Goal: Task Accomplishment & Management: Complete application form

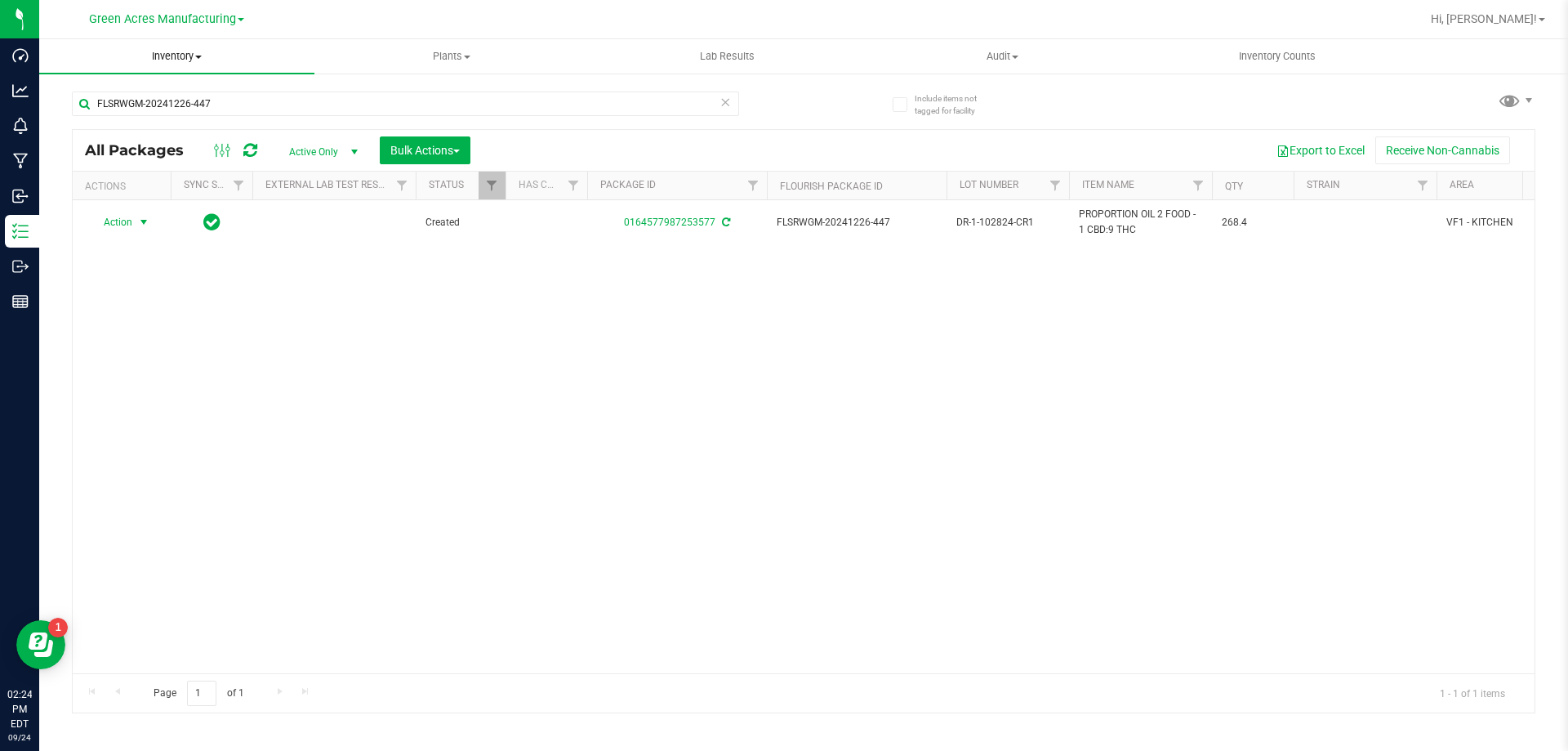
click at [197, 64] on uib-tab-heading "Inventory All packages All inventory Waste log Create inventory" at bounding box center [176, 56] width 275 height 34
click at [195, 61] on span "Inventory" at bounding box center [176, 56] width 275 height 14
click at [180, 198] on span "From bill of materials" at bounding box center [113, 197] width 147 height 14
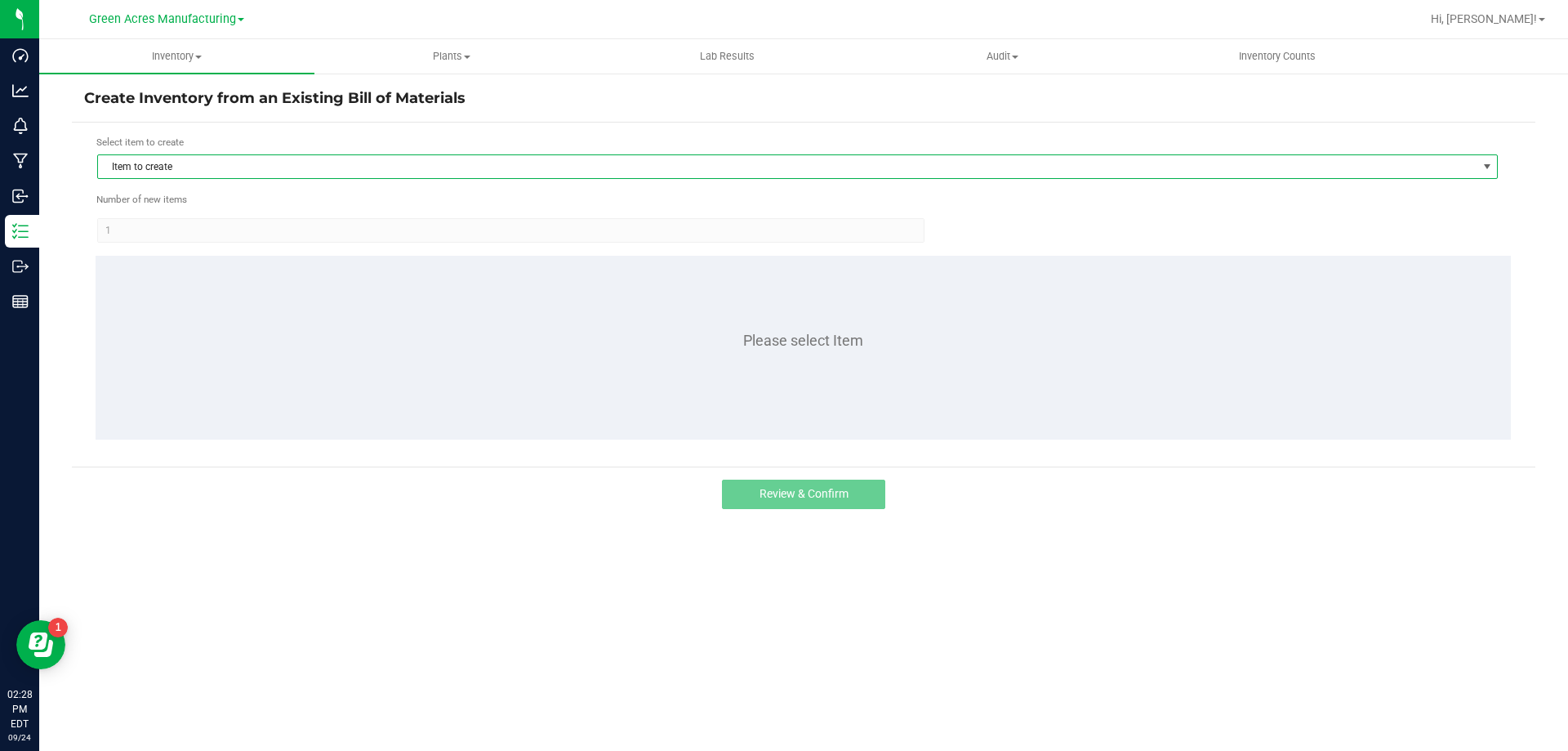
click at [242, 168] on span "Item to create" at bounding box center [787, 166] width 1378 height 23
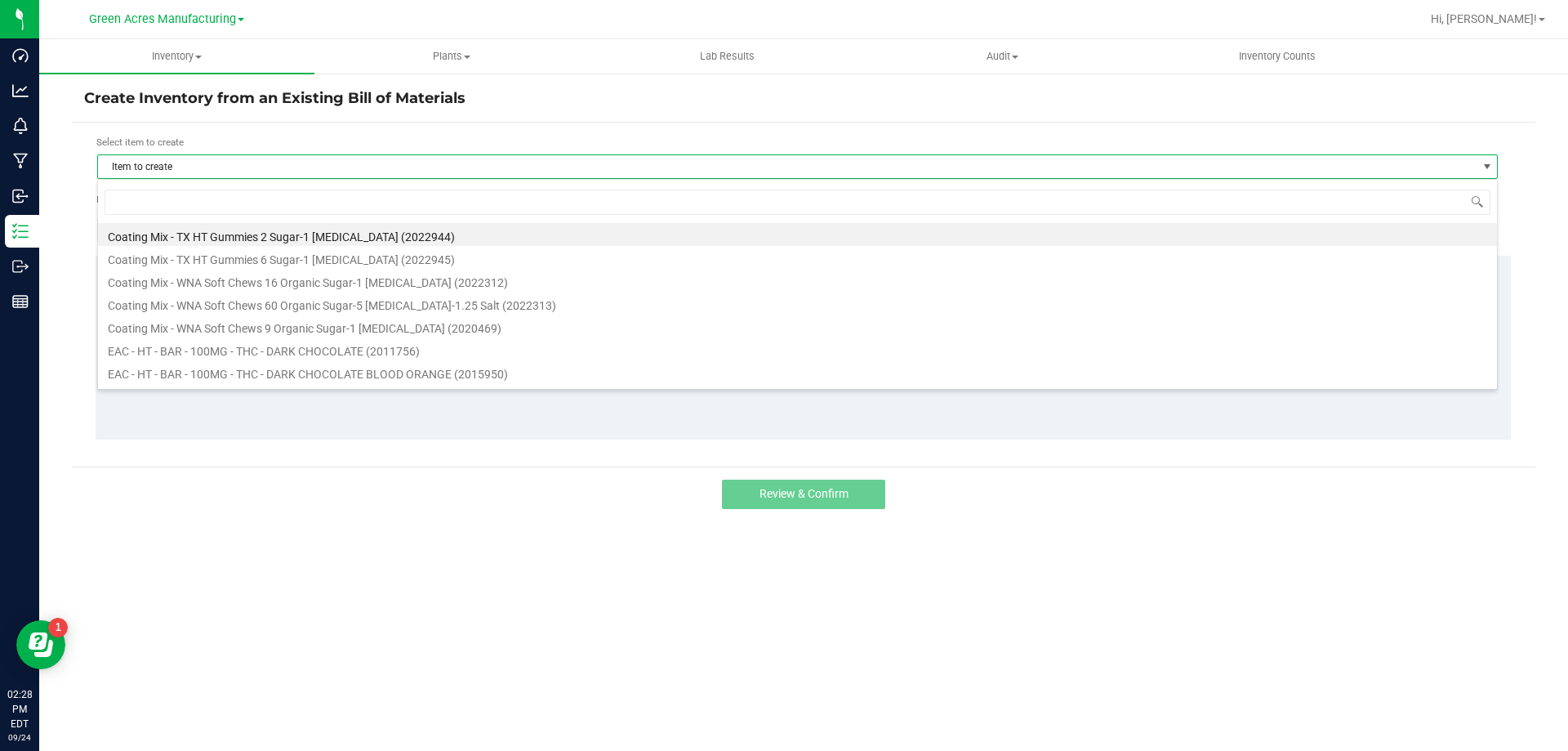
scroll to position [25, 1400]
click at [224, 195] on input at bounding box center [797, 203] width 1386 height 25
type input "wna"
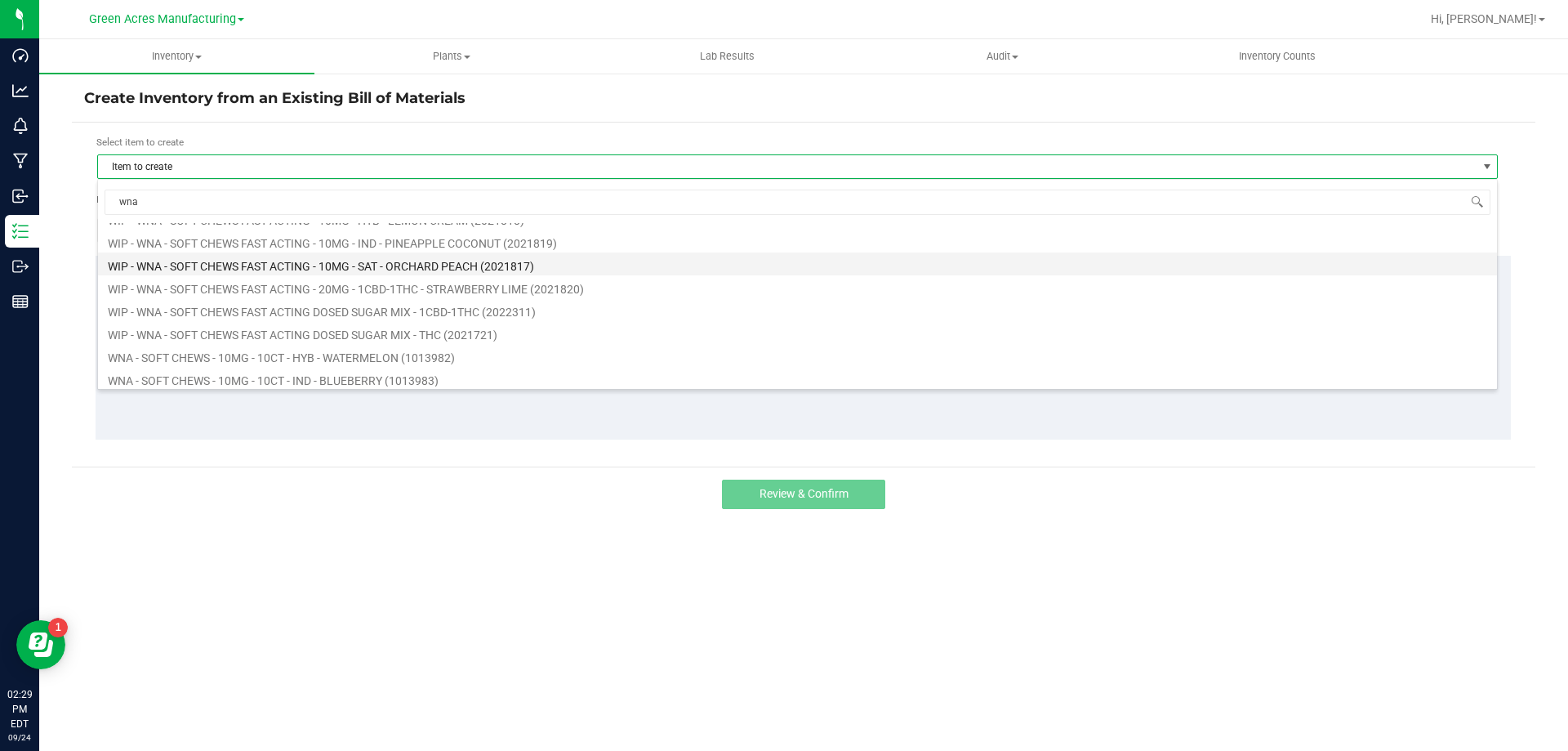
scroll to position [736, 0]
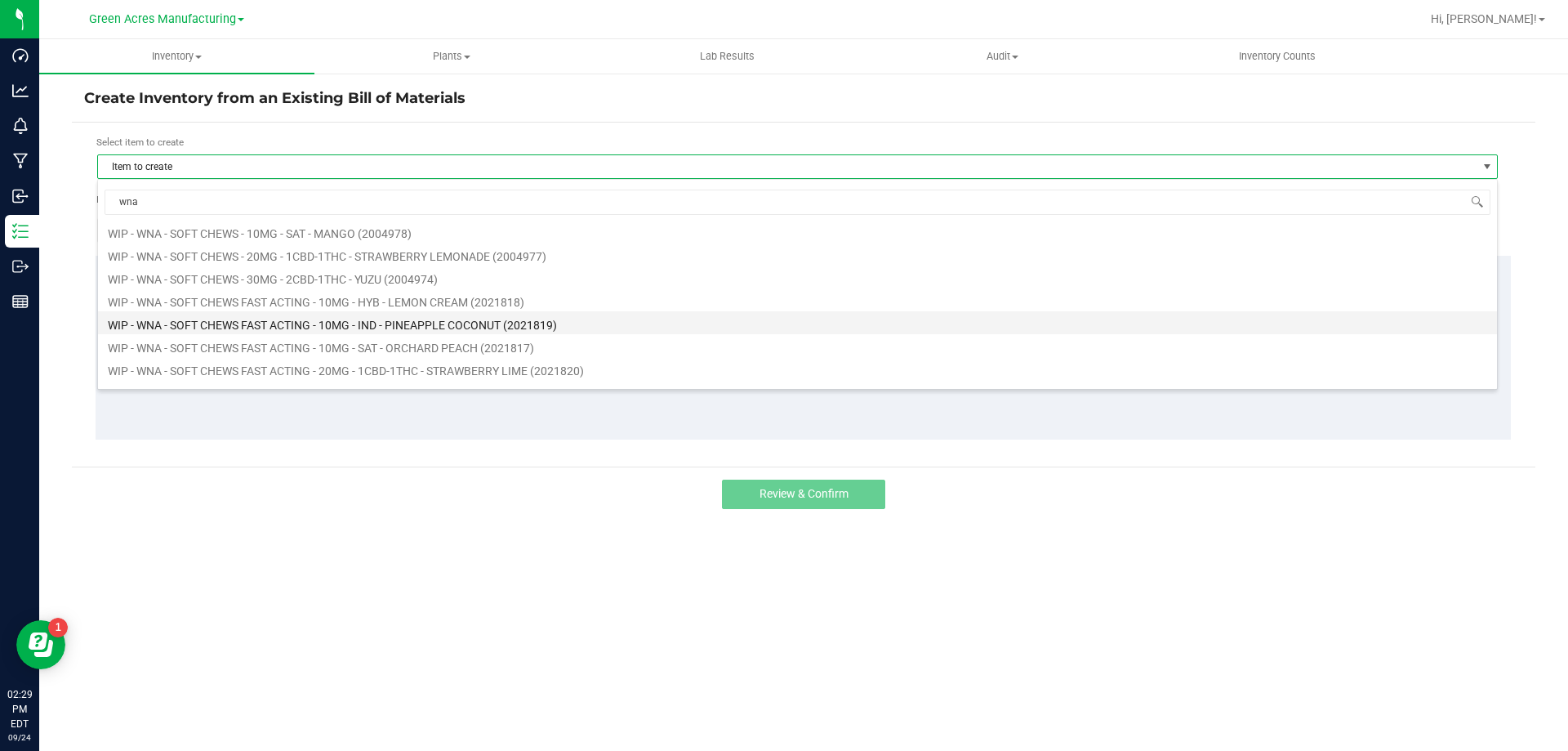
click at [305, 325] on li "WIP - WNA - SOFT CHEWS FAST ACTING - 10MG - IND - PINEAPPLE COCONUT (2021819)" at bounding box center [797, 322] width 1399 height 23
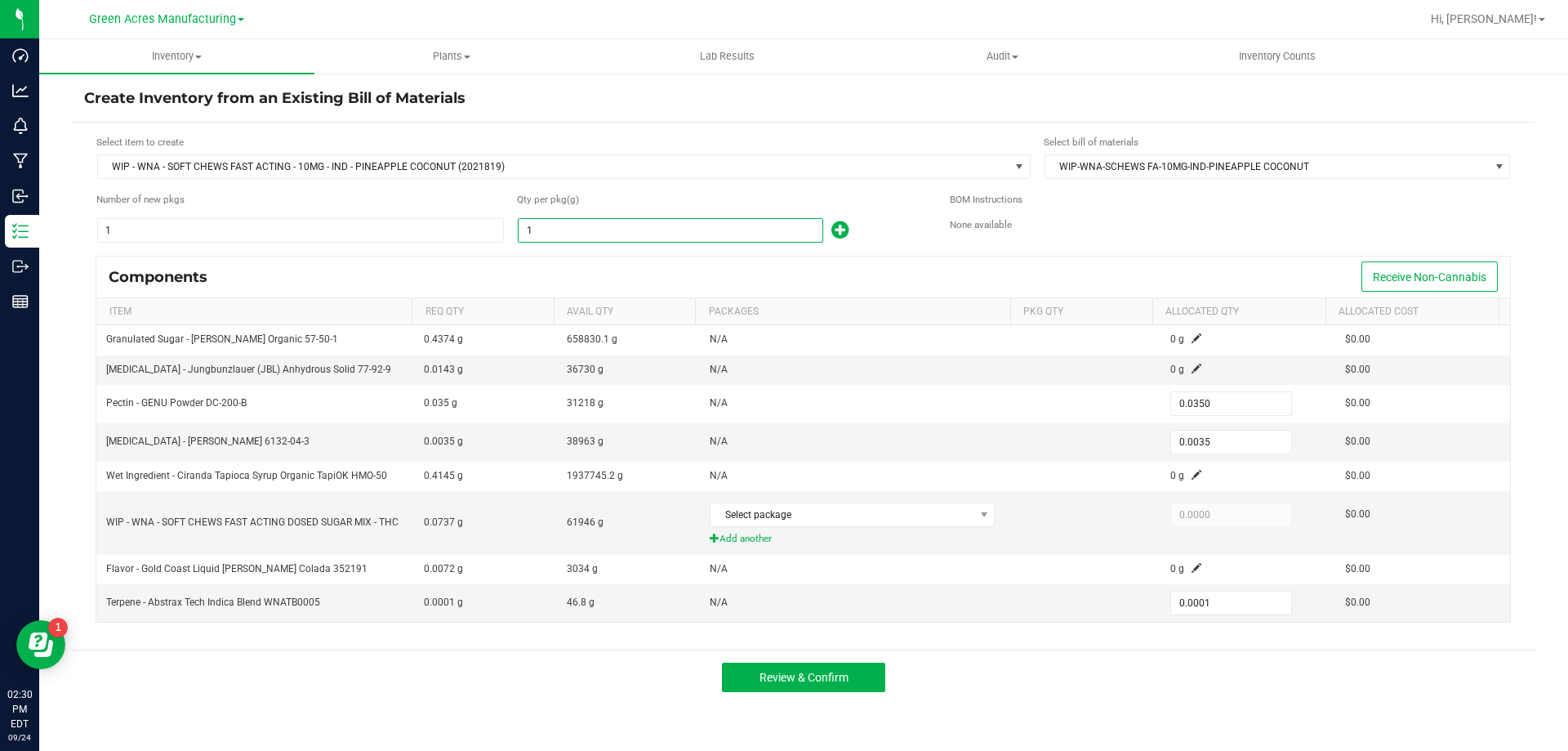
click at [561, 231] on input "1" at bounding box center [670, 230] width 304 height 23
type input "2"
type input "0.0700"
type input "0.0070"
type input "0.0002"
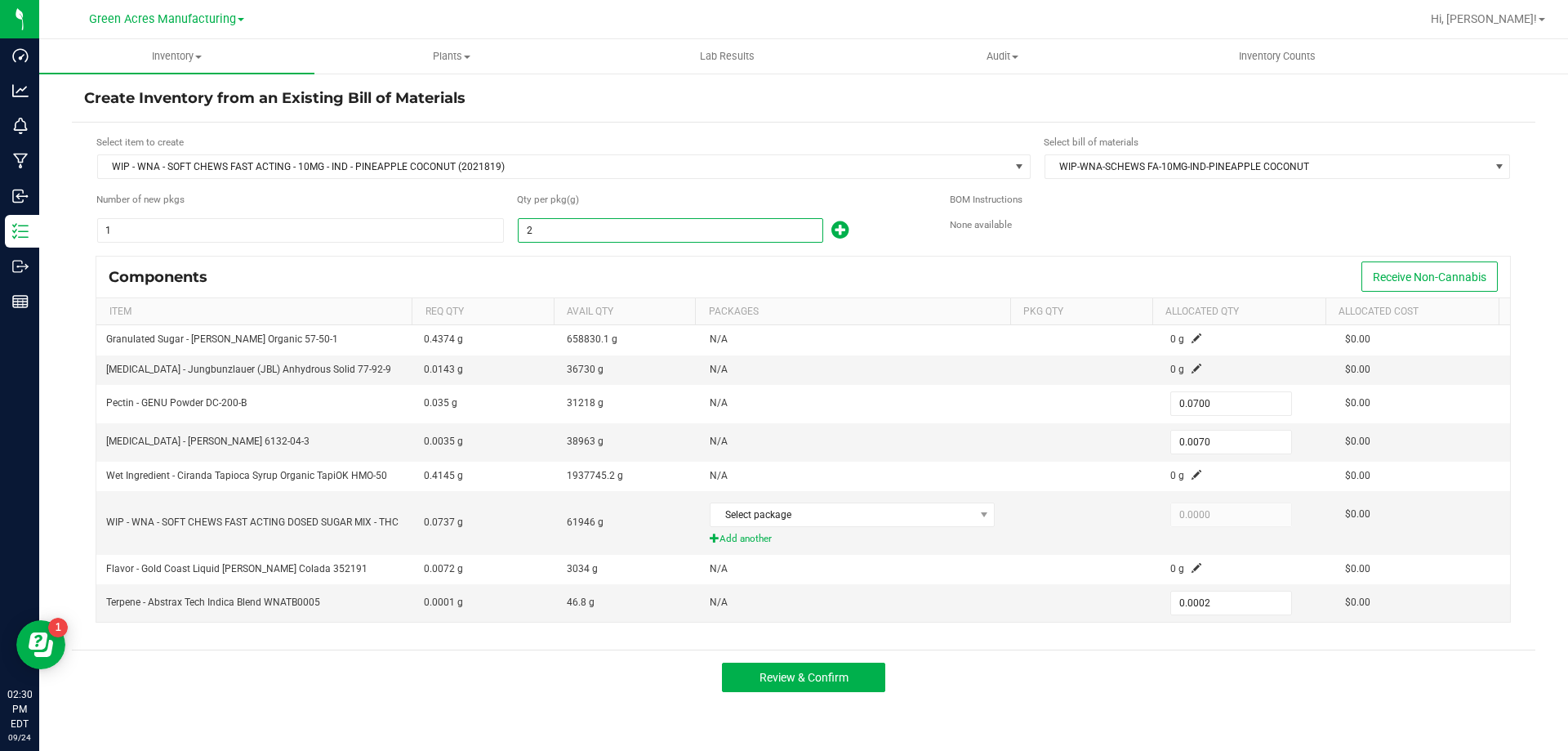
type input "20"
type input "0.7000"
type input "0.0700"
type input "0.0020"
type input "209"
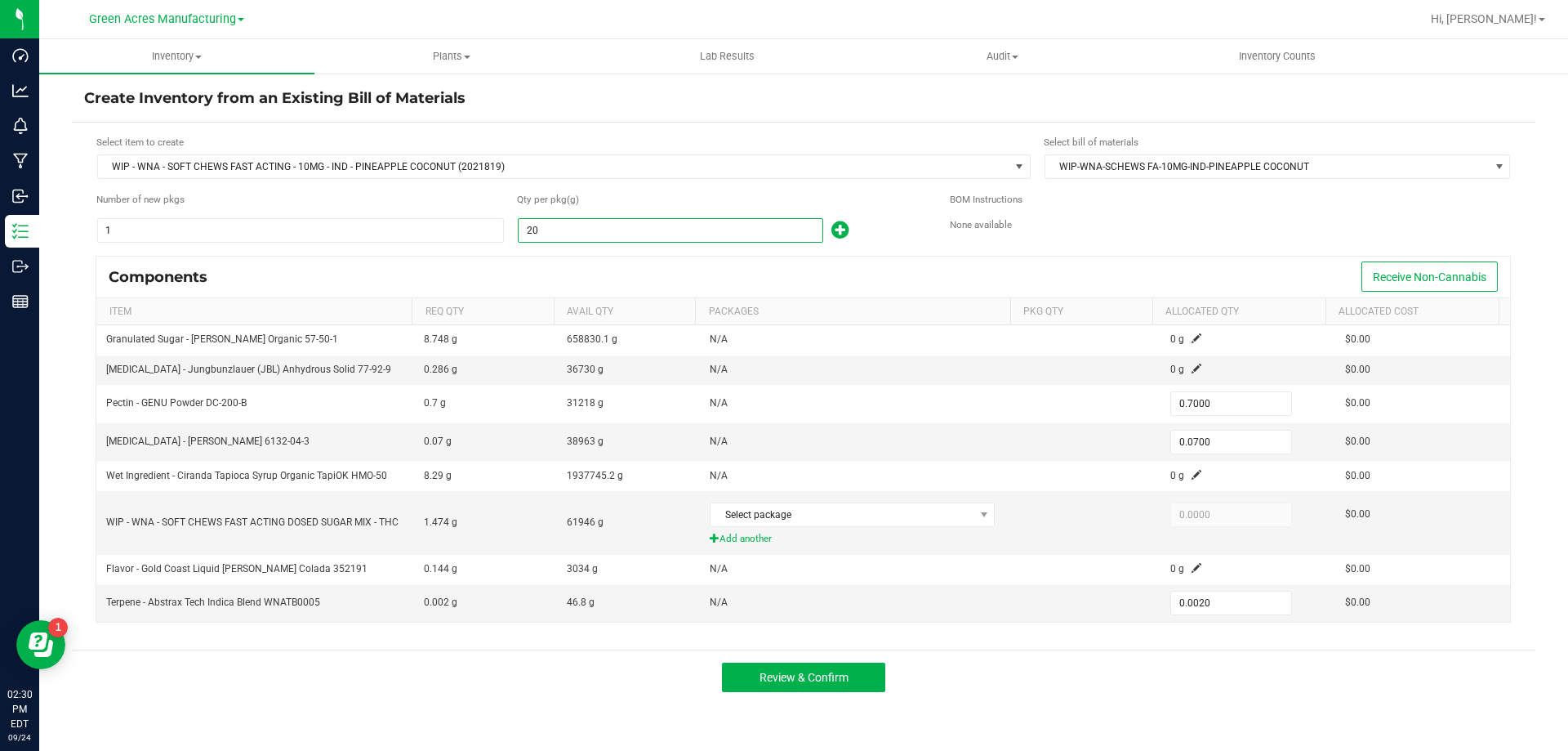
type input "7.3150"
type input "0.7315"
type input "0.0209"
type input "2096"
type input "73.3600"
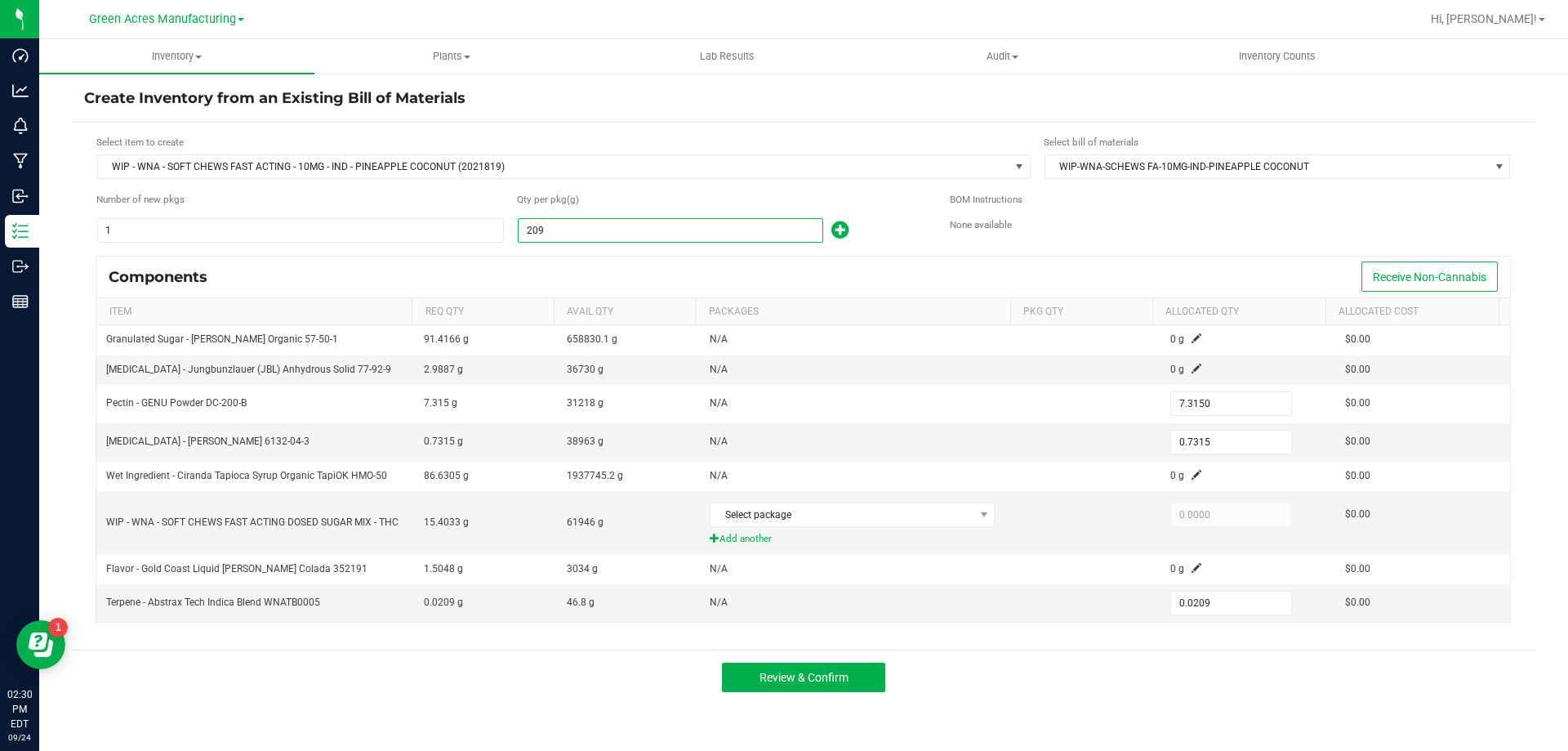
type input "7.3360"
type input "0.2096"
type input "20961"
type input "733.6350"
type input "73.3635"
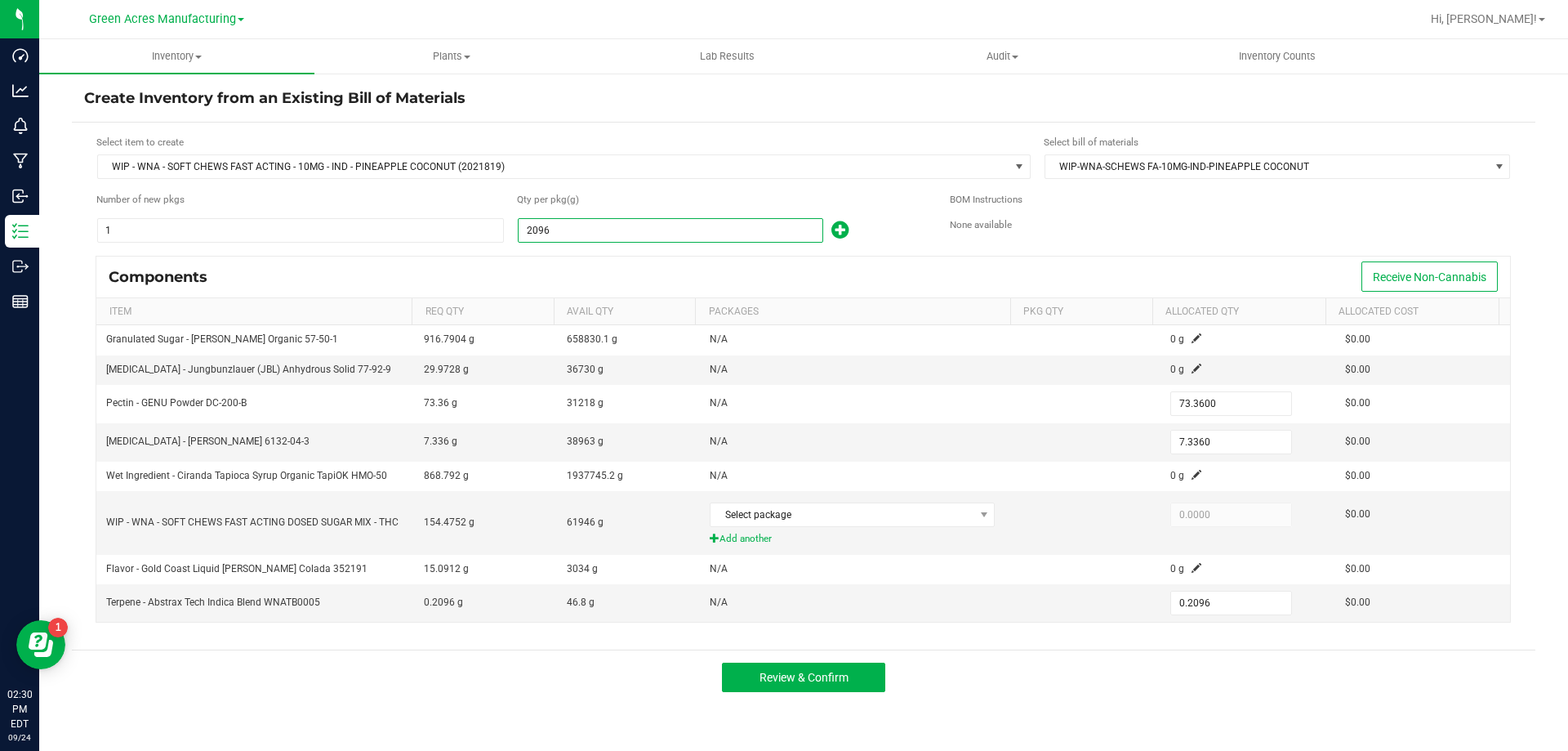
type input "2.0961"
type input "209615"
type input "7,336.5250"
type input "733.6525"
type input "20.9615"
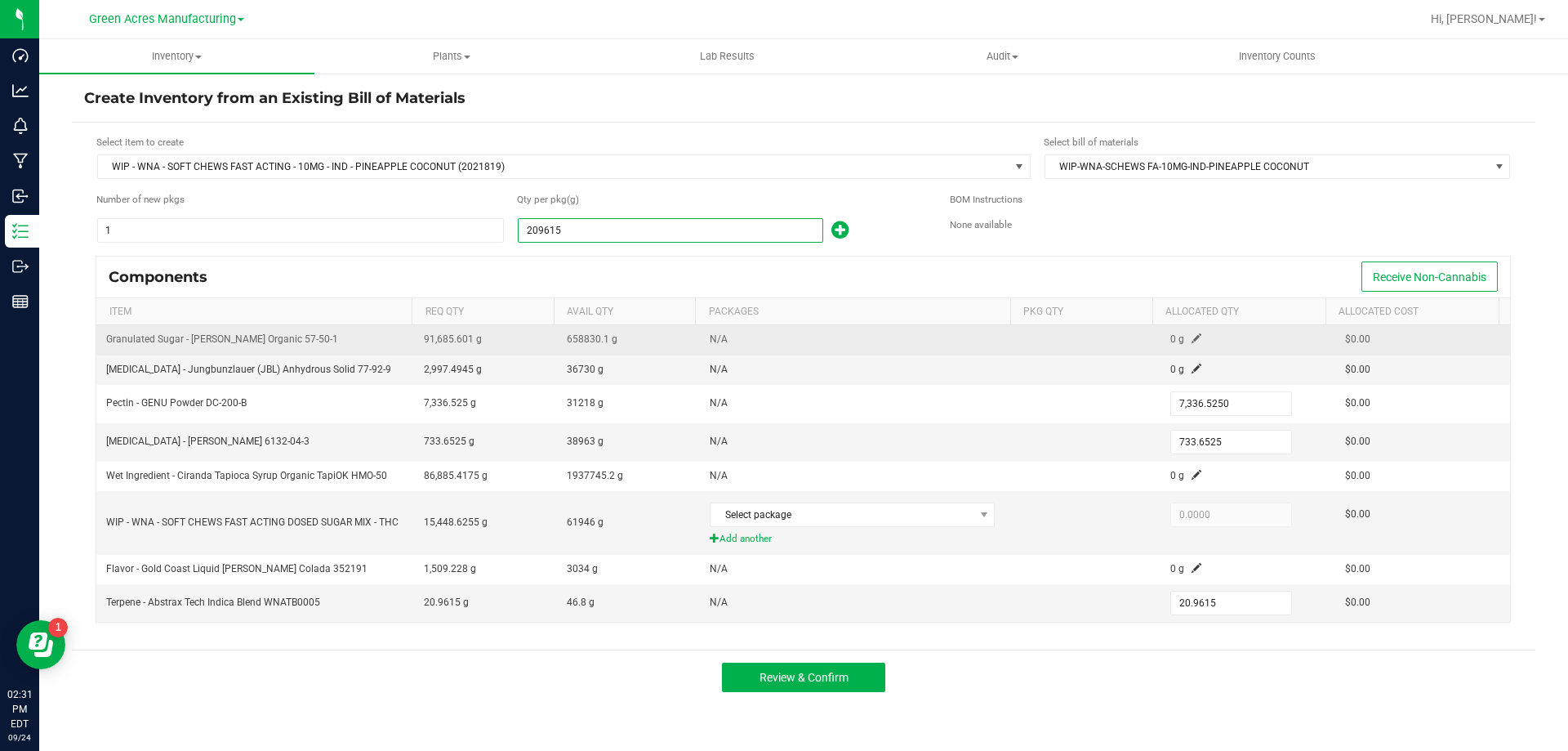
type input "209,615.0000"
click at [1191, 336] on span at bounding box center [1196, 338] width 10 height 10
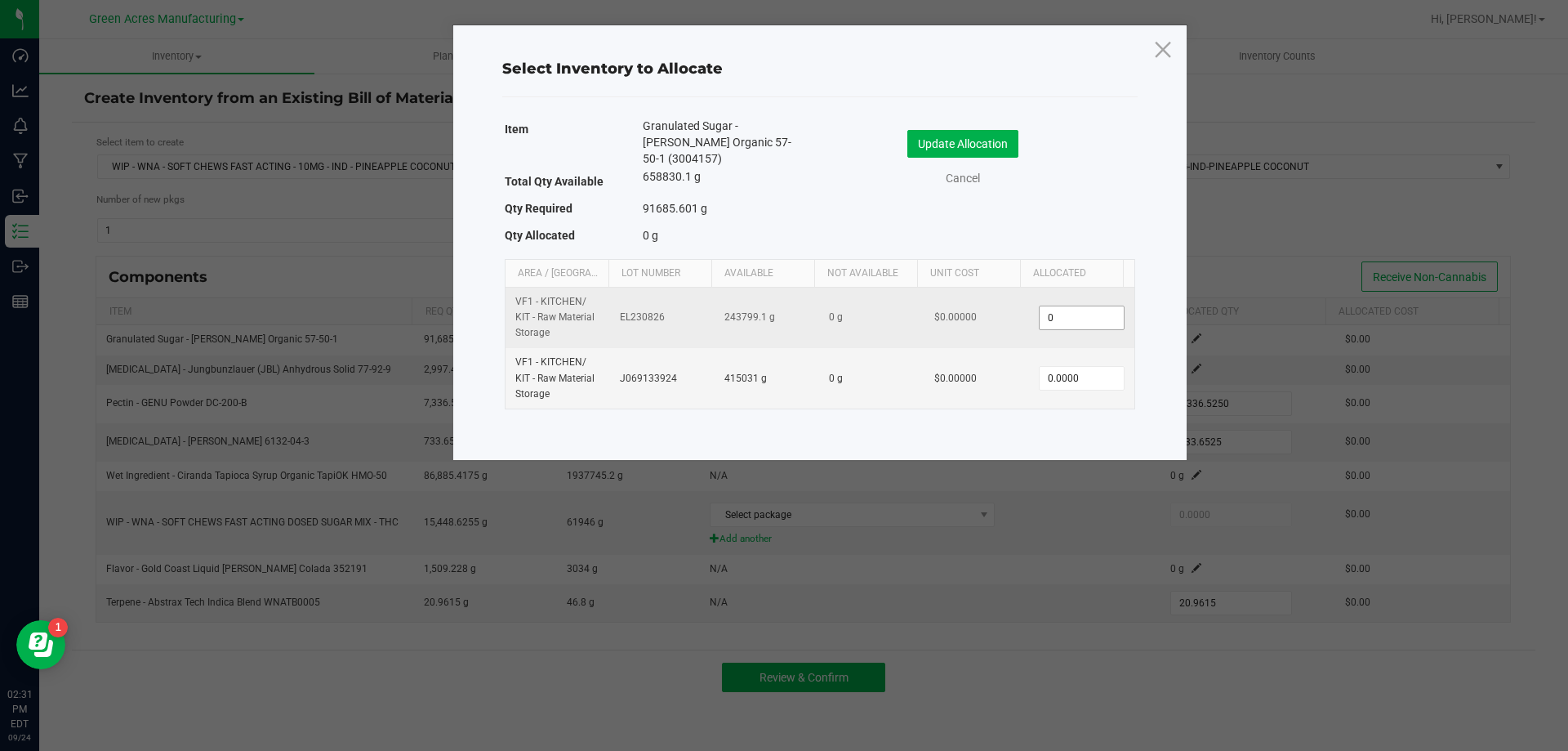
click at [1075, 306] on input "0" at bounding box center [1081, 317] width 83 height 23
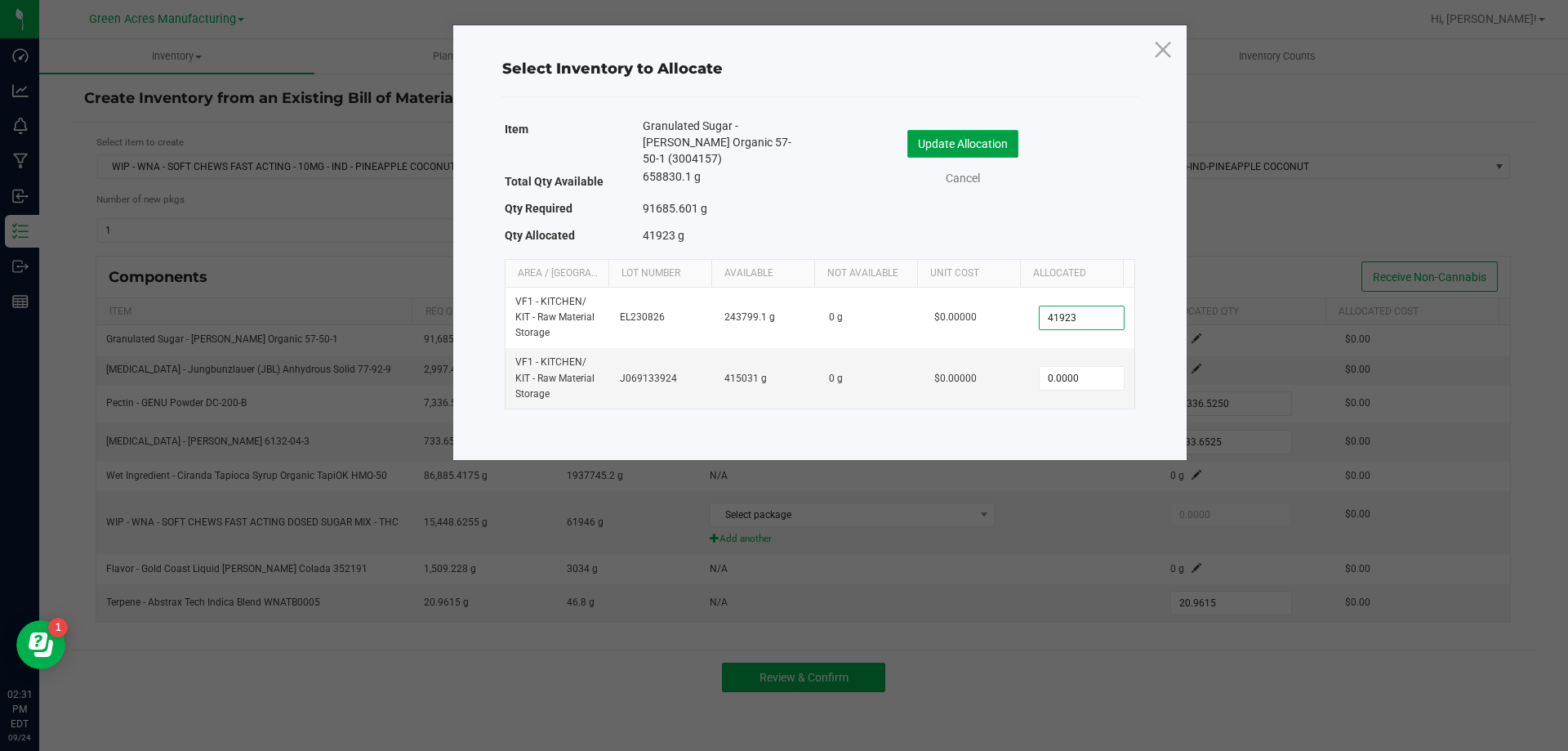
type input "41,923.0000"
click at [983, 147] on button "Update Allocation" at bounding box center [962, 143] width 111 height 28
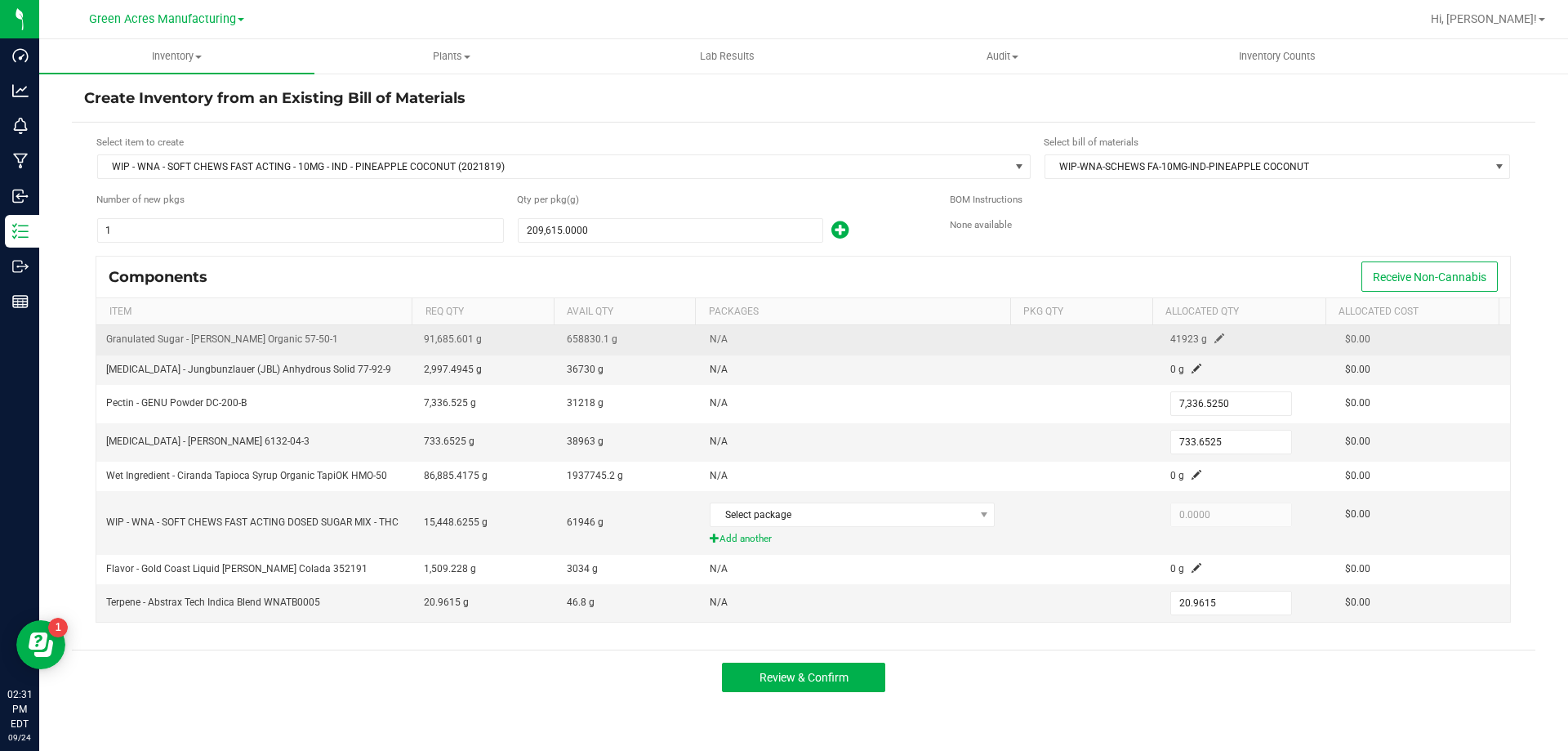
click at [1214, 337] on span at bounding box center [1219, 338] width 10 height 10
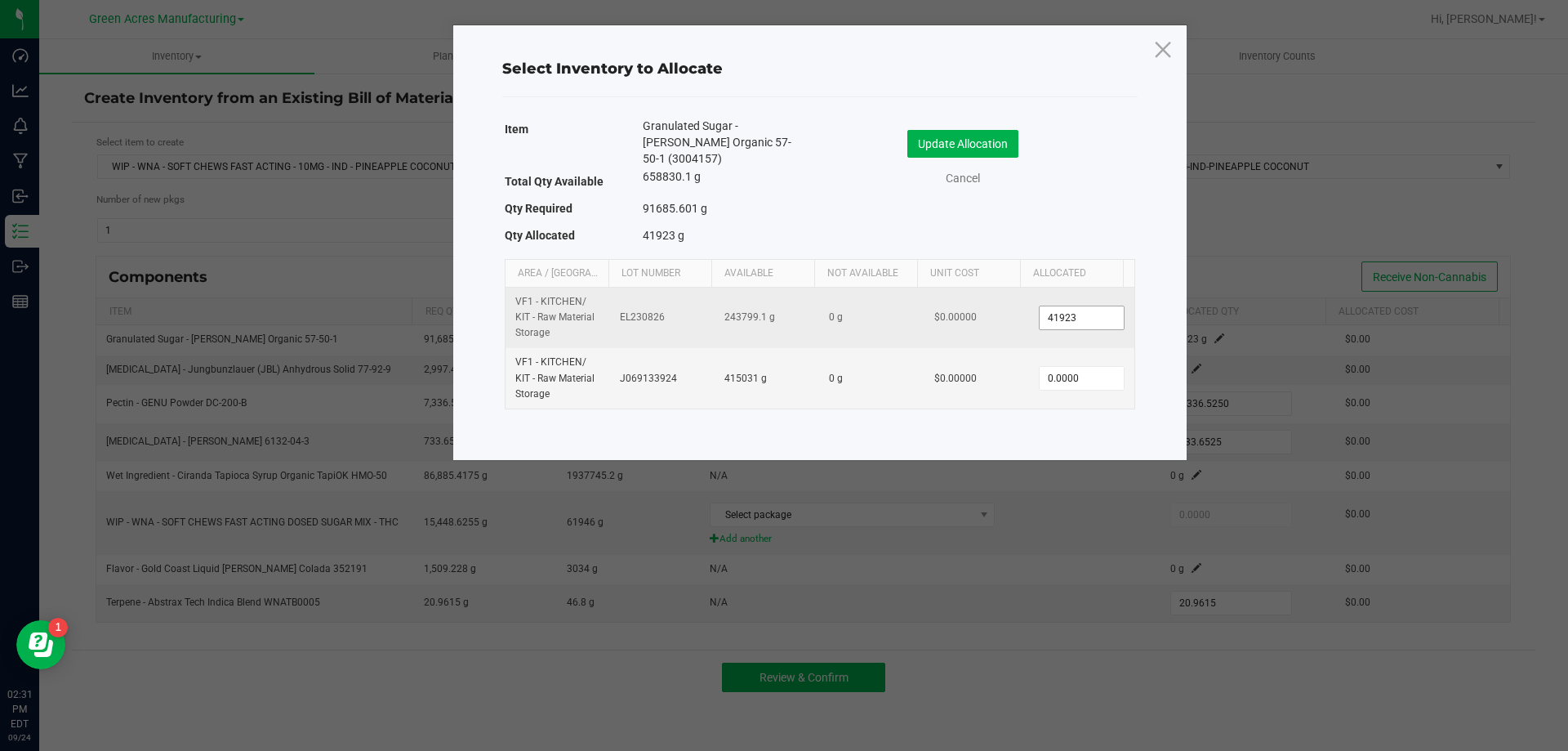
click at [1089, 306] on input "41923" at bounding box center [1081, 317] width 83 height 23
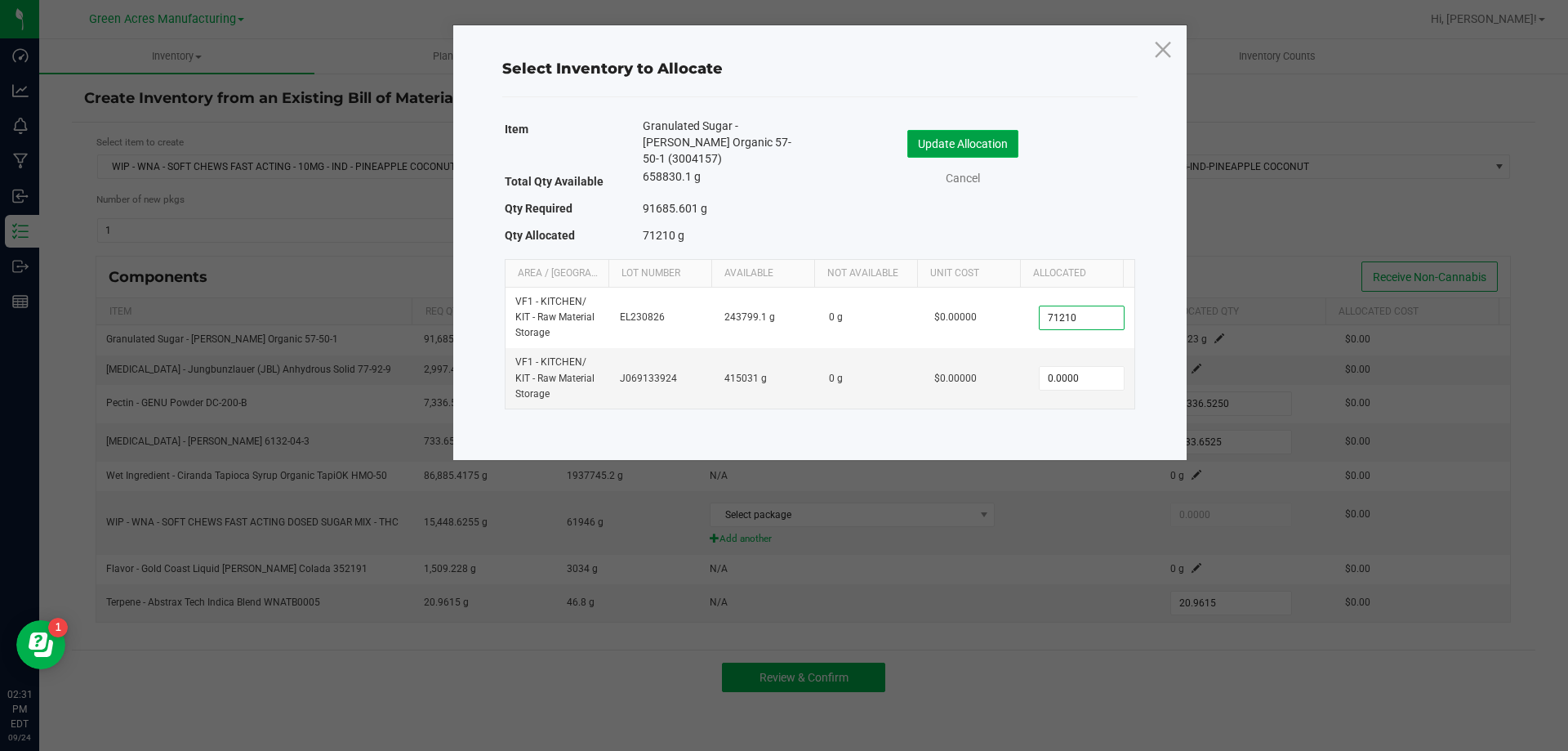
type input "71,210.0000"
click at [986, 150] on button "Update Allocation" at bounding box center [962, 143] width 111 height 28
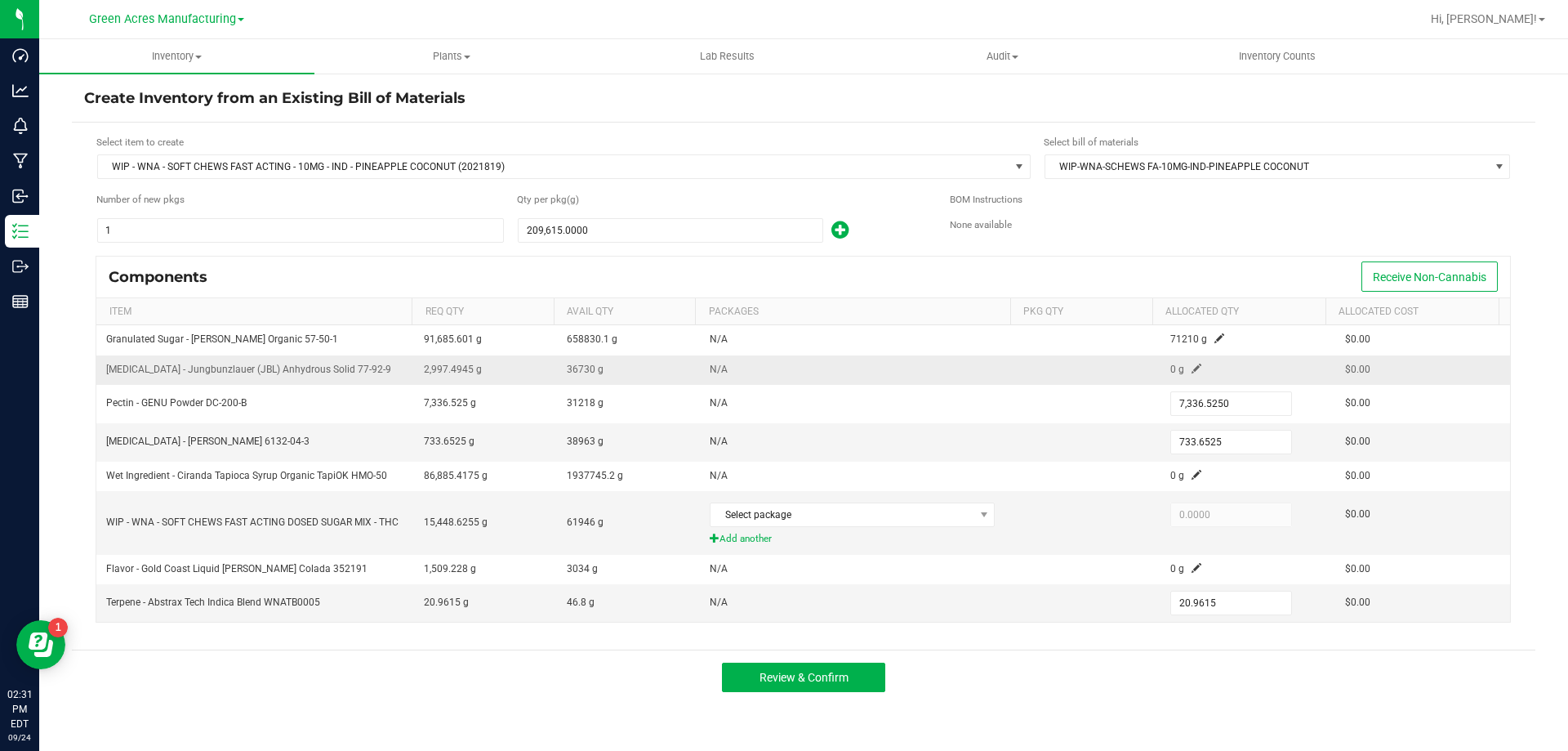
click at [1191, 365] on span at bounding box center [1196, 369] width 10 height 10
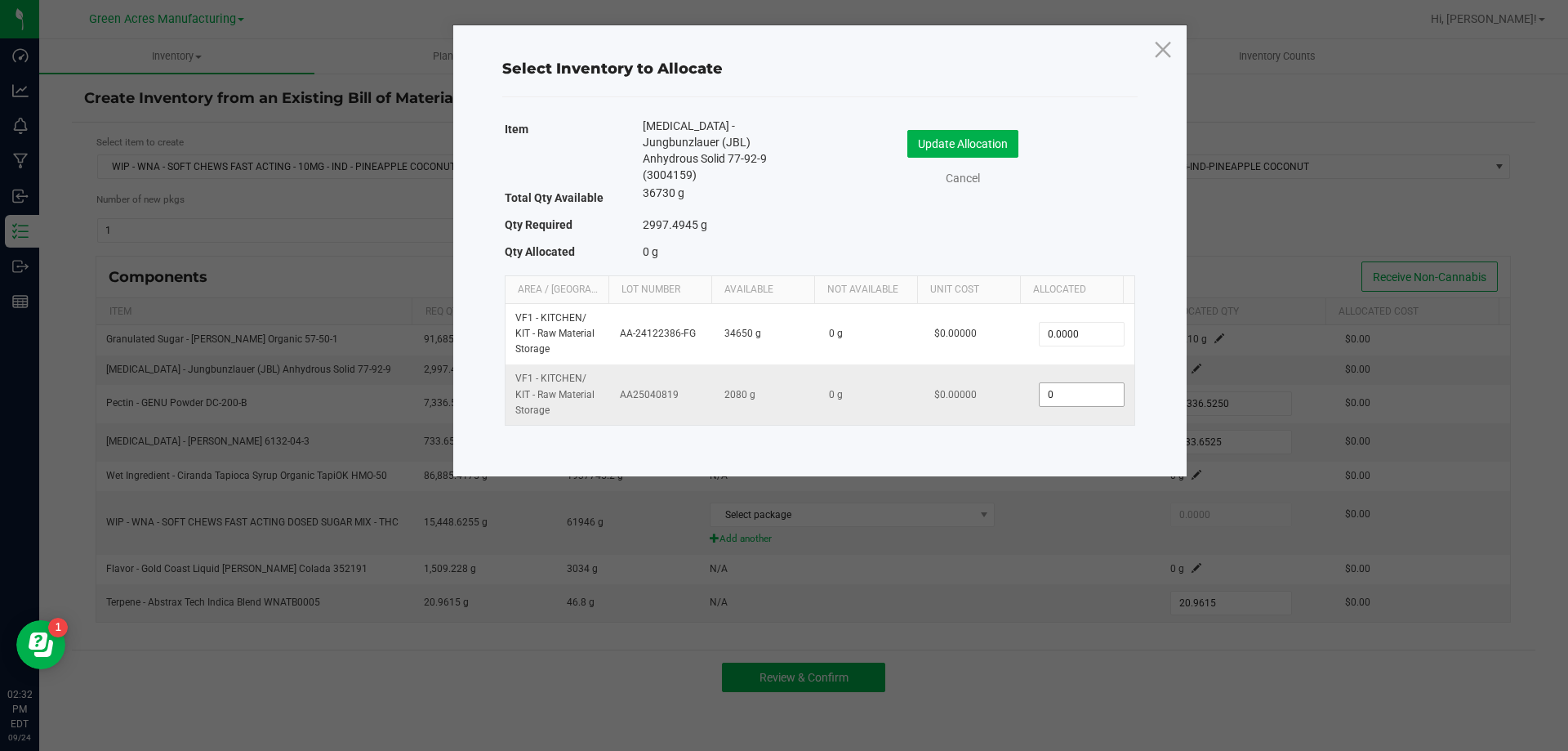
click at [1075, 383] on input "0" at bounding box center [1081, 394] width 83 height 23
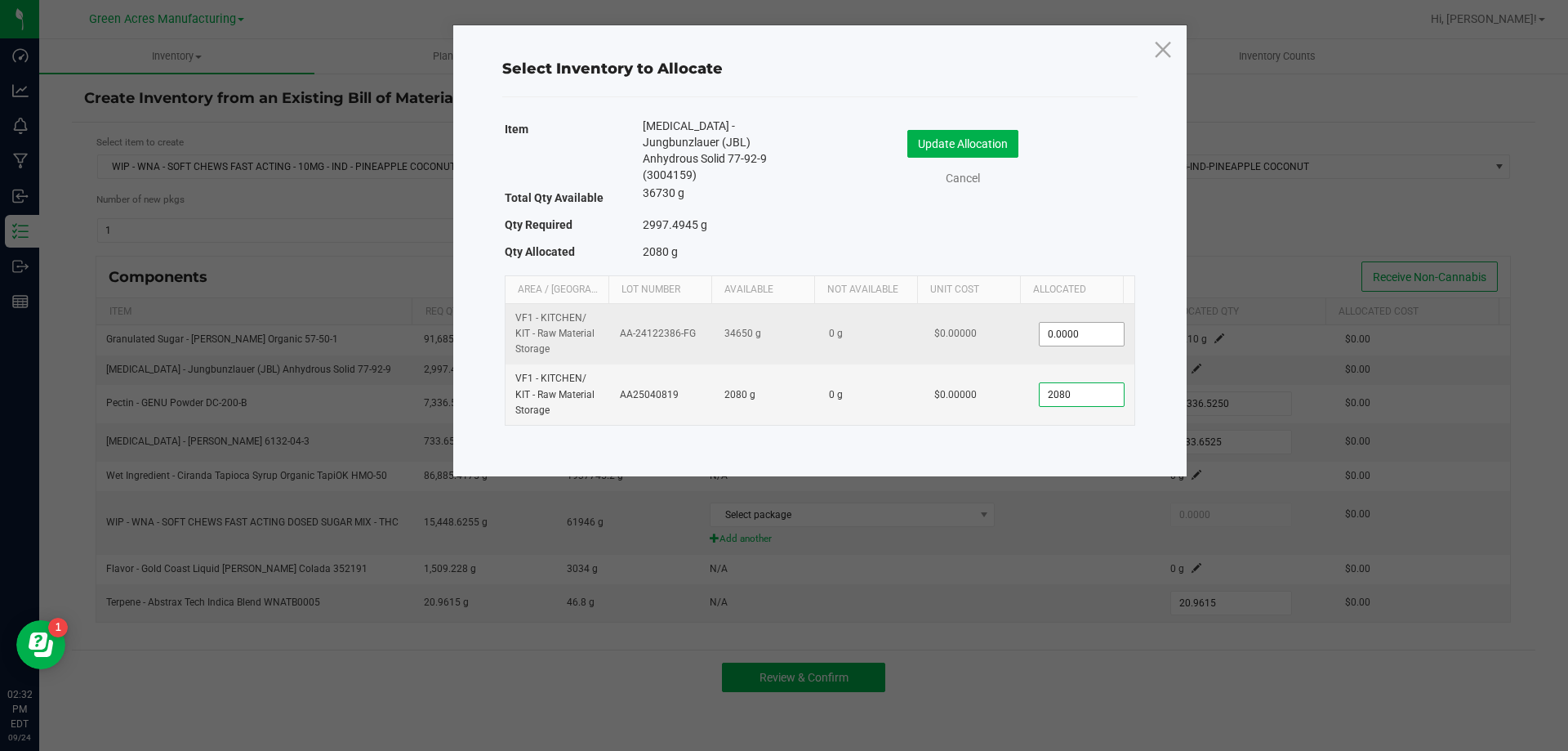
type input "2080"
type input "0"
type input "2,080.0000"
click at [1043, 323] on input "0" at bounding box center [1081, 334] width 83 height 23
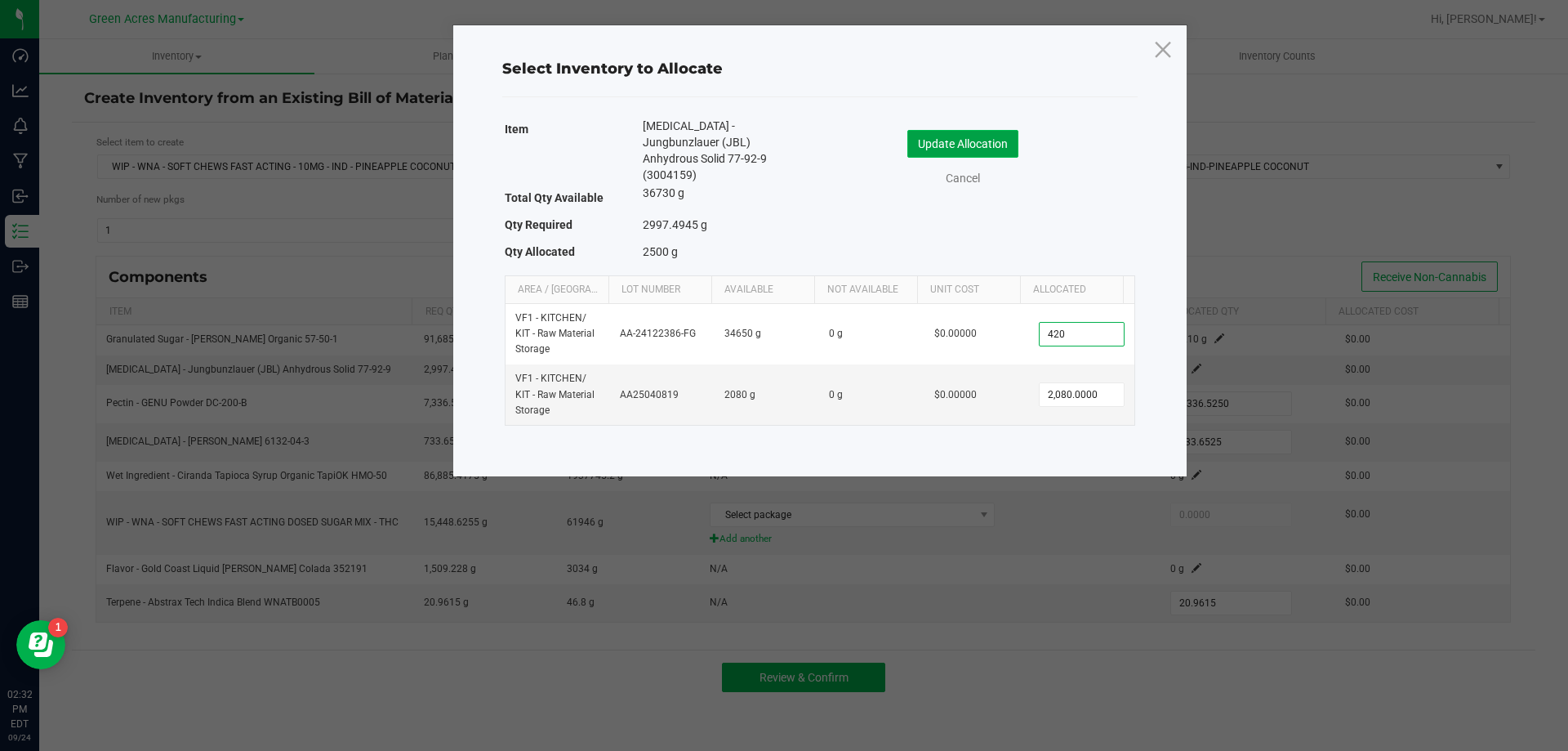
type input "420.0000"
click at [907, 147] on button "Update Allocation" at bounding box center [962, 143] width 111 height 28
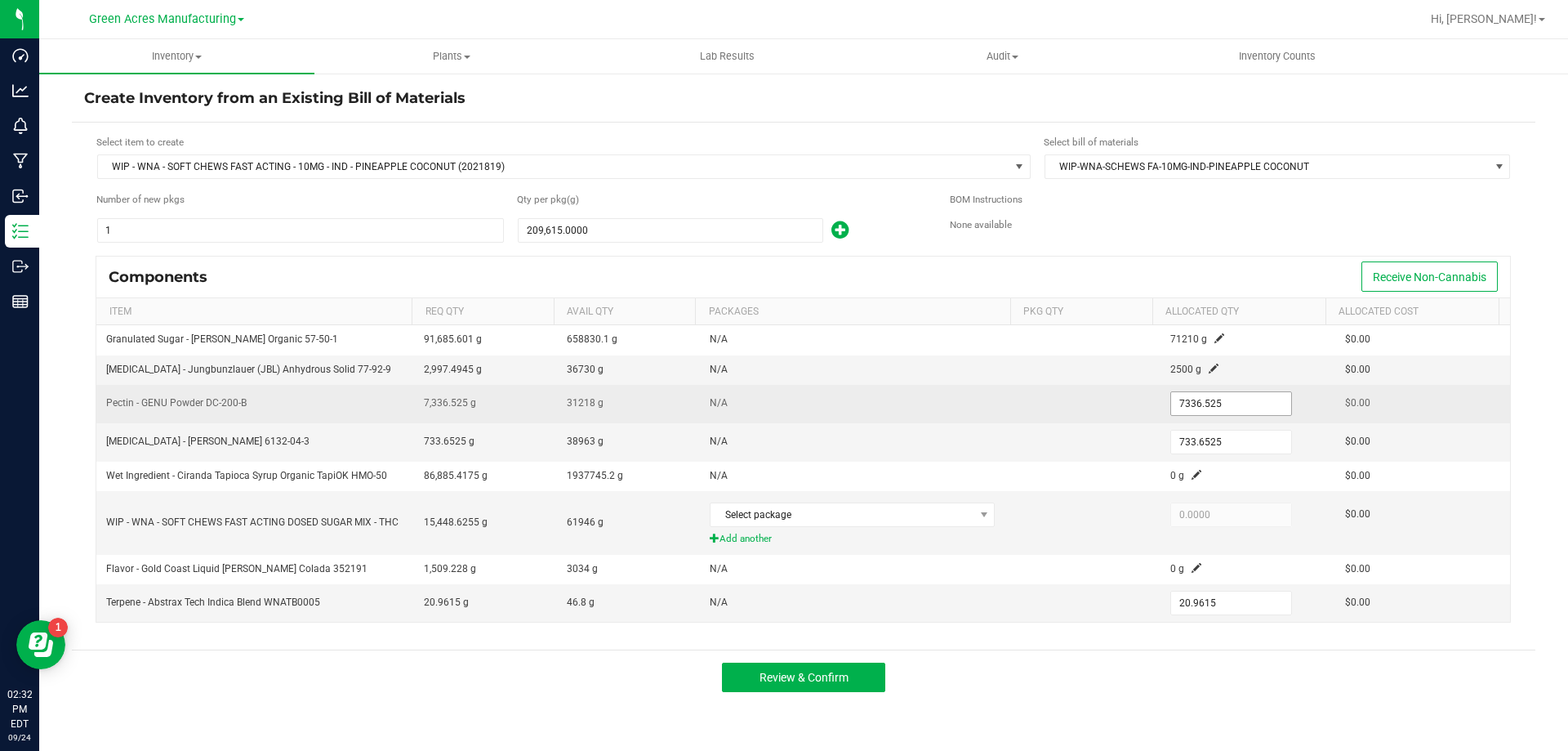
click at [1183, 413] on input "7336.525" at bounding box center [1231, 403] width 120 height 23
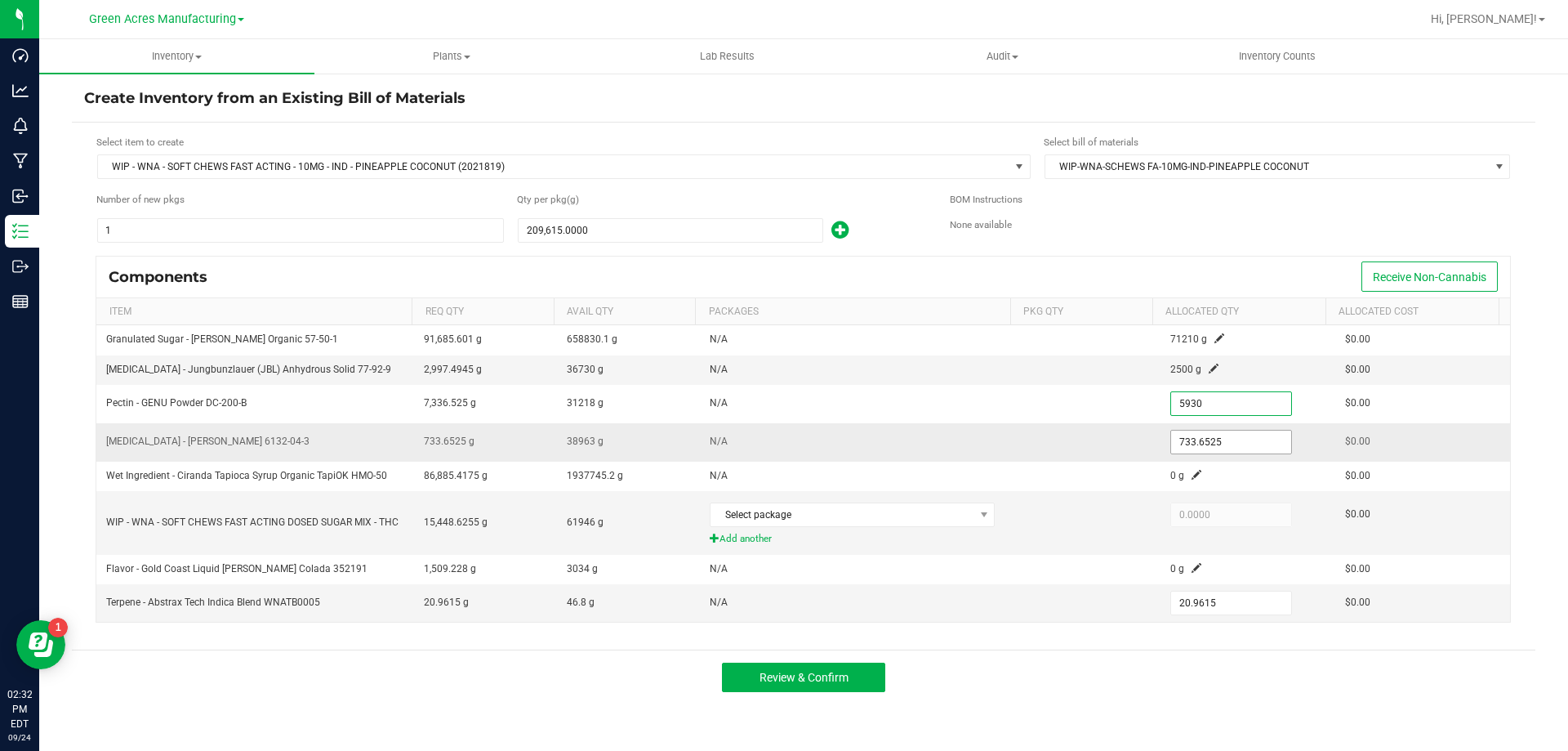
type input "5,930.0000"
click at [1196, 448] on input "733.6525" at bounding box center [1231, 442] width 120 height 23
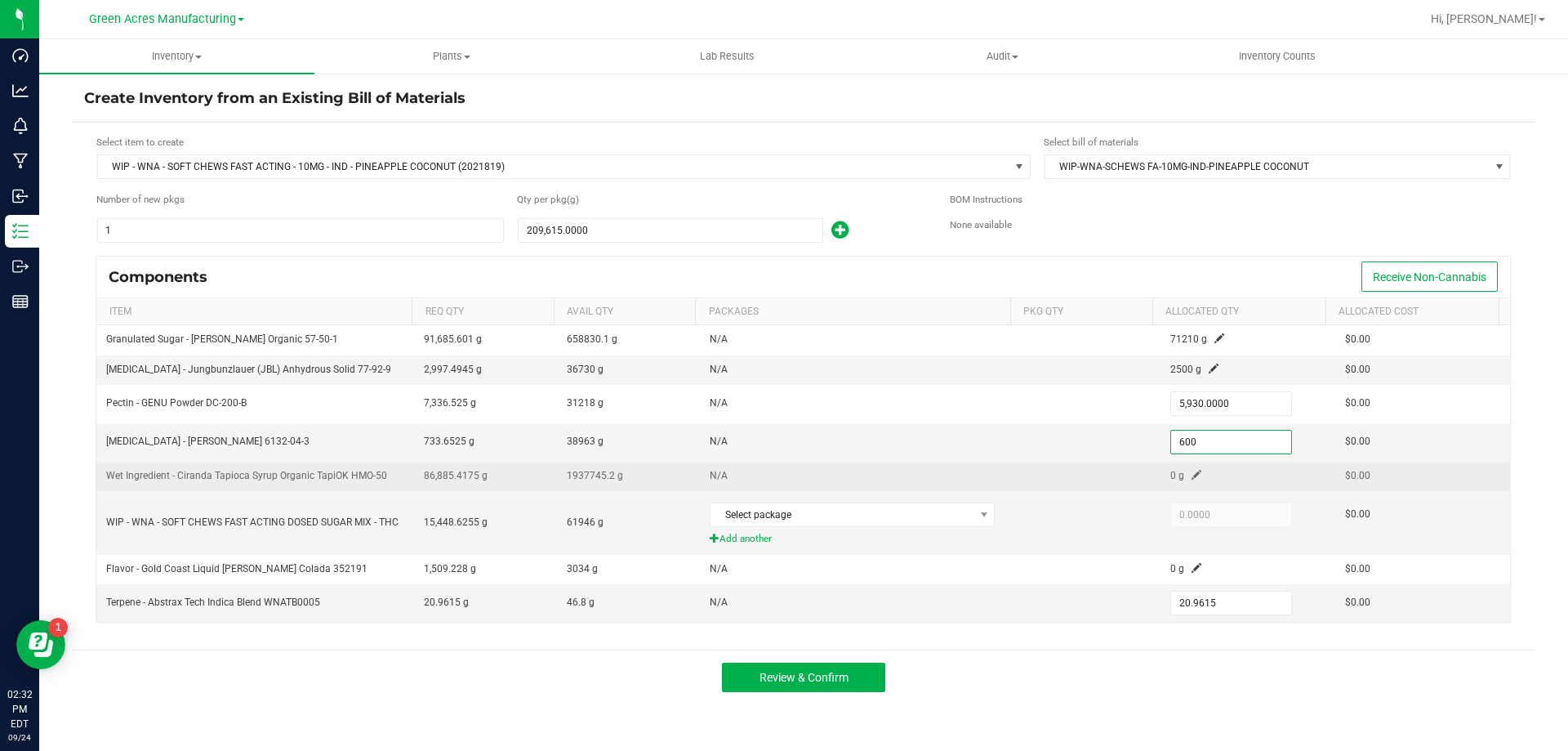
type input "600.0000"
click at [1191, 470] on span at bounding box center [1196, 475] width 10 height 10
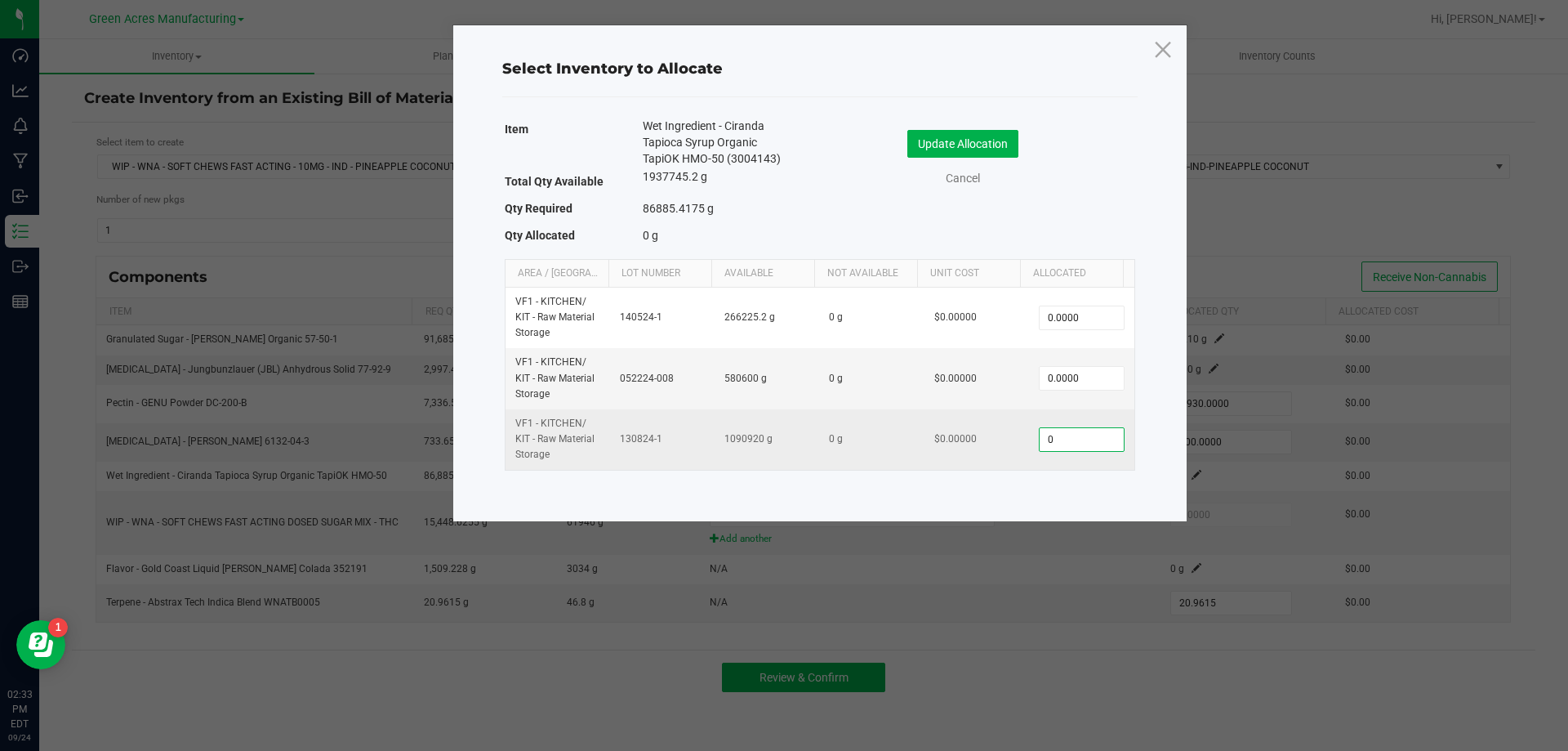
click at [1099, 445] on input "0" at bounding box center [1081, 439] width 83 height 23
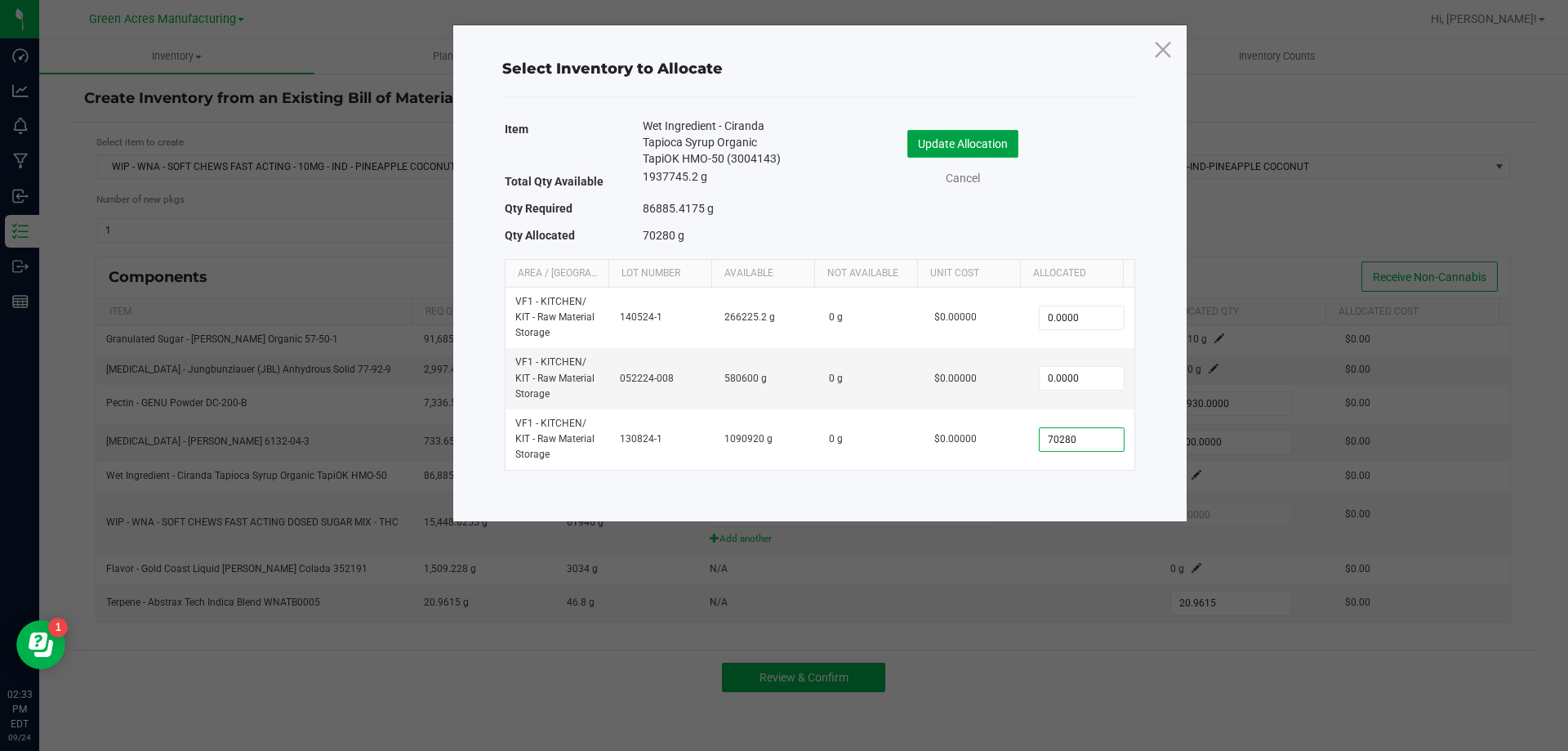
type input "70,280.0000"
click at [934, 152] on button "Update Allocation" at bounding box center [962, 143] width 111 height 28
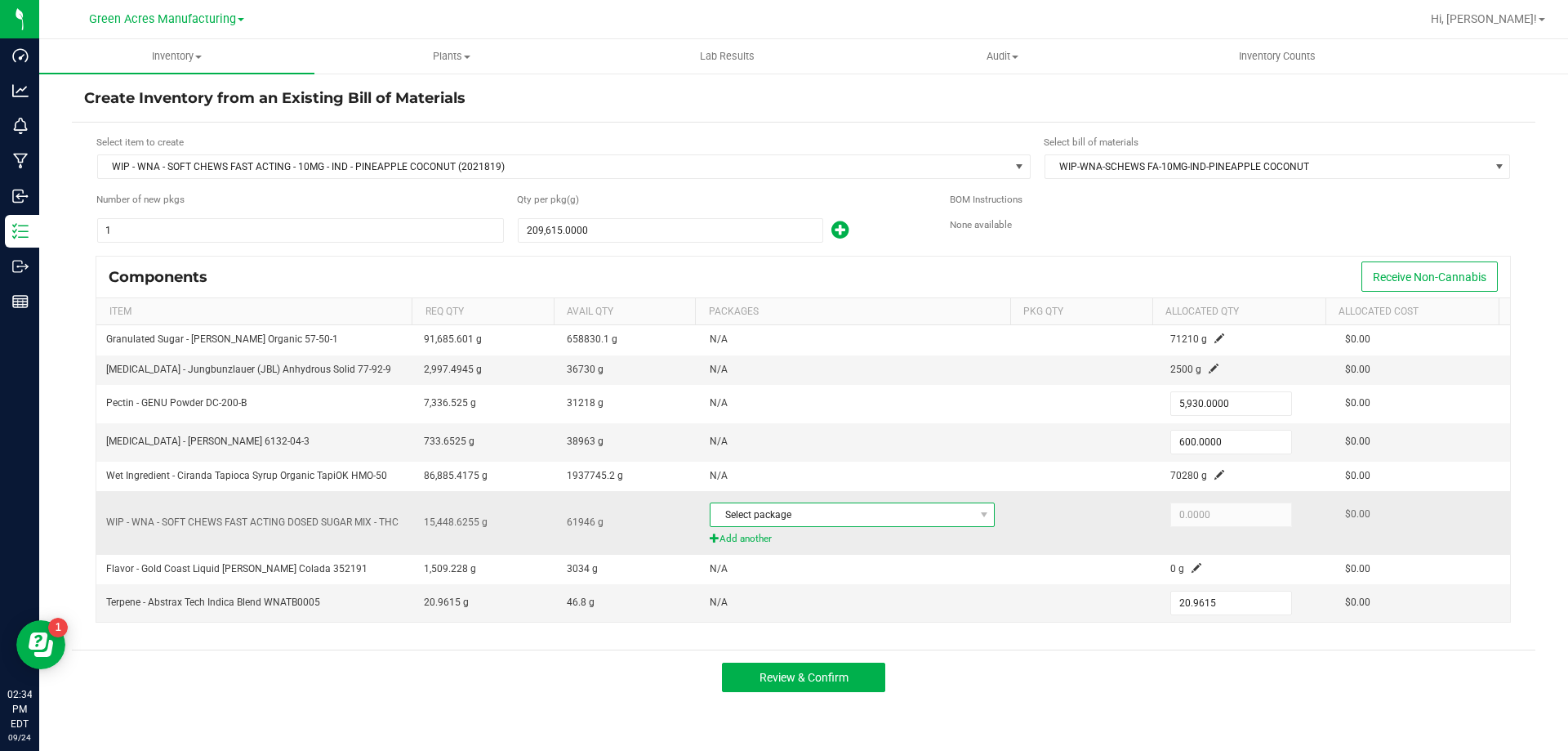
click at [947, 515] on span "Select package" at bounding box center [842, 515] width 263 height 23
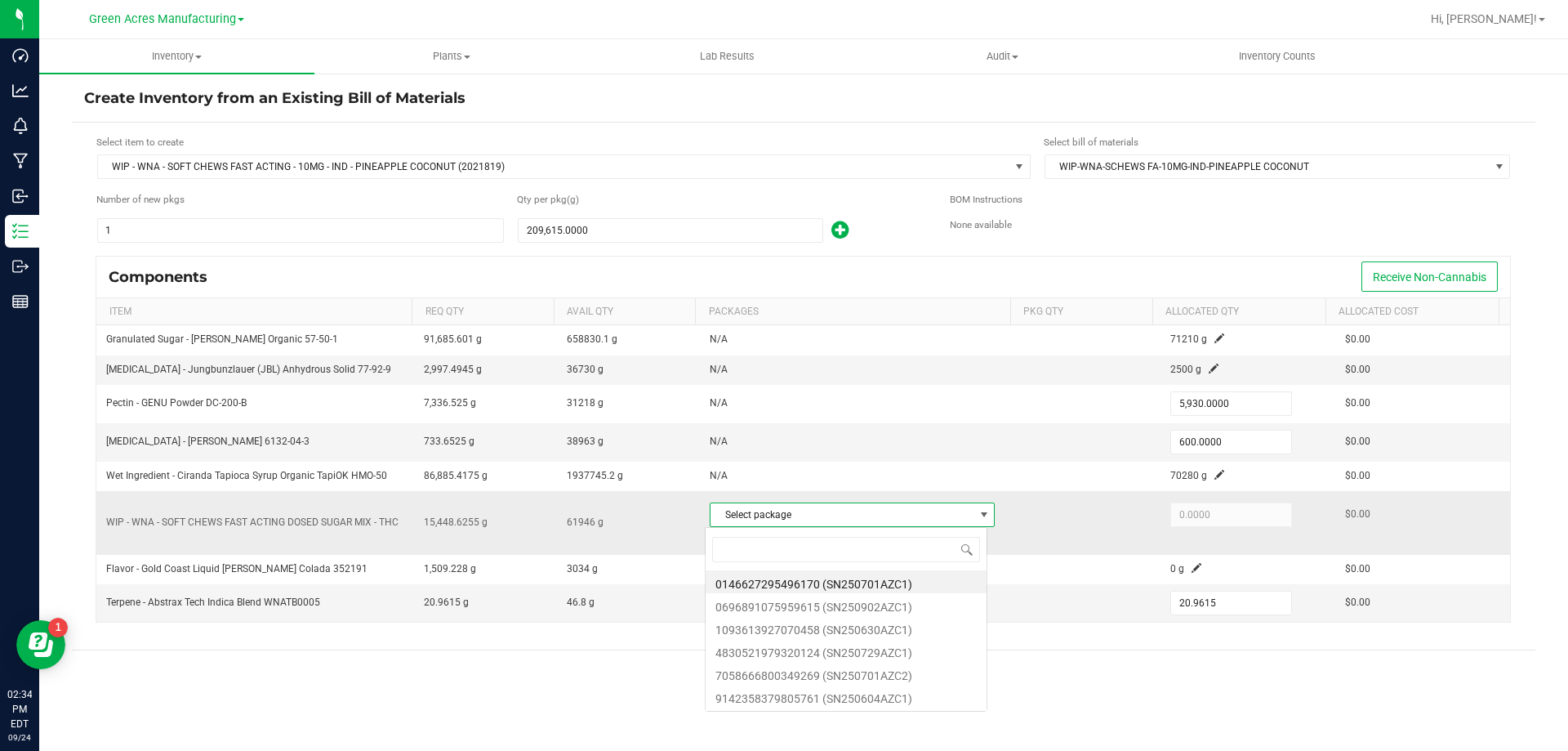
scroll to position [25, 282]
click at [914, 544] on input at bounding box center [846, 549] width 268 height 25
type input "0146627295496170"
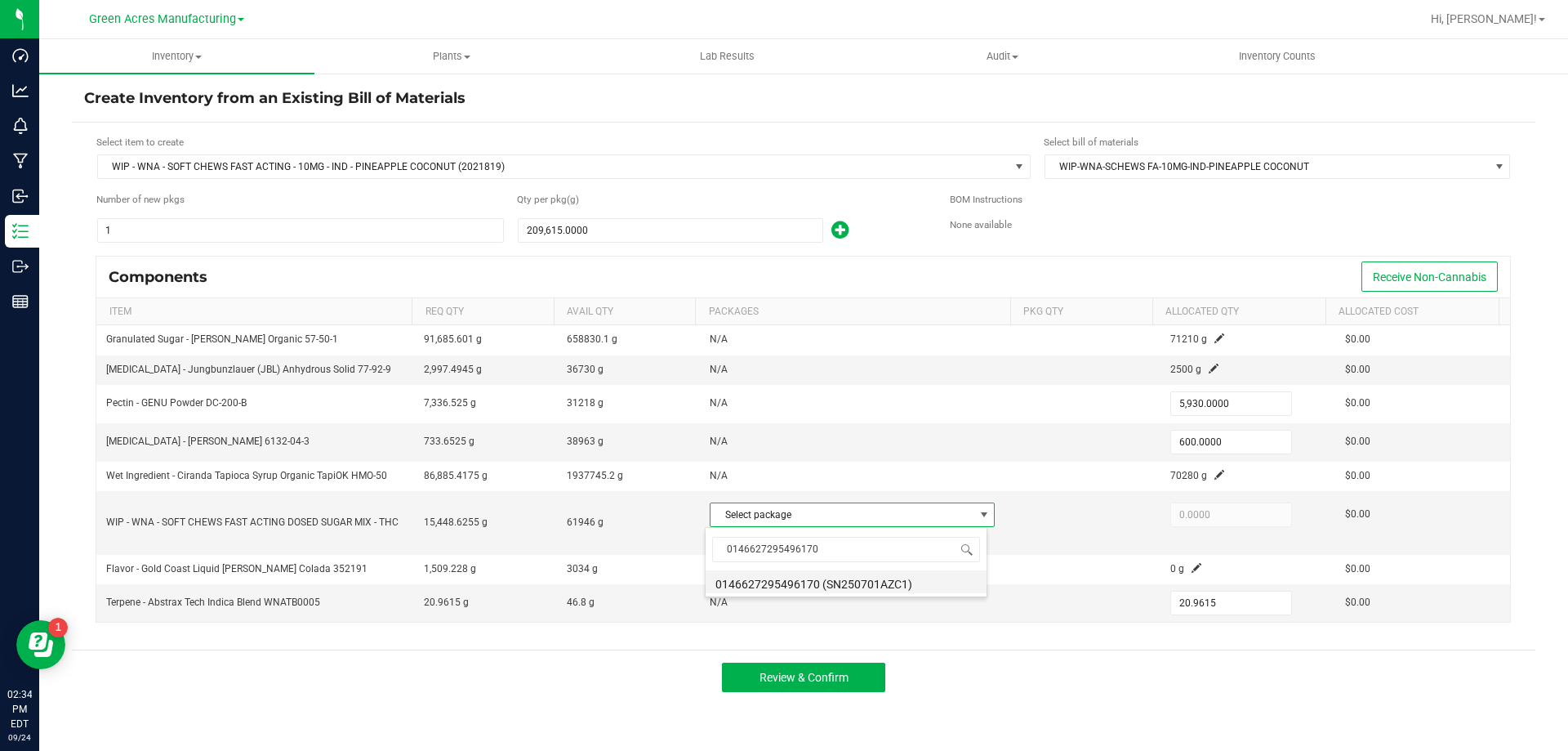
click at [875, 588] on li "0146627295496170 (SN250701AZC1)" at bounding box center [846, 581] width 281 height 23
type input "7,364.5000"
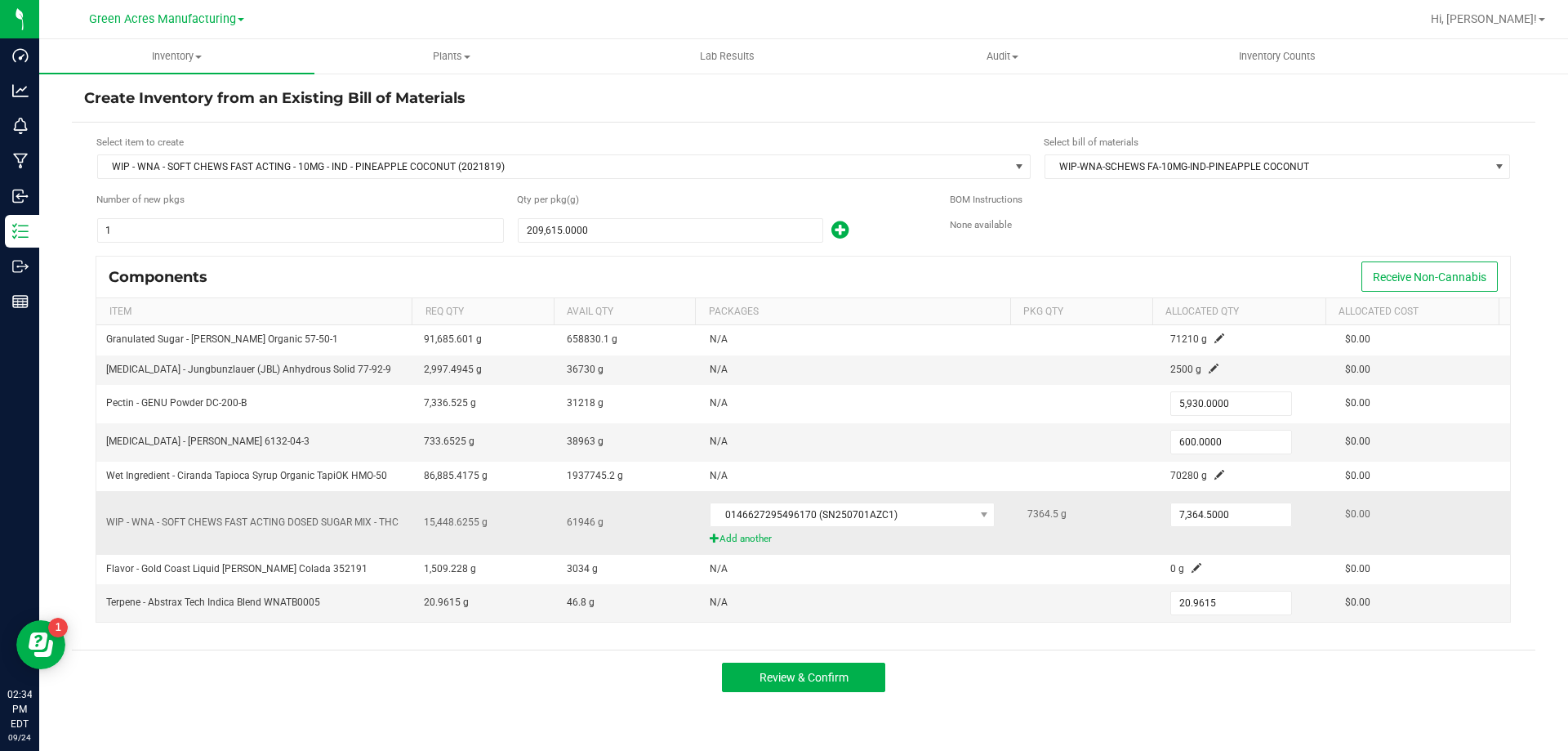
click at [743, 537] on span "Add another" at bounding box center [859, 539] width 298 height 15
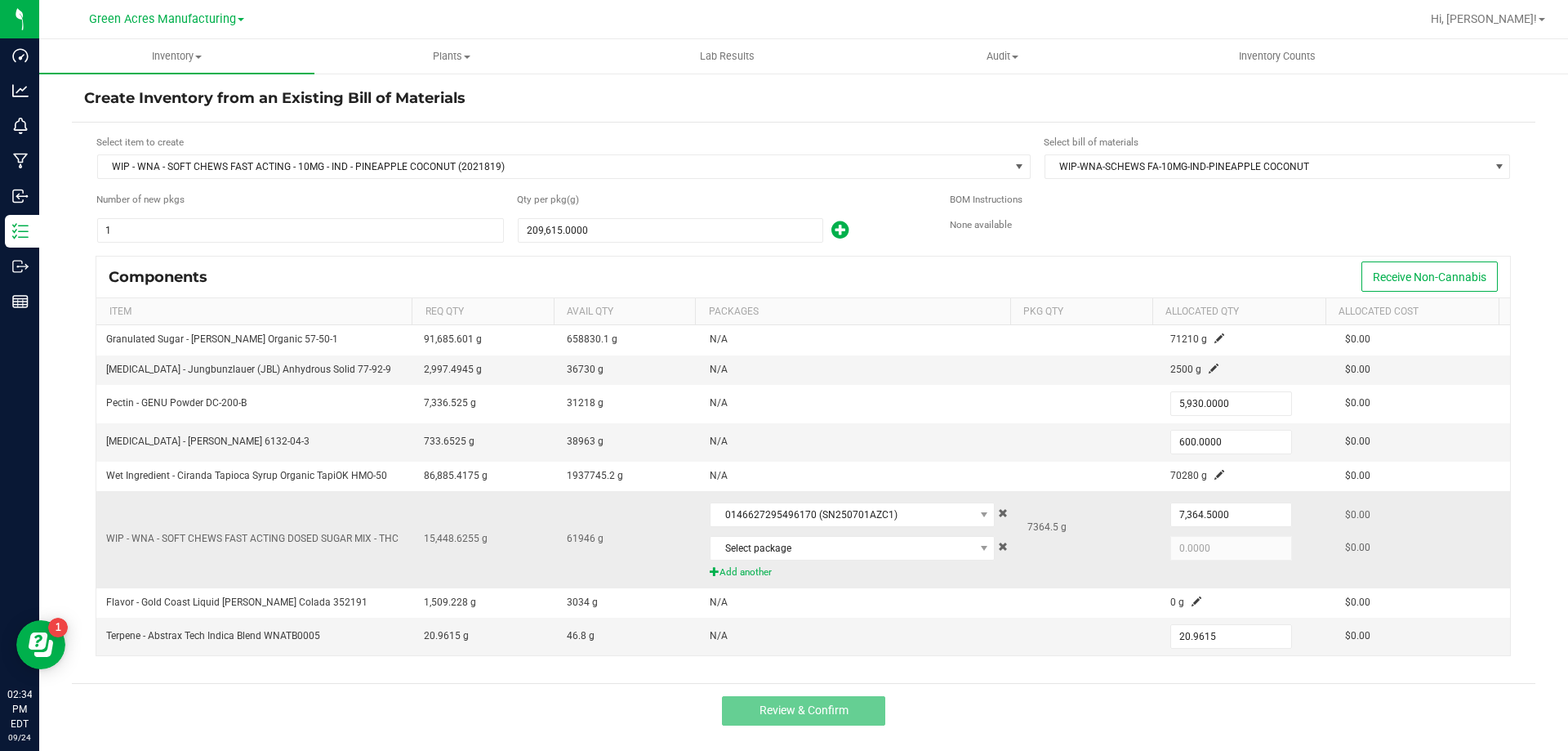
click at [749, 562] on div "Select package" at bounding box center [859, 548] width 298 height 34
click at [758, 556] on span "Select package" at bounding box center [842, 548] width 263 height 23
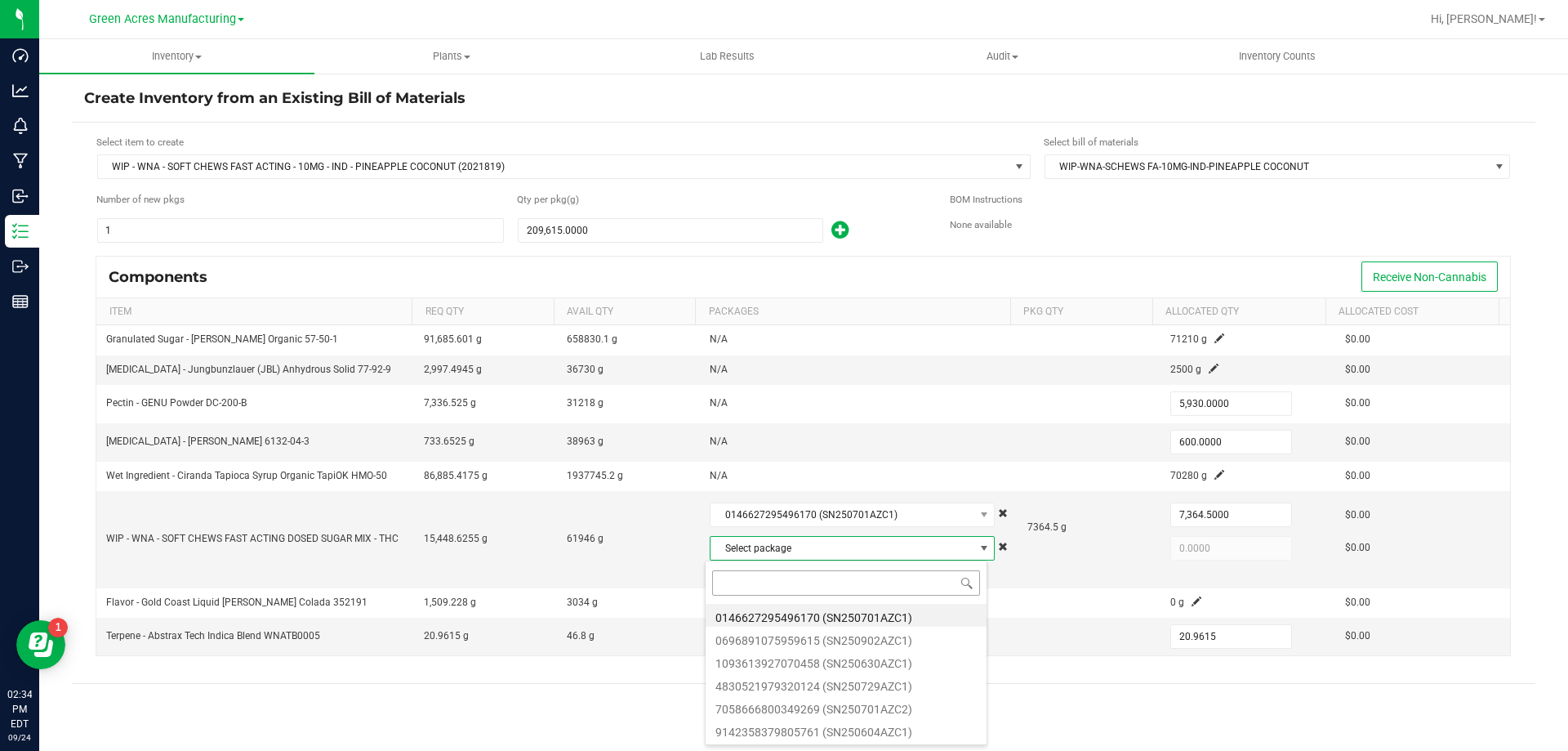
click at [750, 584] on input at bounding box center [846, 583] width 268 height 25
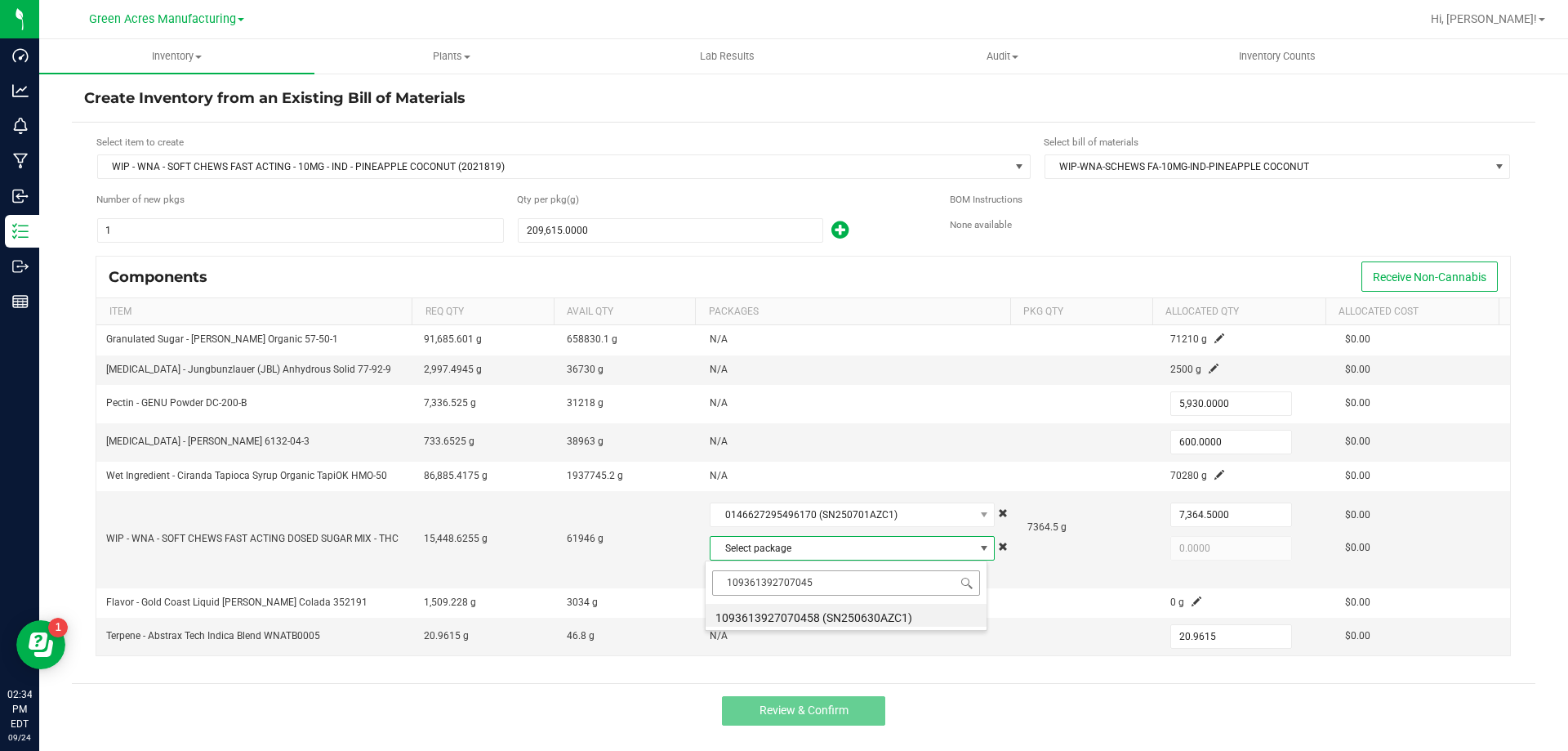
type input "1093613927070458"
click at [752, 620] on li "1093613927070458 (SN250630AZC1)" at bounding box center [846, 615] width 281 height 23
type input "8,084.1255"
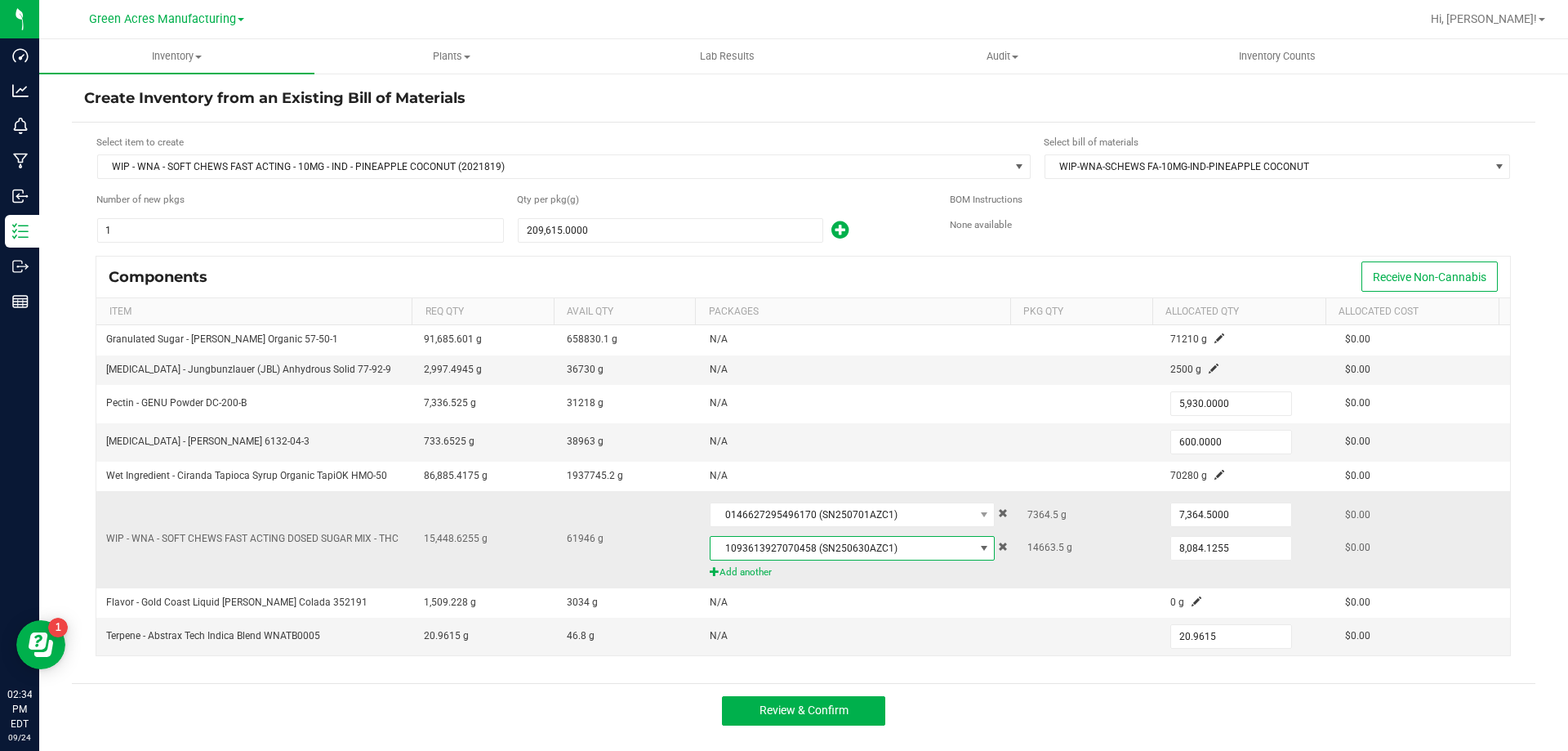
click at [972, 570] on span "Add another" at bounding box center [859, 572] width 298 height 15
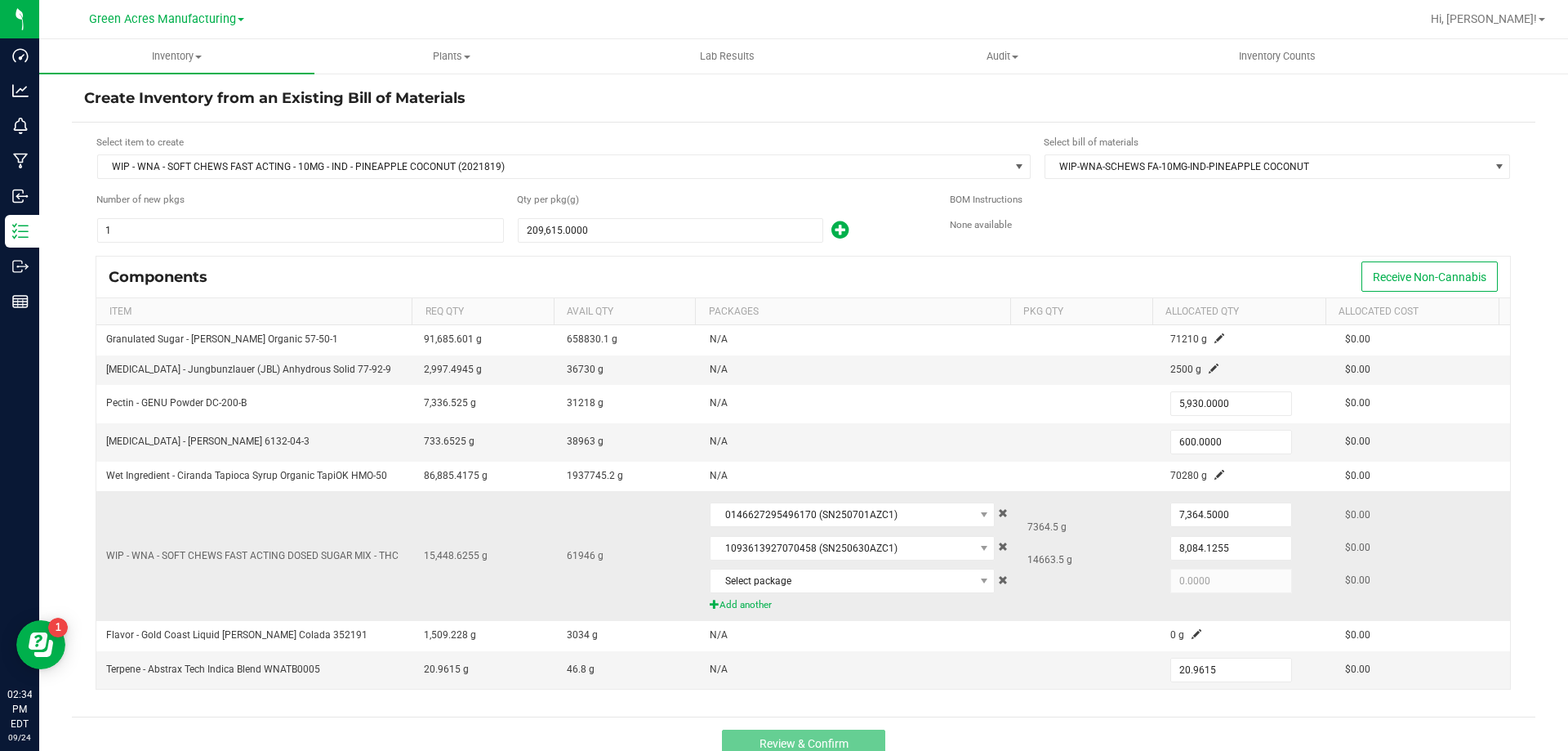
click at [998, 581] on span at bounding box center [1003, 581] width 10 height 10
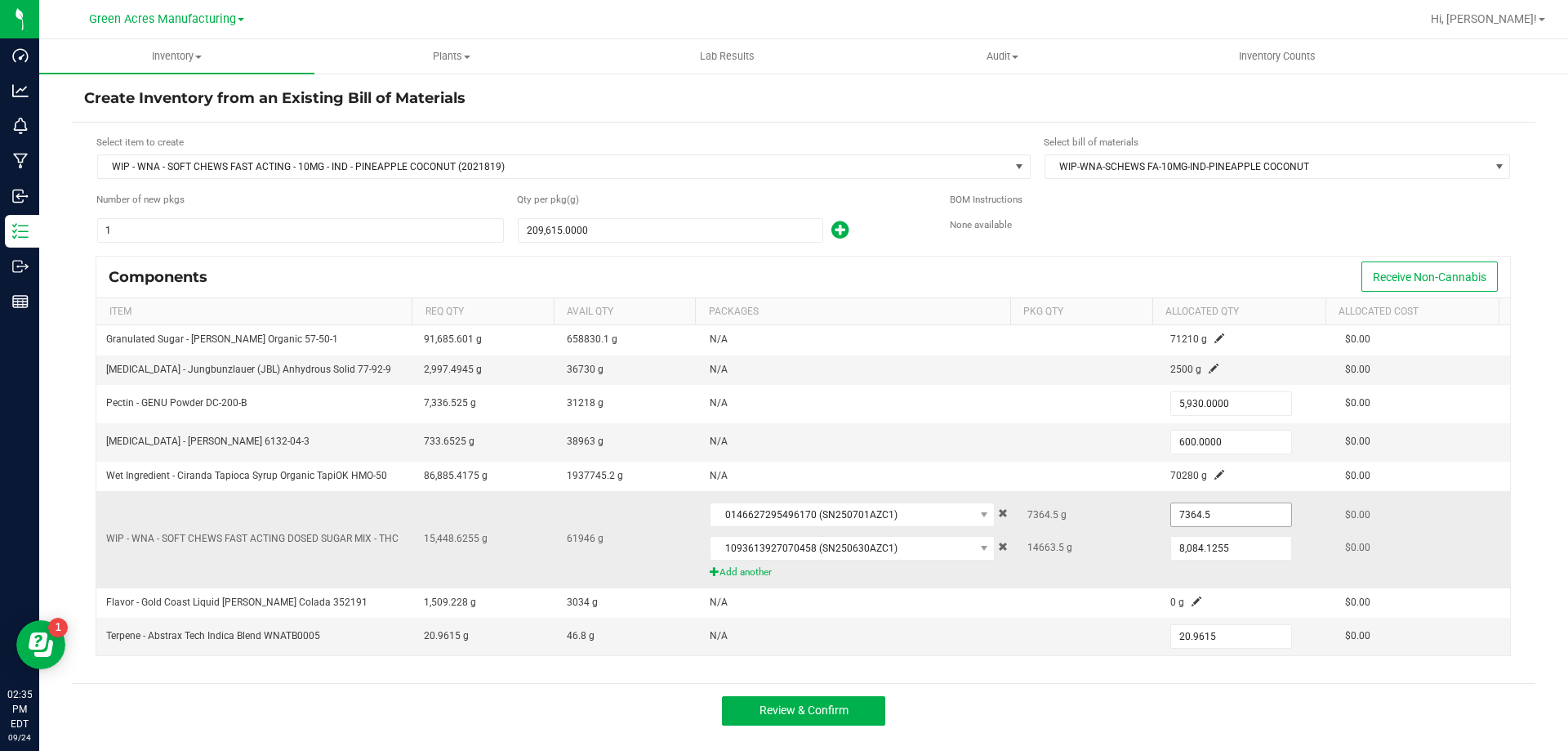
click at [1197, 518] on input "7364.5" at bounding box center [1231, 515] width 120 height 23
type input "6,443.0000"
click at [1178, 548] on input "8084.1255" at bounding box center [1231, 548] width 120 height 23
type input "10,157.0000"
click at [1128, 526] on div "7364.5 g" at bounding box center [1089, 515] width 124 height 33
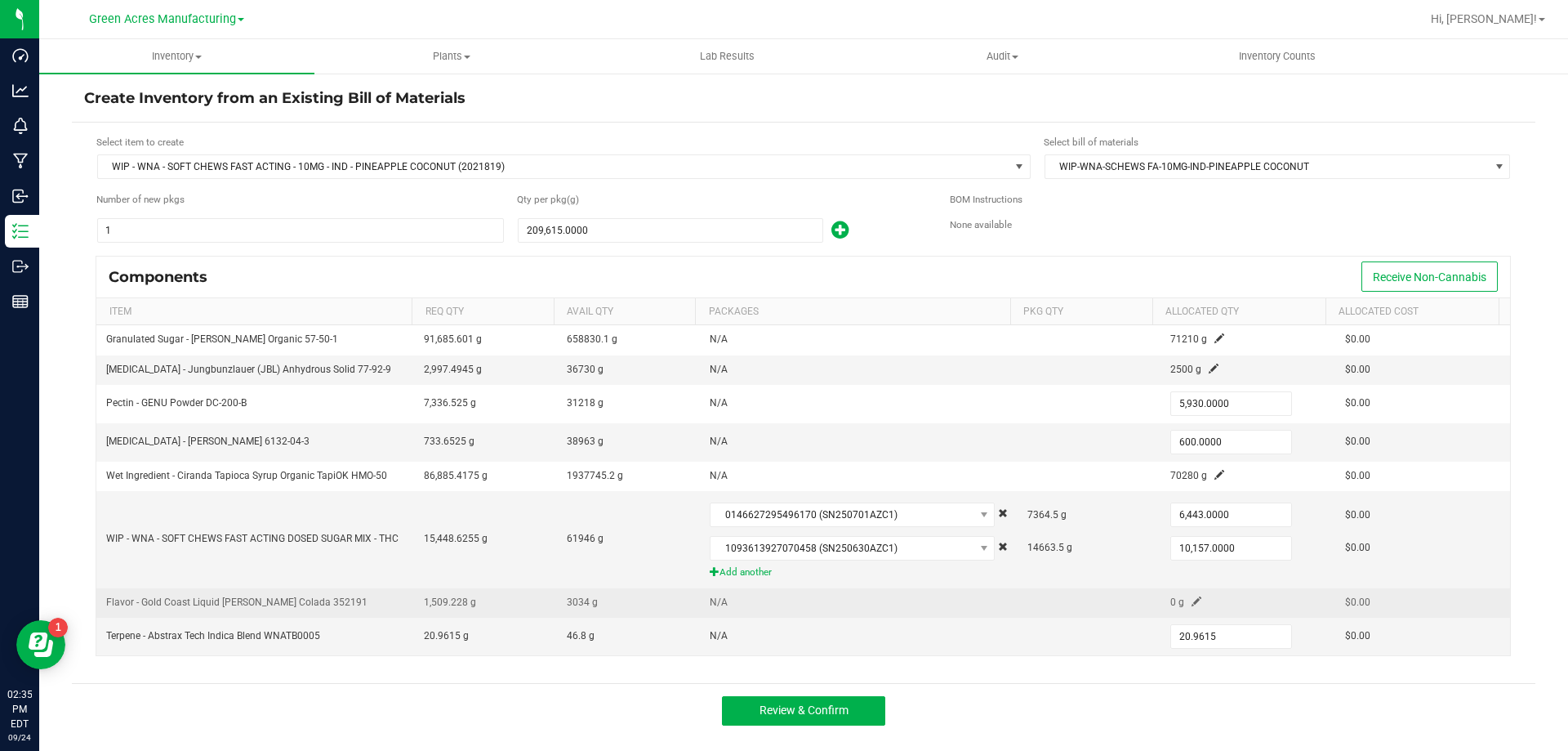
click at [1191, 604] on span at bounding box center [1196, 602] width 10 height 10
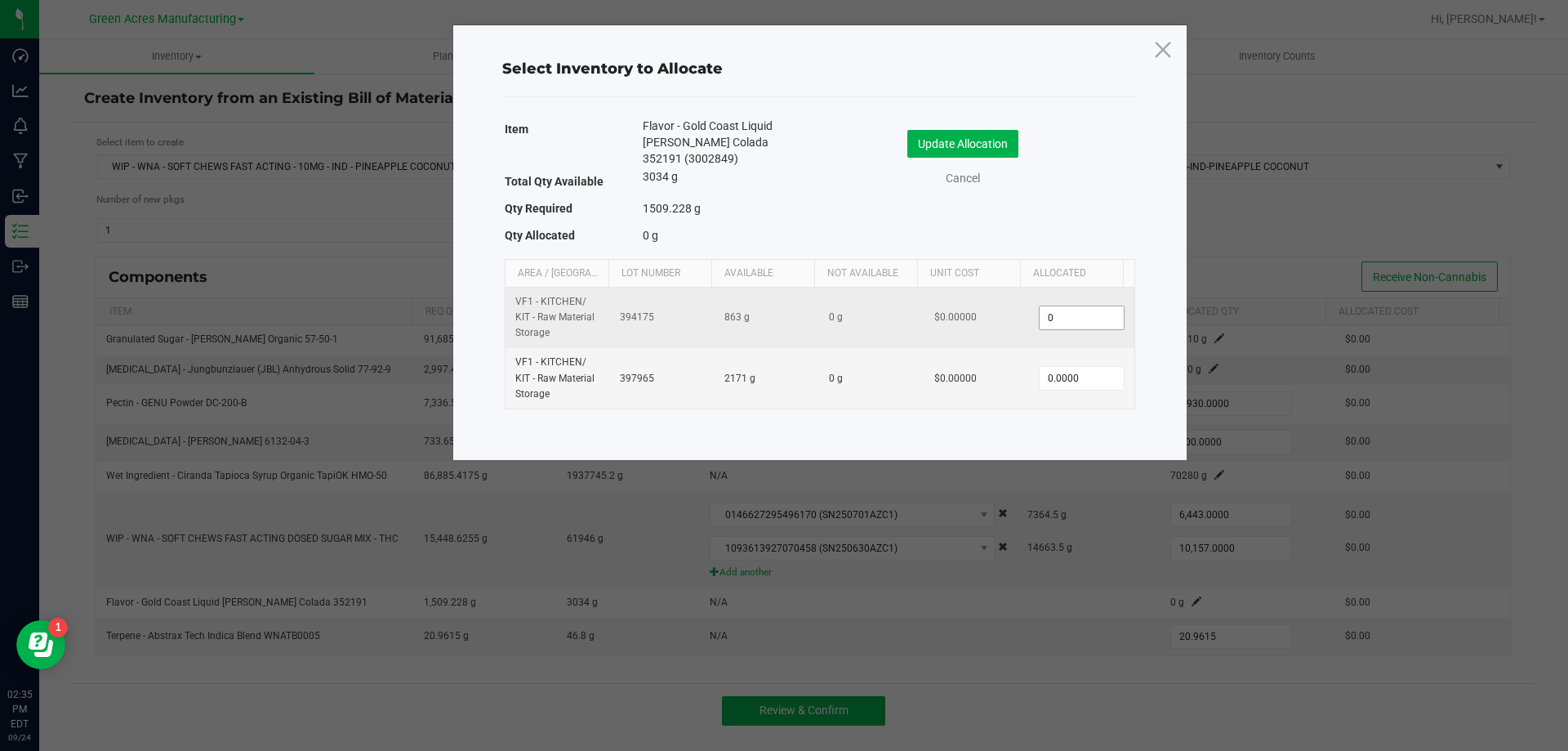
click at [1062, 318] on input "0" at bounding box center [1081, 317] width 83 height 23
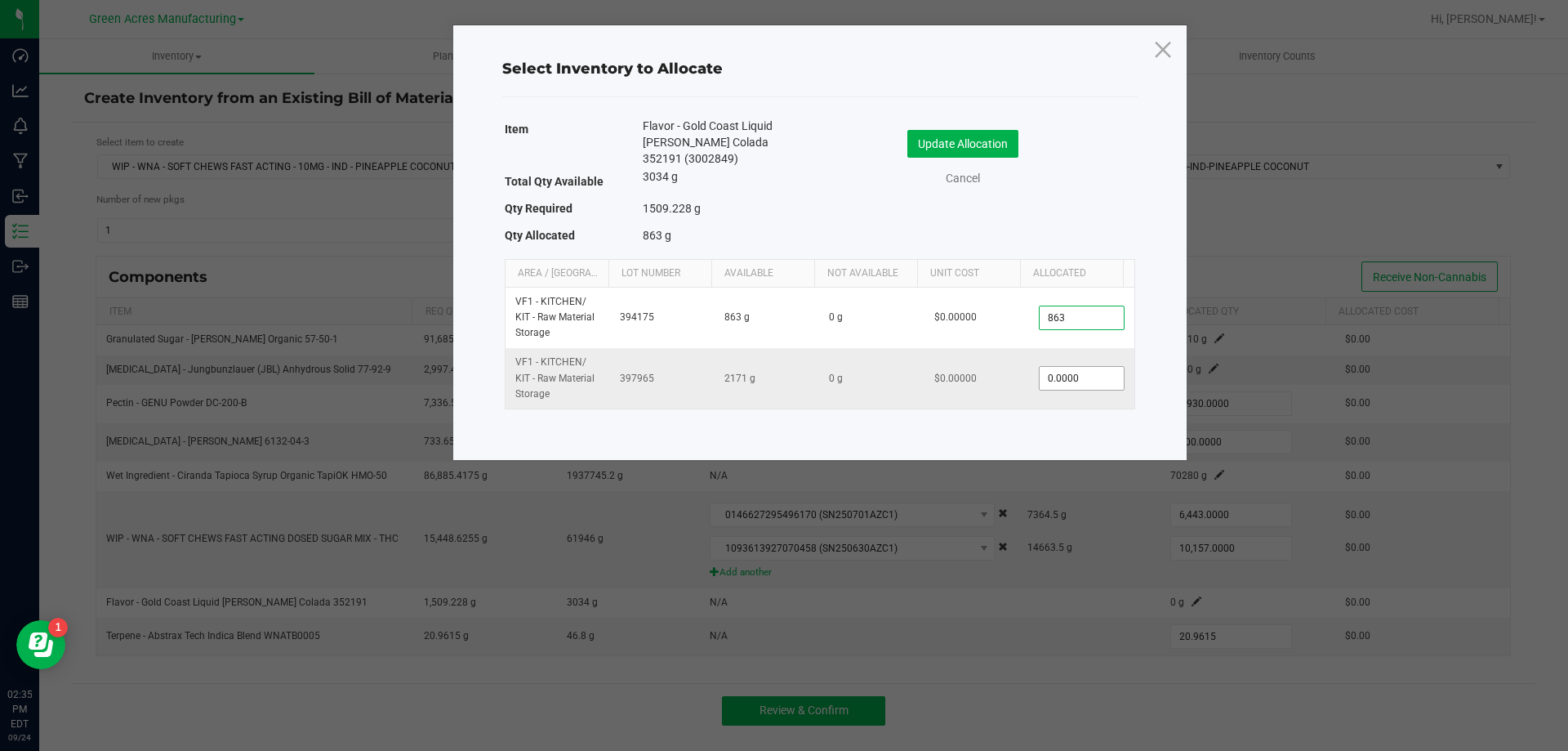
type input "863.0000"
click at [1061, 379] on input "0" at bounding box center [1081, 378] width 83 height 23
type input "352.0000"
click at [935, 149] on button "Update Allocation" at bounding box center [962, 143] width 111 height 28
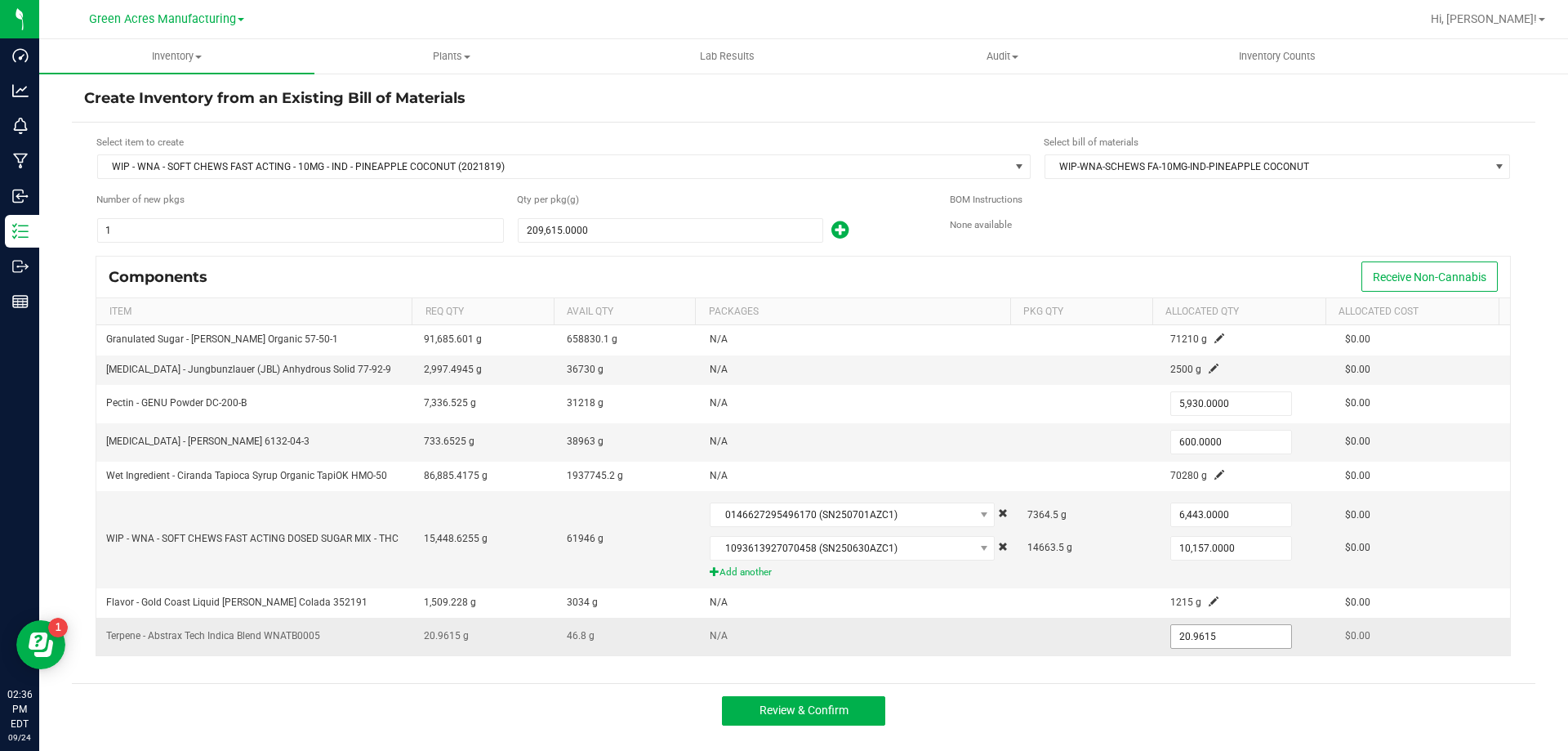
click at [1186, 642] on input "20.9615" at bounding box center [1231, 636] width 120 height 23
type input "10.0000"
click at [865, 715] on button "Review & Confirm" at bounding box center [803, 710] width 163 height 30
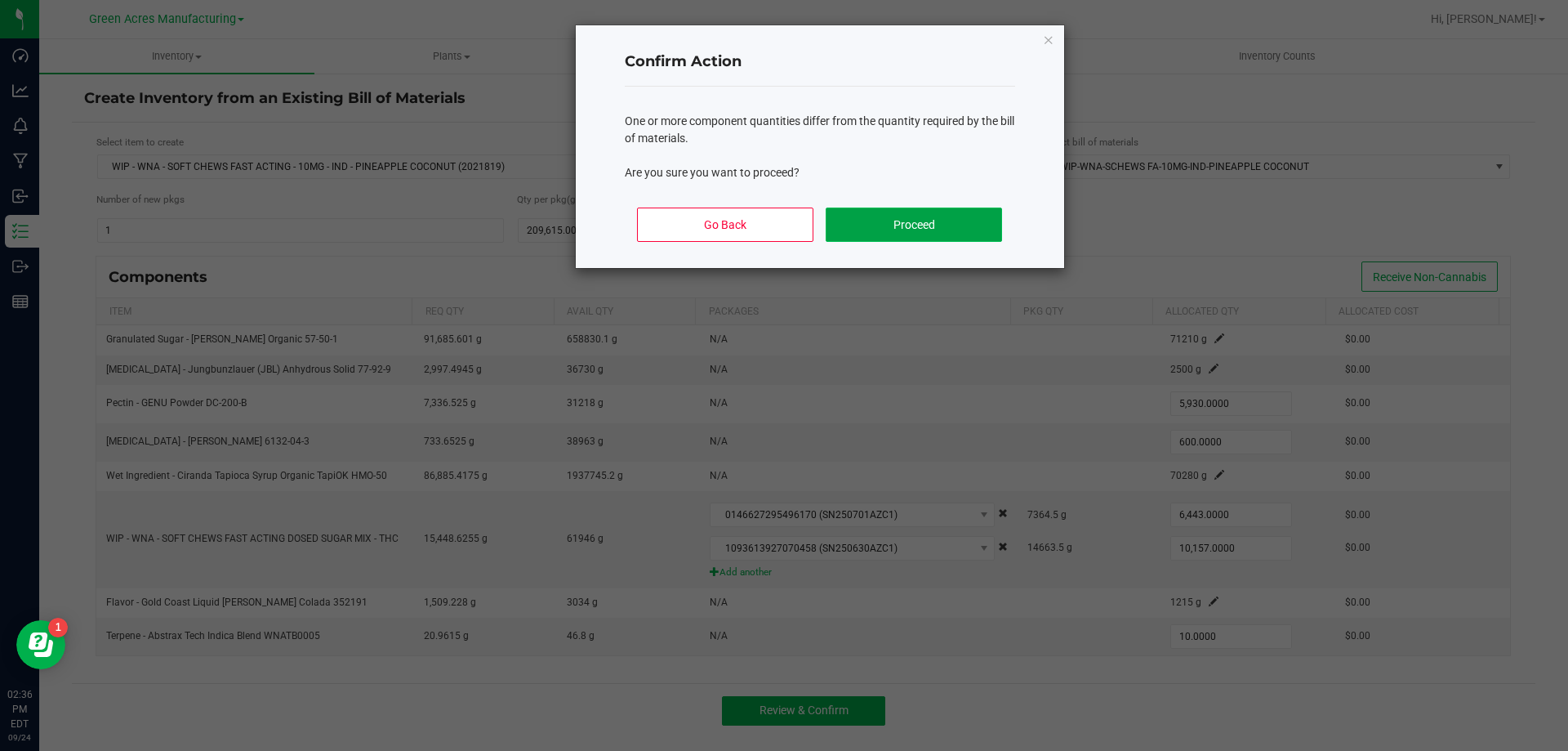
click at [905, 221] on button "Proceed" at bounding box center [913, 225] width 175 height 34
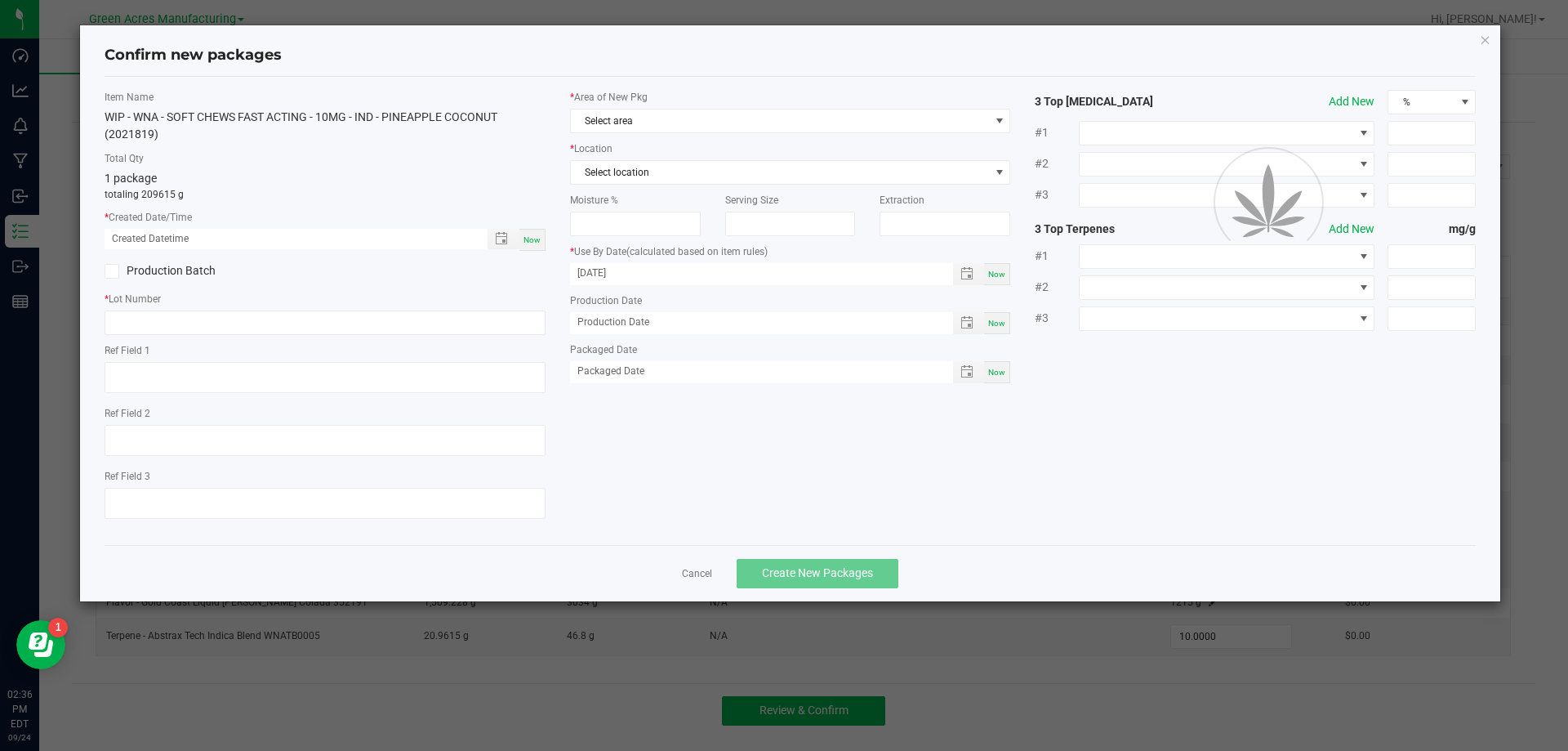
type input "[DATE]"
click at [535, 239] on span "Now" at bounding box center [532, 240] width 17 height 9
type input "[DATE] 02:37 PM"
click at [145, 323] on input "text" at bounding box center [324, 322] width 441 height 25
type input "WNQ250924PNC1"
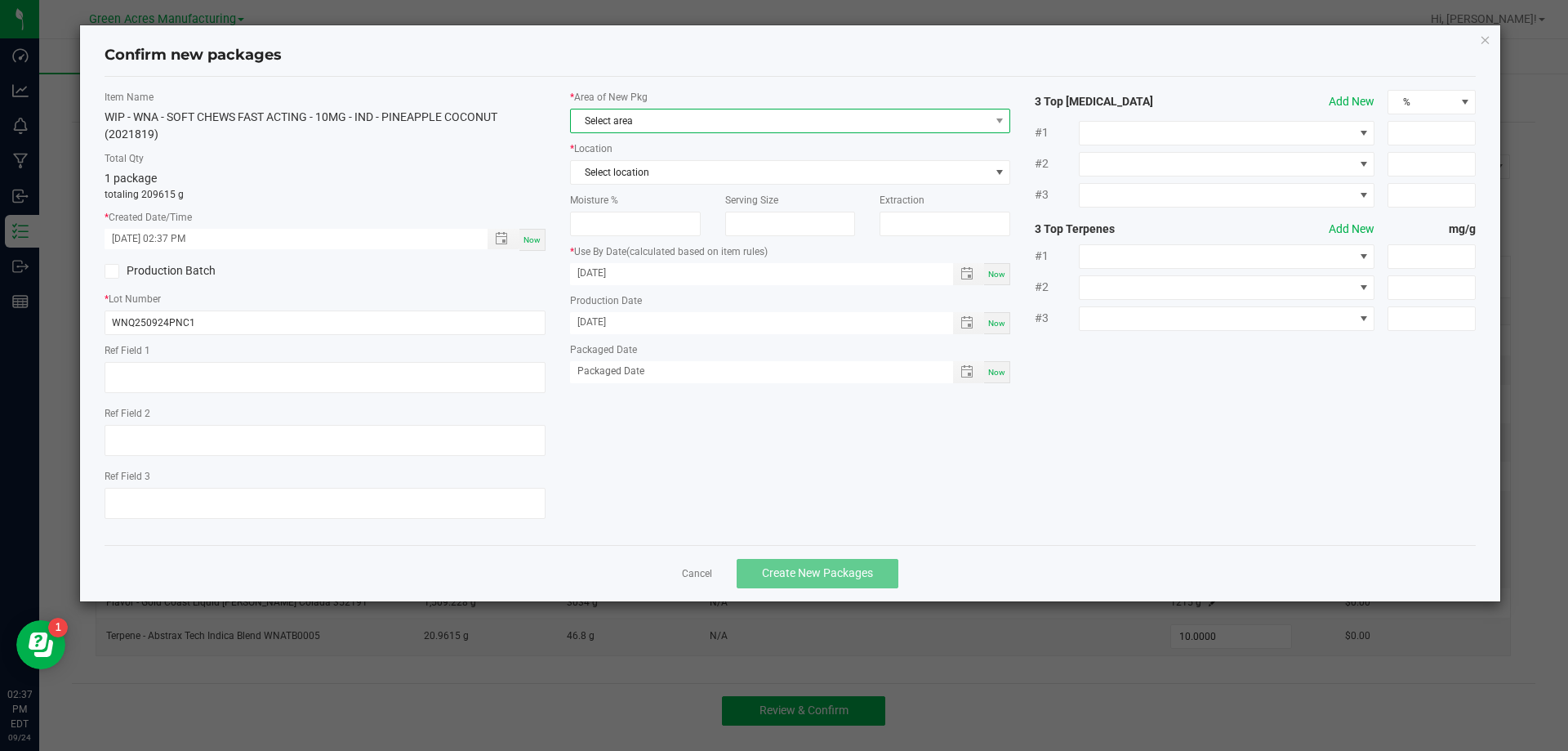
click at [848, 131] on span "Select area" at bounding box center [780, 120] width 418 height 23
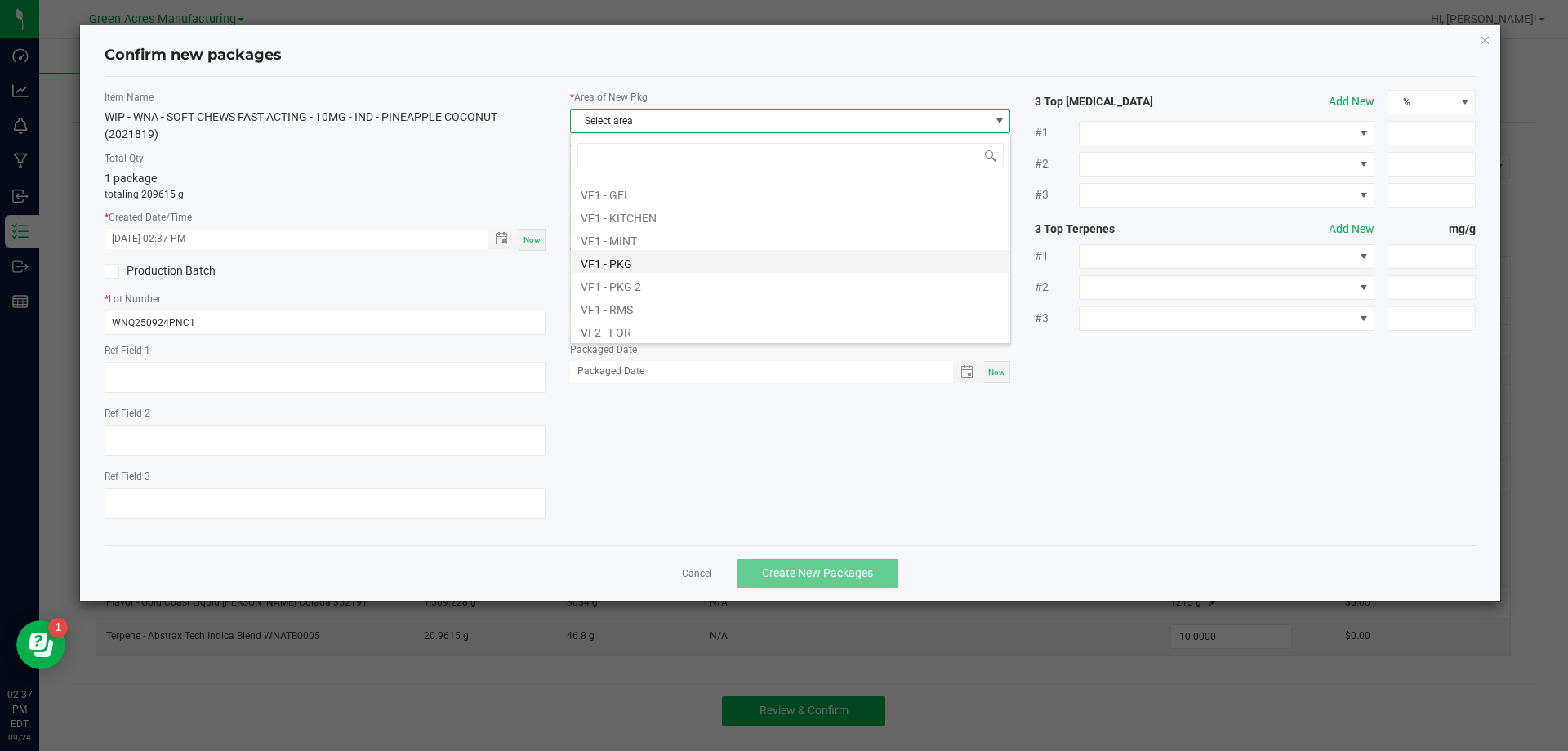
scroll to position [654, 0]
click at [641, 229] on li "VF1 - GEL" at bounding box center [790, 220] width 440 height 23
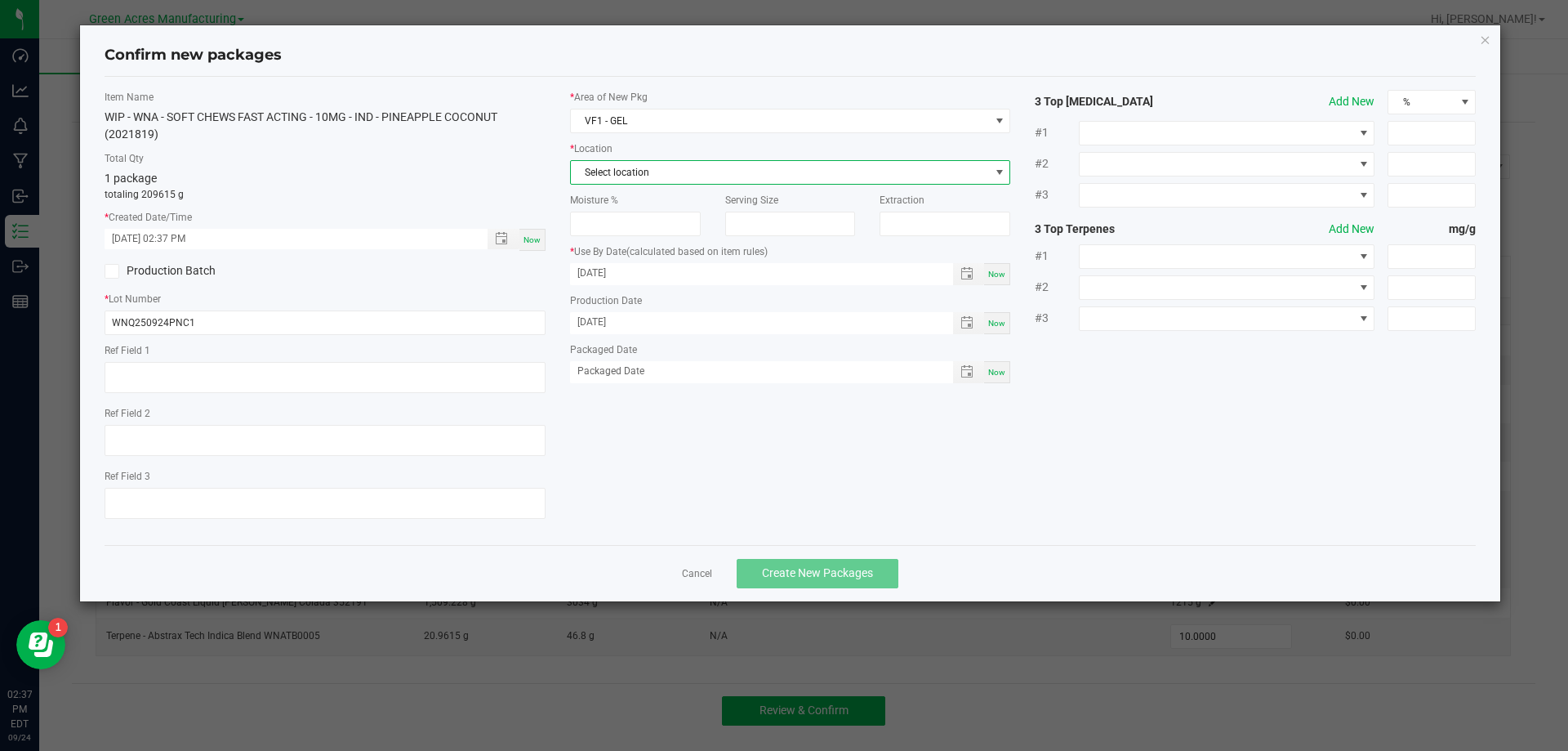
click at [657, 173] on span "Select location" at bounding box center [780, 172] width 418 height 23
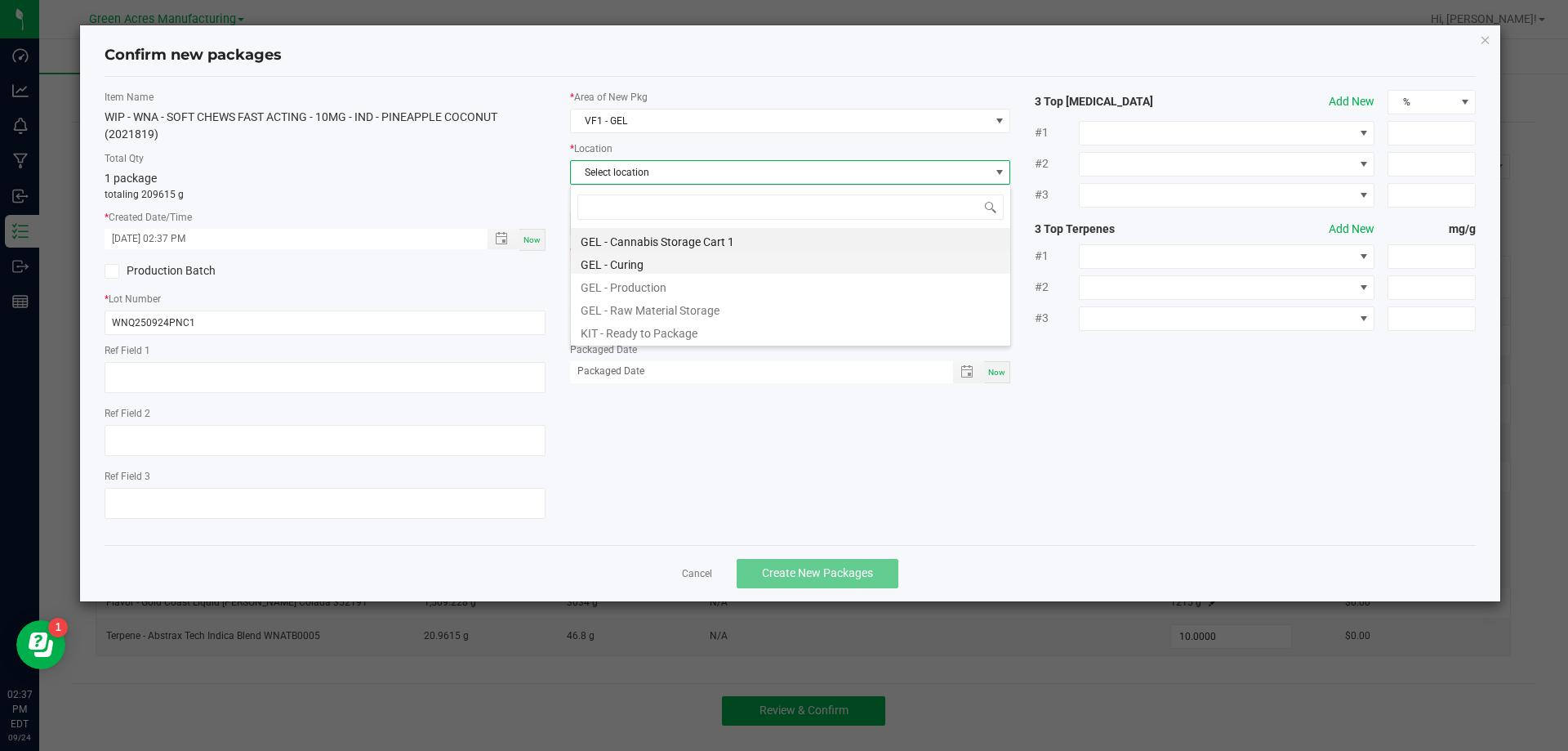
scroll to position [25, 441]
click at [636, 284] on li "GEL - Production" at bounding box center [790, 285] width 440 height 23
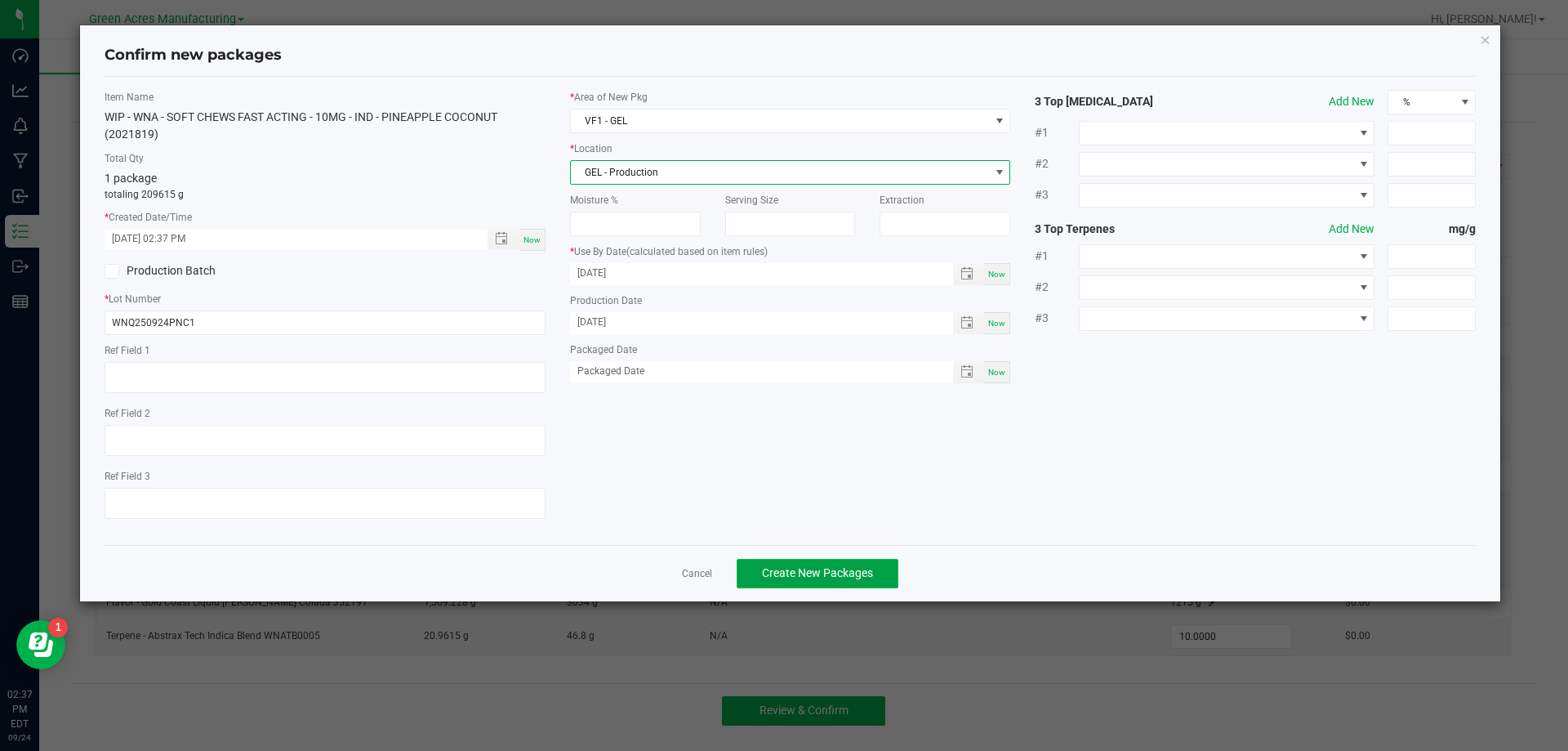
click at [821, 576] on span "Create New Packages" at bounding box center [817, 572] width 111 height 13
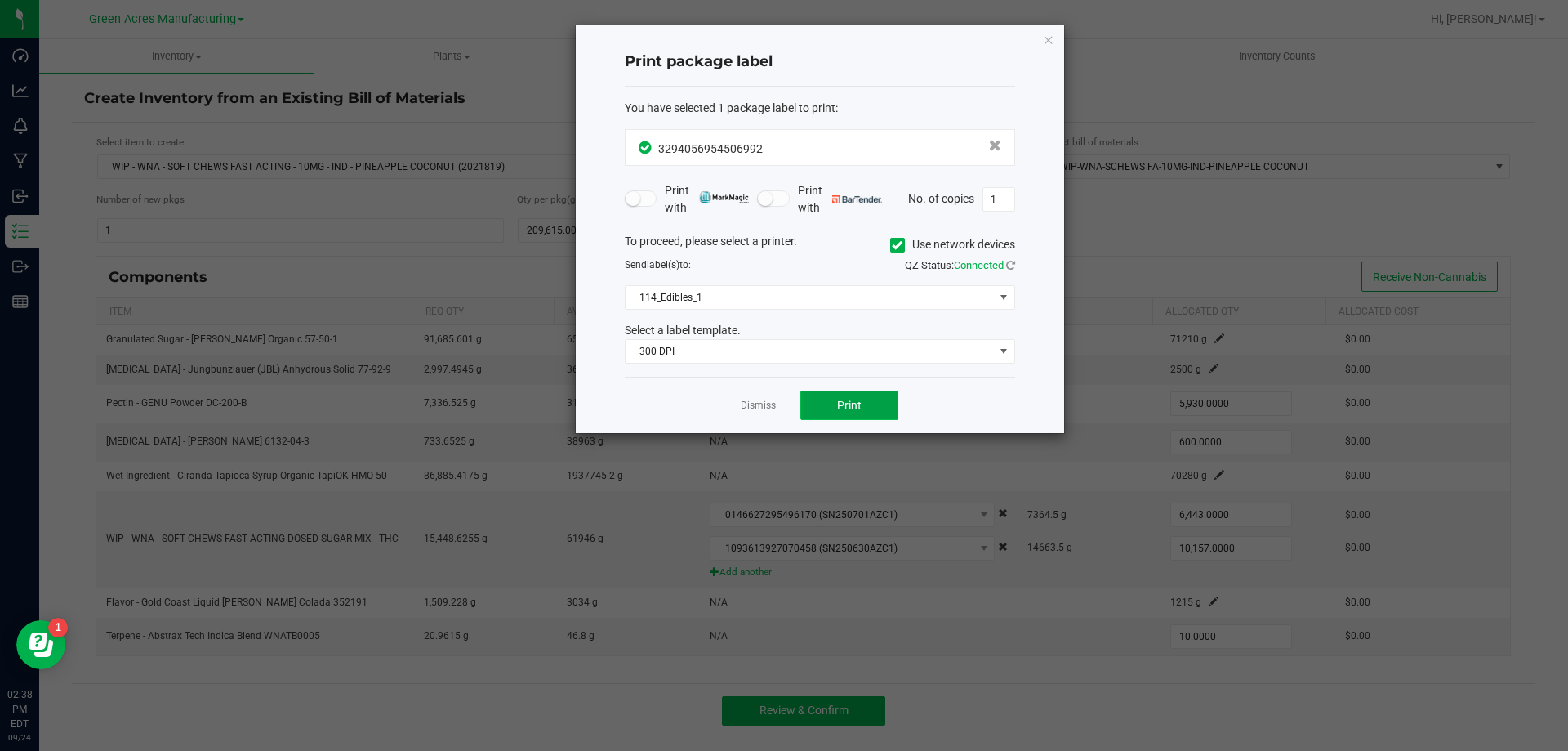
click at [826, 420] on button "Print" at bounding box center [850, 405] width 98 height 30
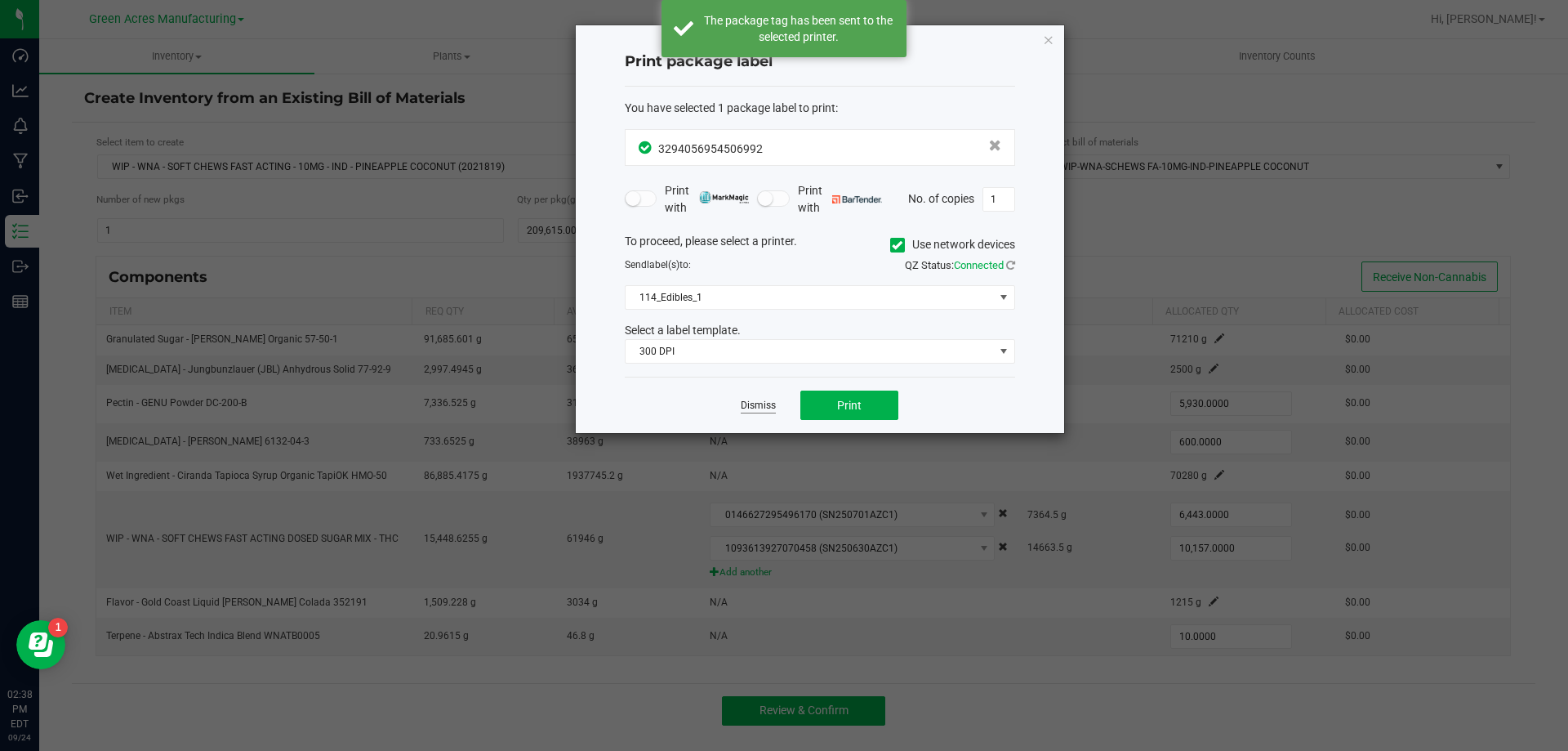
click at [764, 409] on link "Dismiss" at bounding box center [757, 405] width 35 height 14
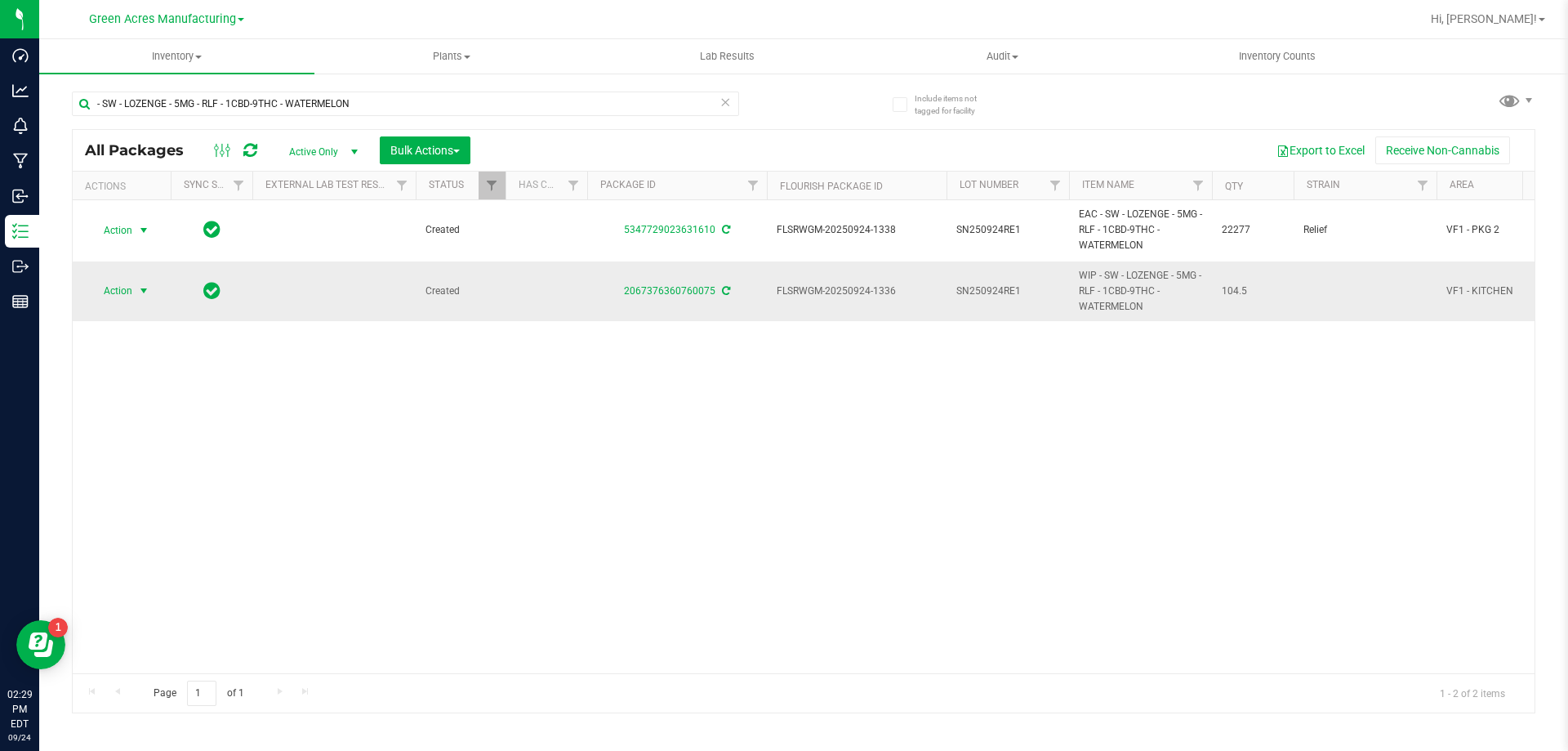
click at [125, 284] on span "Action" at bounding box center [111, 291] width 44 height 23
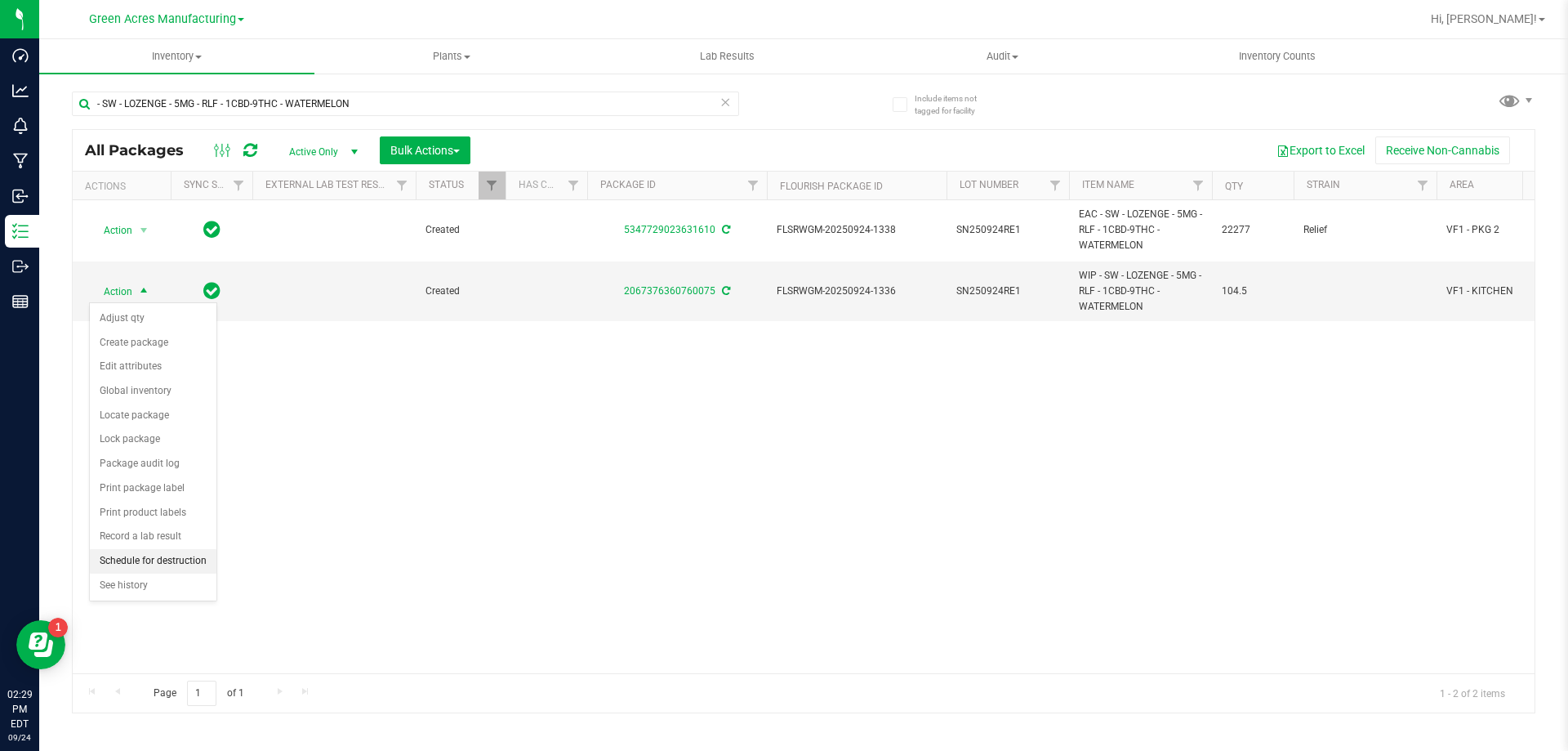
click at [144, 563] on li "Schedule for destruction" at bounding box center [152, 561] width 126 height 25
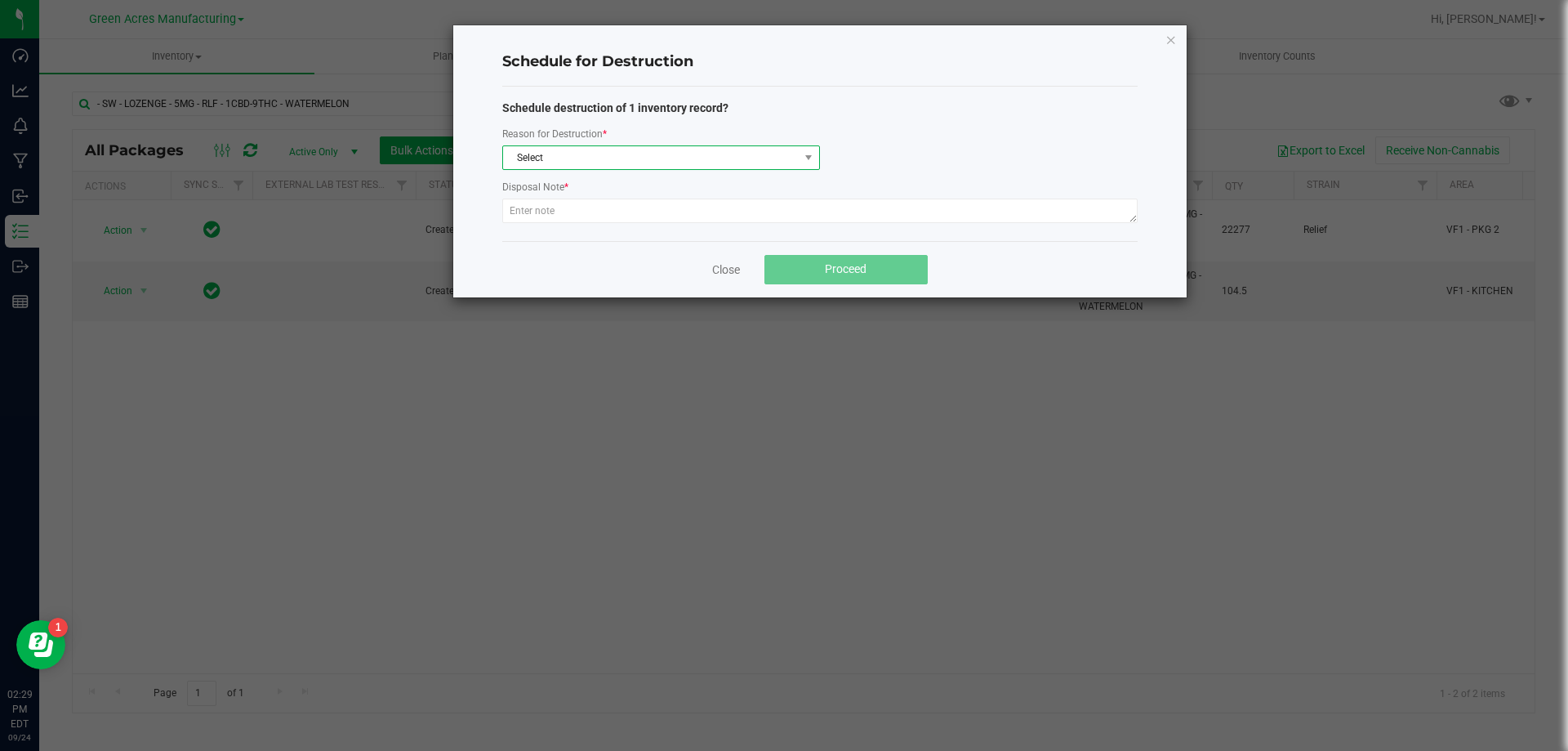
click at [737, 166] on span "Select" at bounding box center [651, 158] width 296 height 23
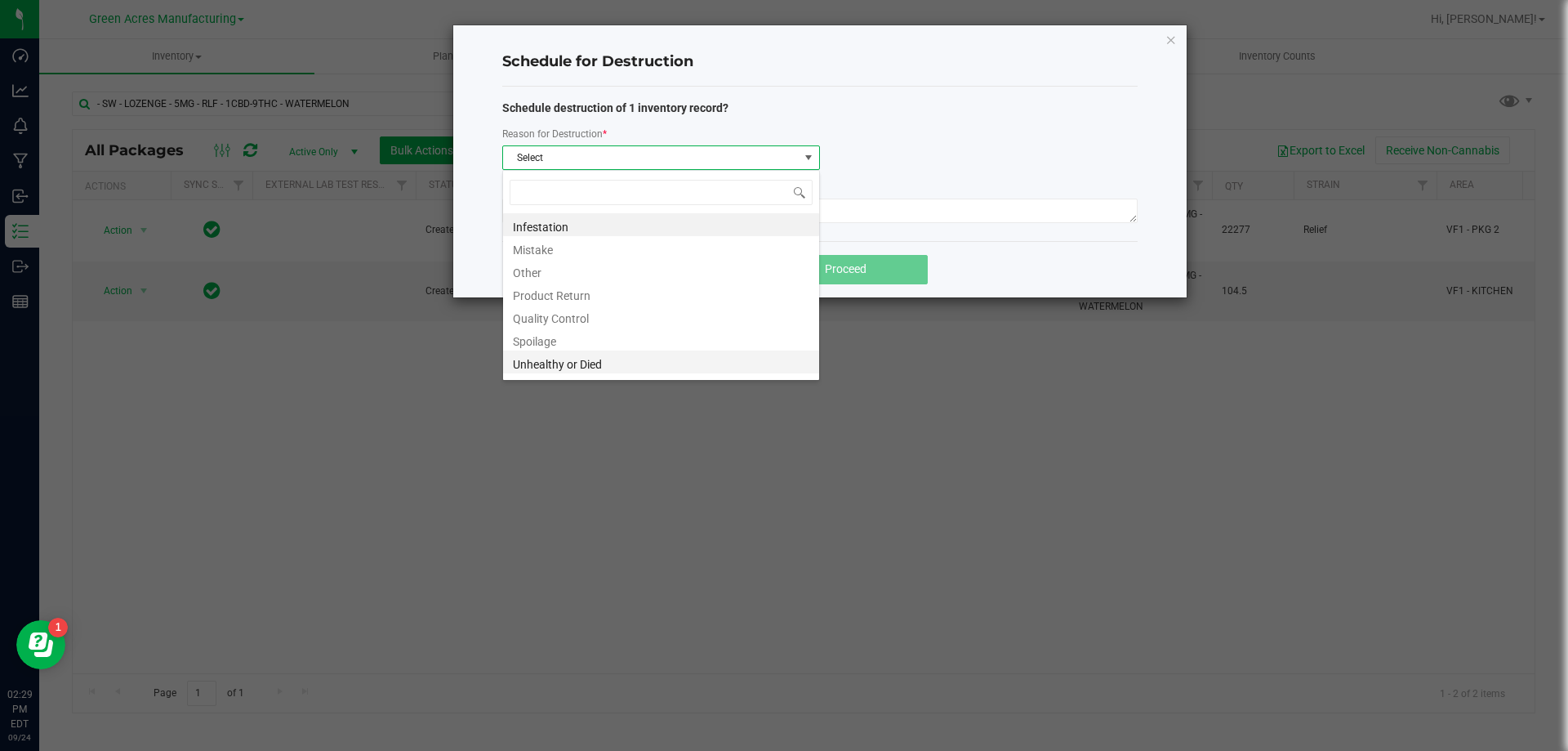
scroll to position [19, 0]
click at [586, 374] on li "Waste" at bounding box center [661, 364] width 316 height 23
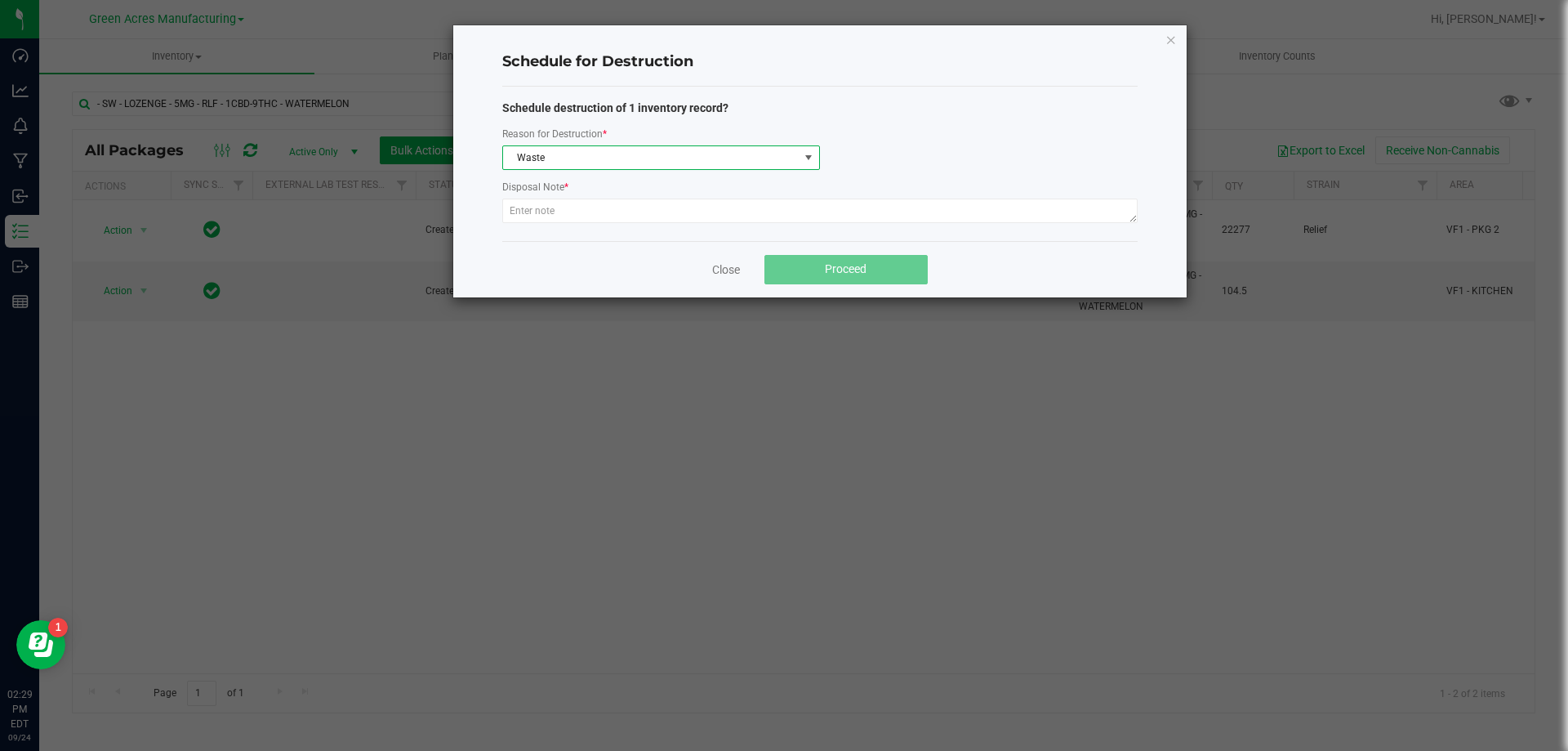
click at [591, 194] on div "Disposal Note *" at bounding box center [820, 188] width 635 height 20
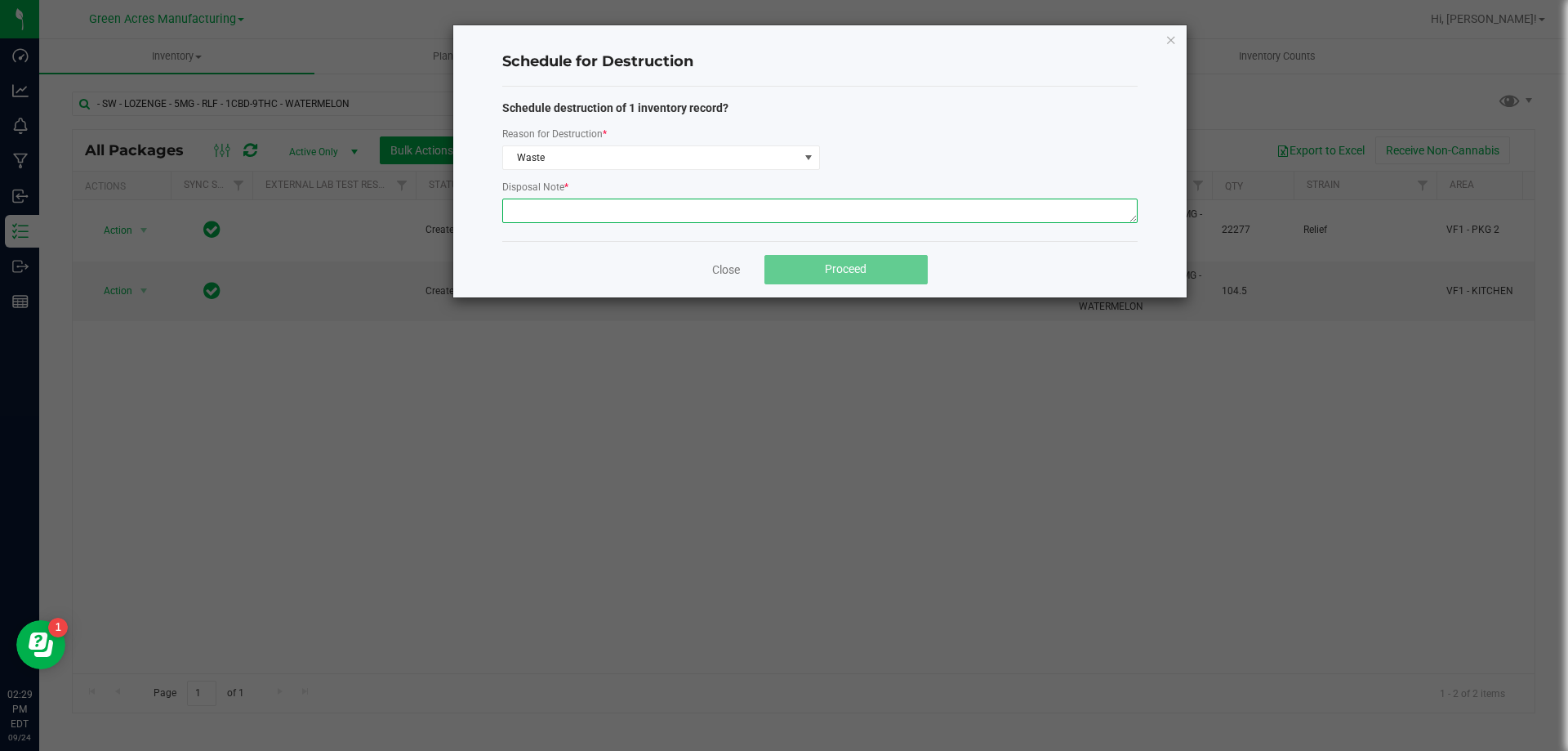
click at [568, 203] on textarea at bounding box center [820, 210] width 635 height 25
type textarea "Production Waste"
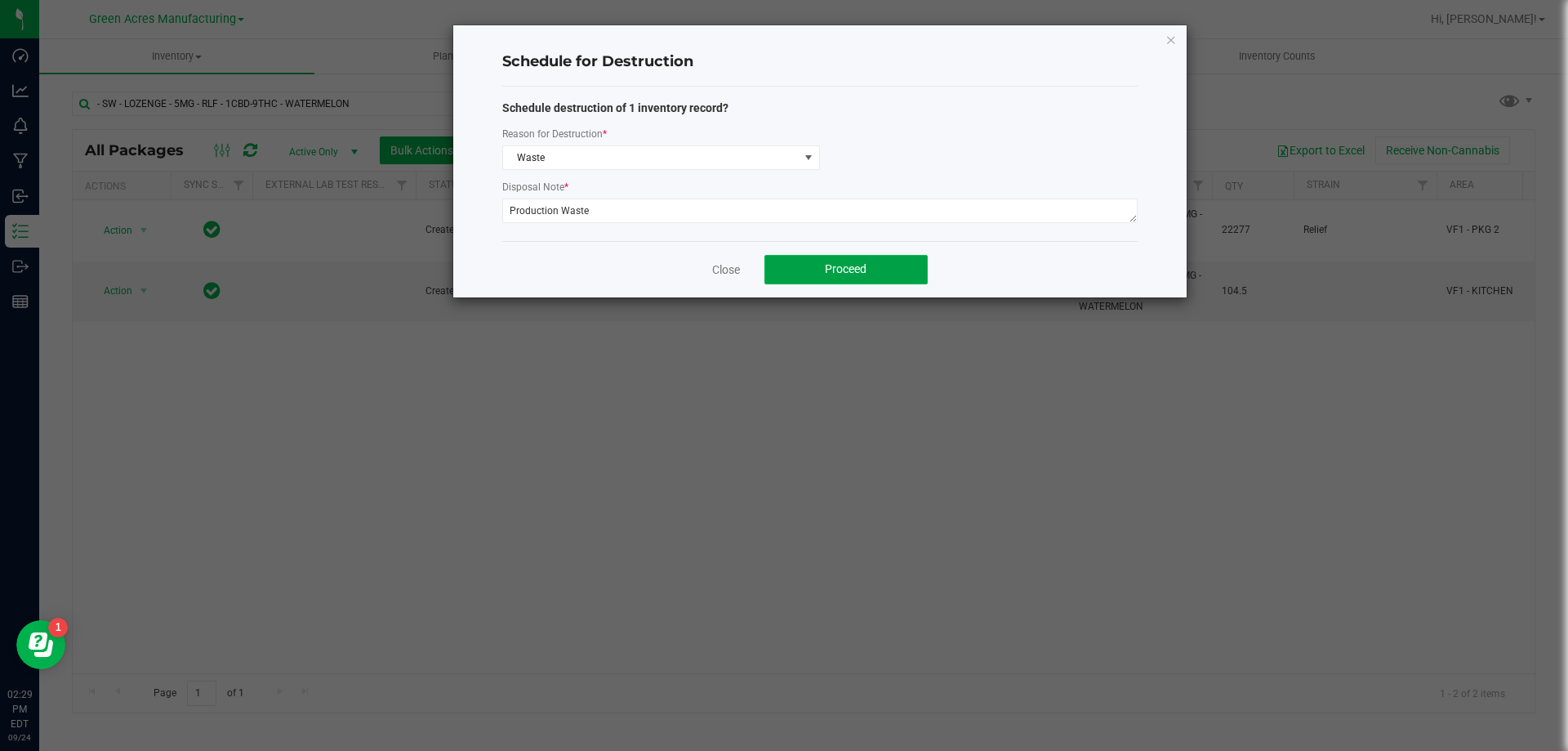
click at [807, 255] on button "Proceed" at bounding box center [845, 270] width 163 height 30
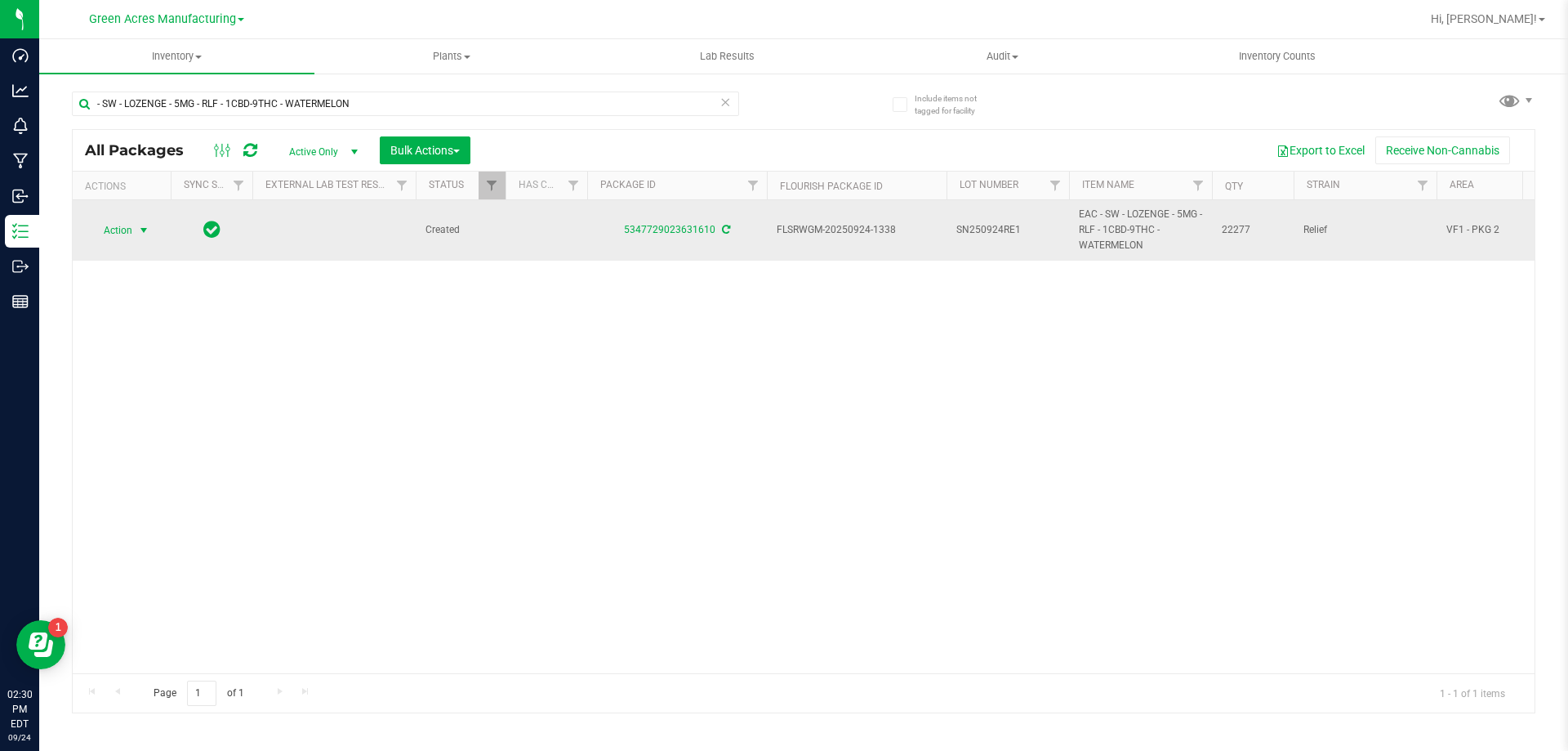
click at [116, 238] on span "Action" at bounding box center [111, 230] width 44 height 23
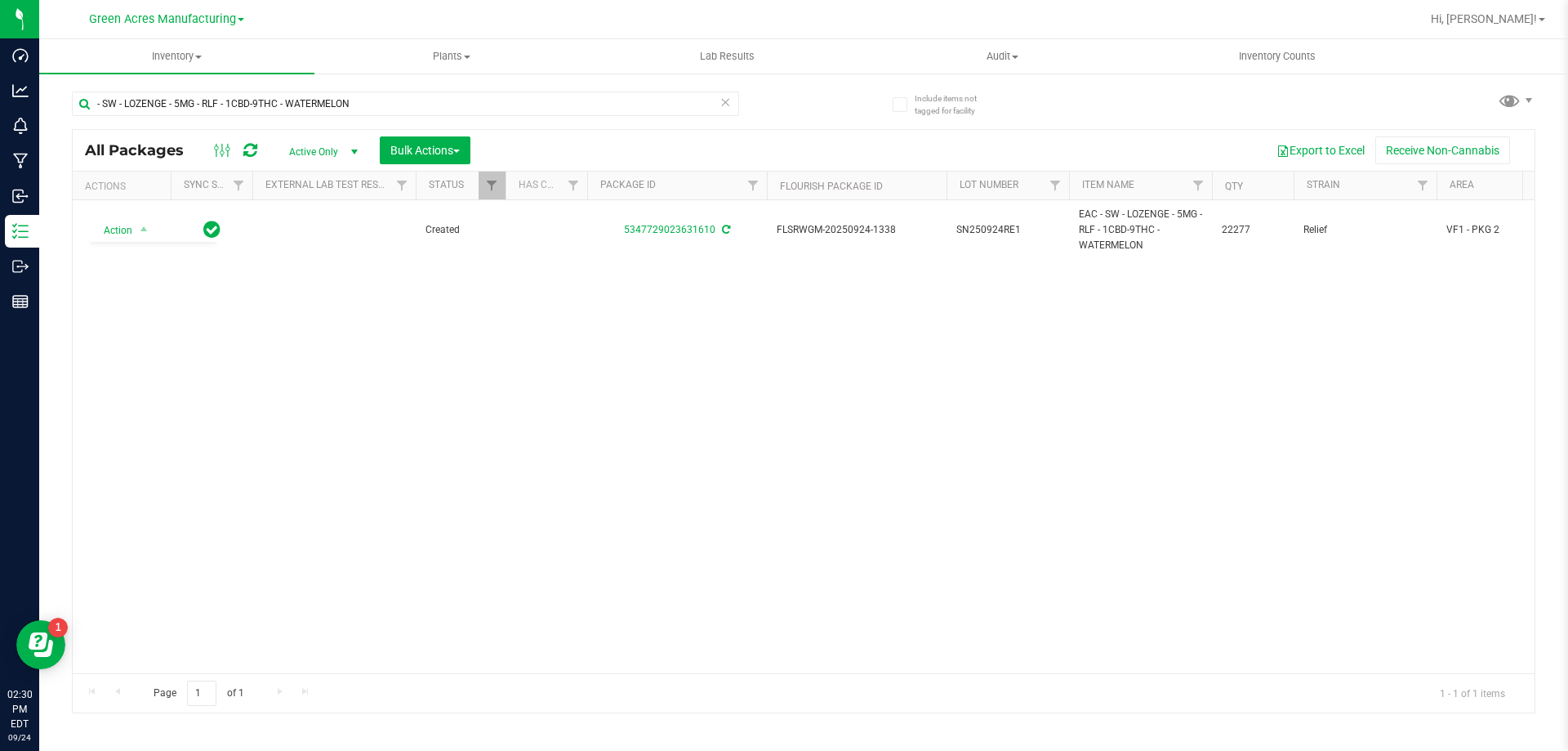
click at [274, 457] on div "Action Action Adjust qty Create package Edit attributes Global inventory Locate…" at bounding box center [803, 437] width 1461 height 473
click at [182, 53] on span "Inventory" at bounding box center [176, 56] width 275 height 14
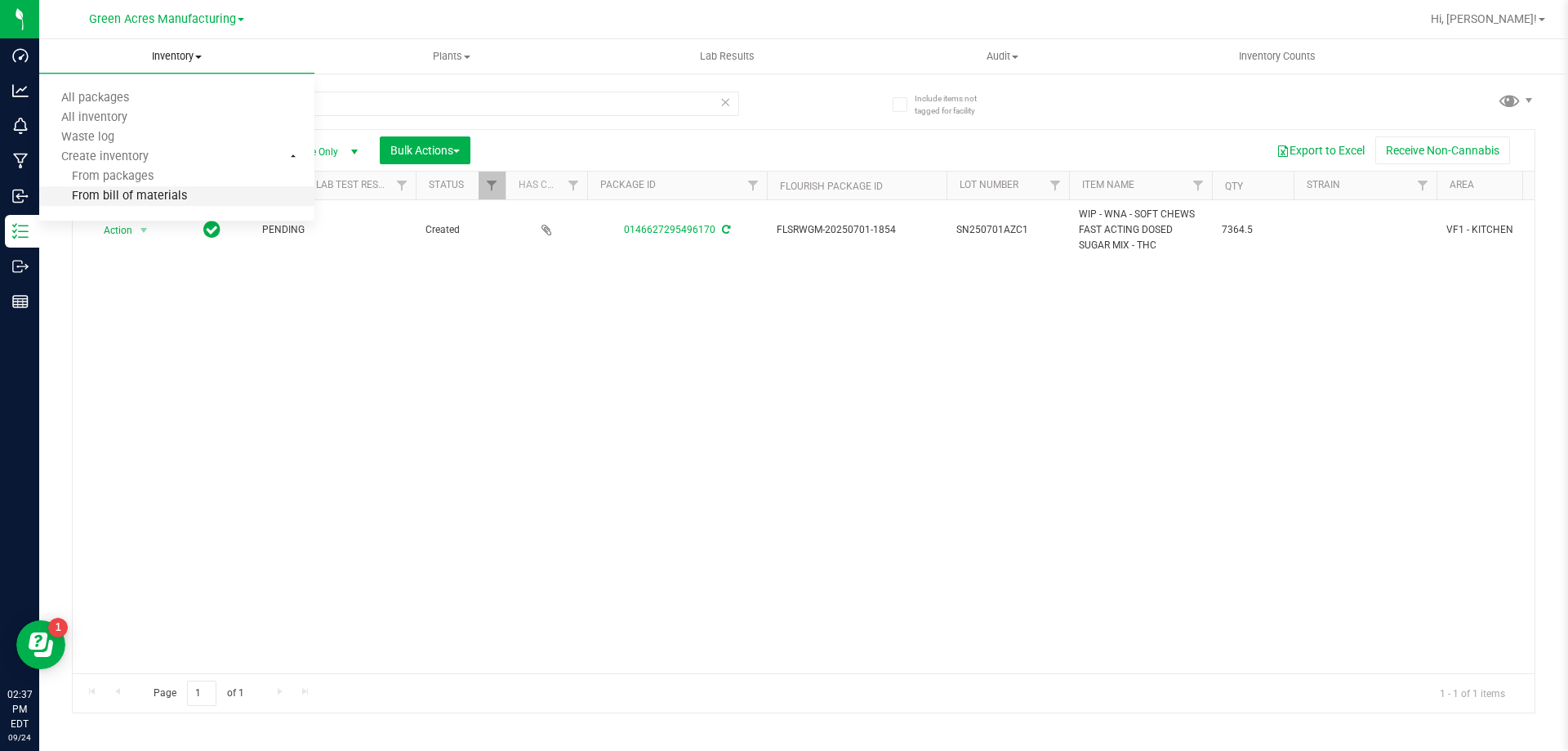
click at [206, 197] on li "From bill of materials" at bounding box center [176, 197] width 275 height 19
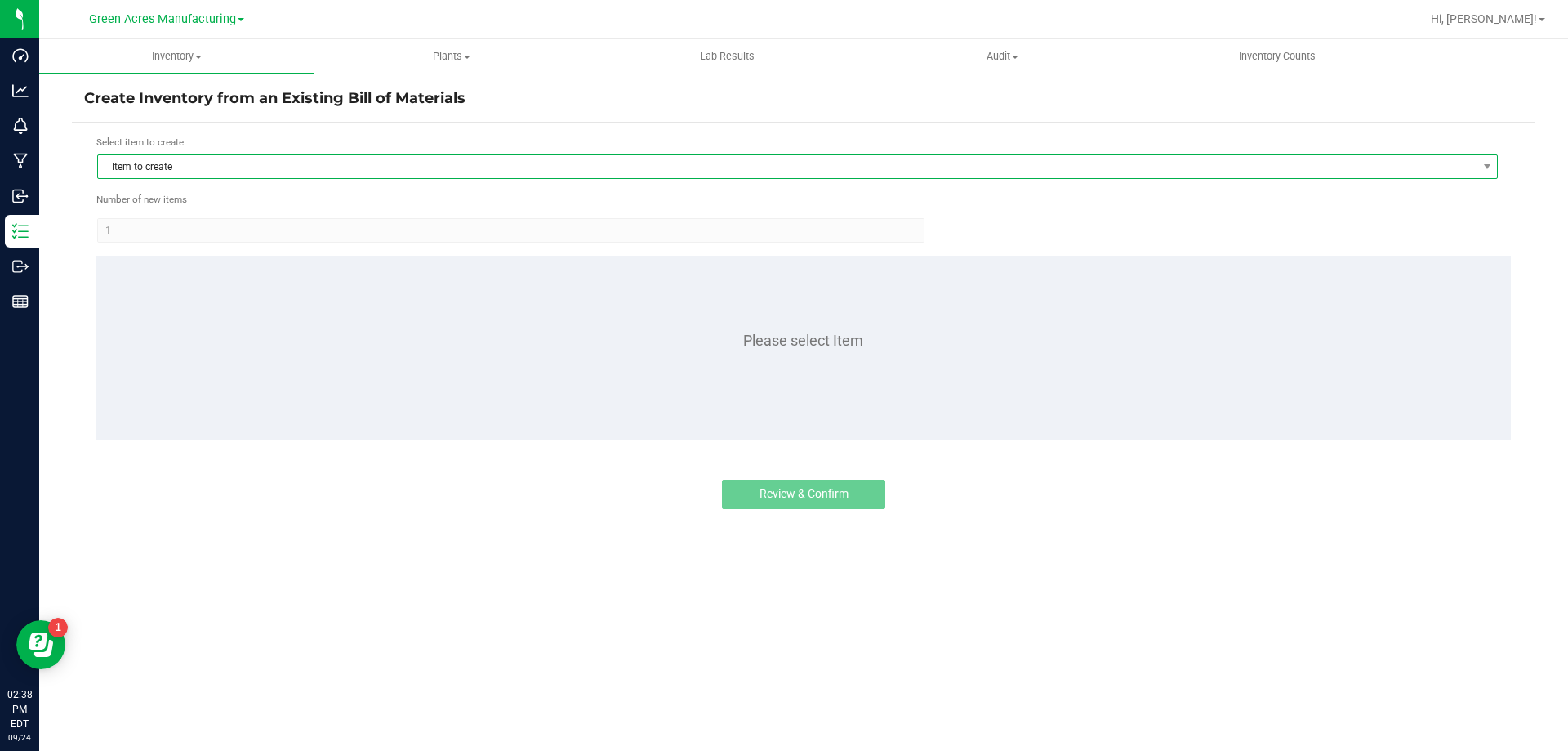
click at [169, 172] on span "Item to create" at bounding box center [787, 166] width 1378 height 23
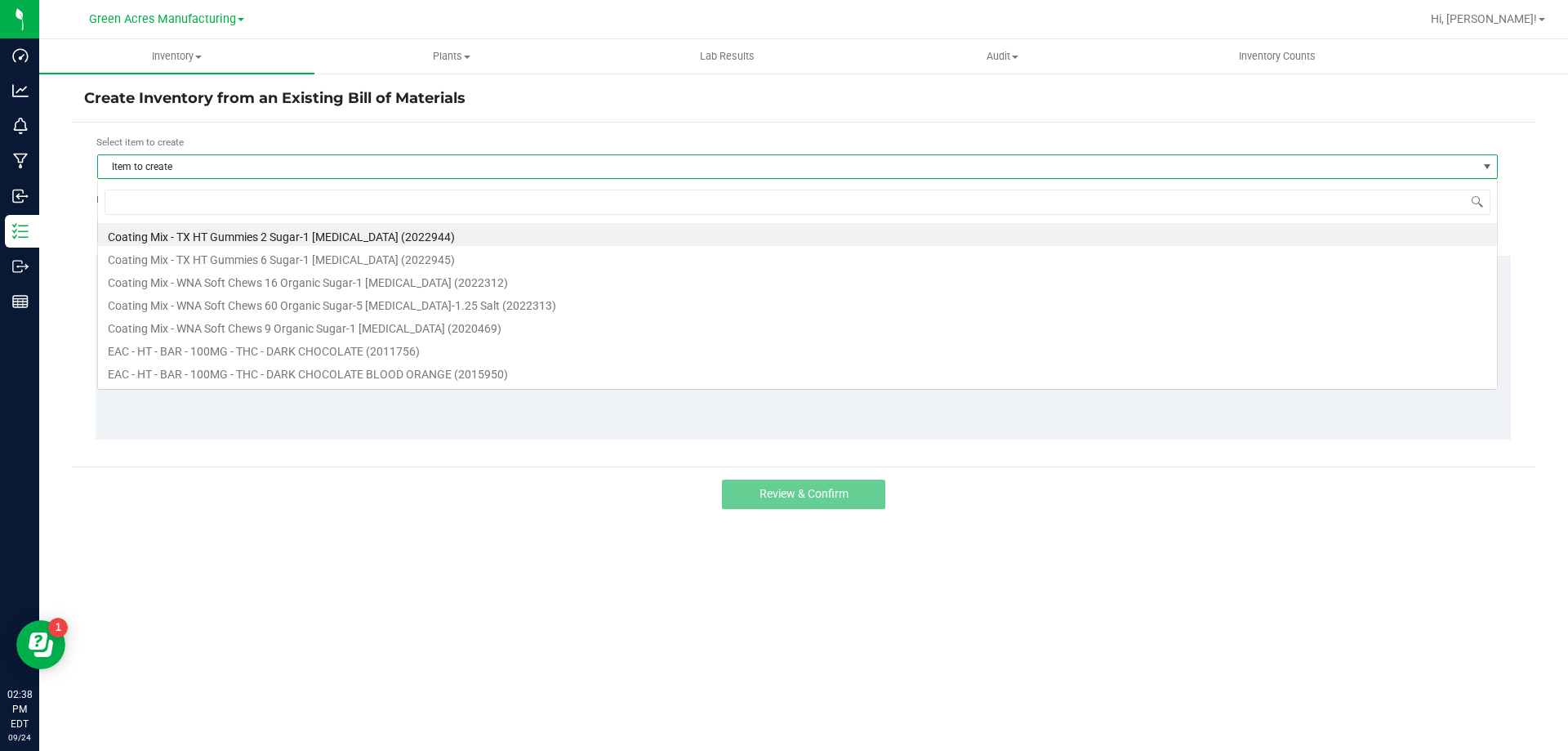
scroll to position [25, 1400]
click at [158, 195] on input at bounding box center [797, 203] width 1386 height 25
type input "wn"
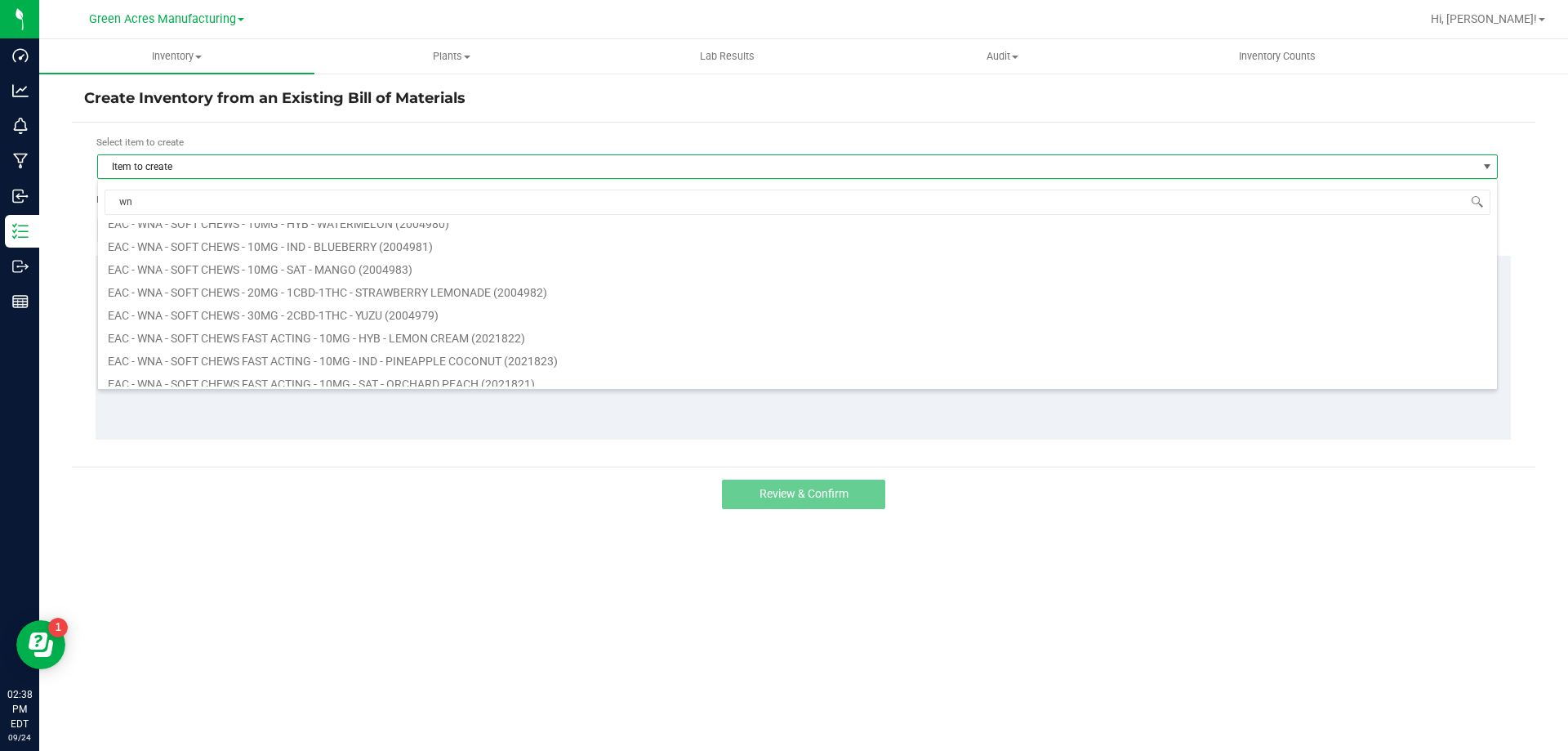
scroll to position [164, 0]
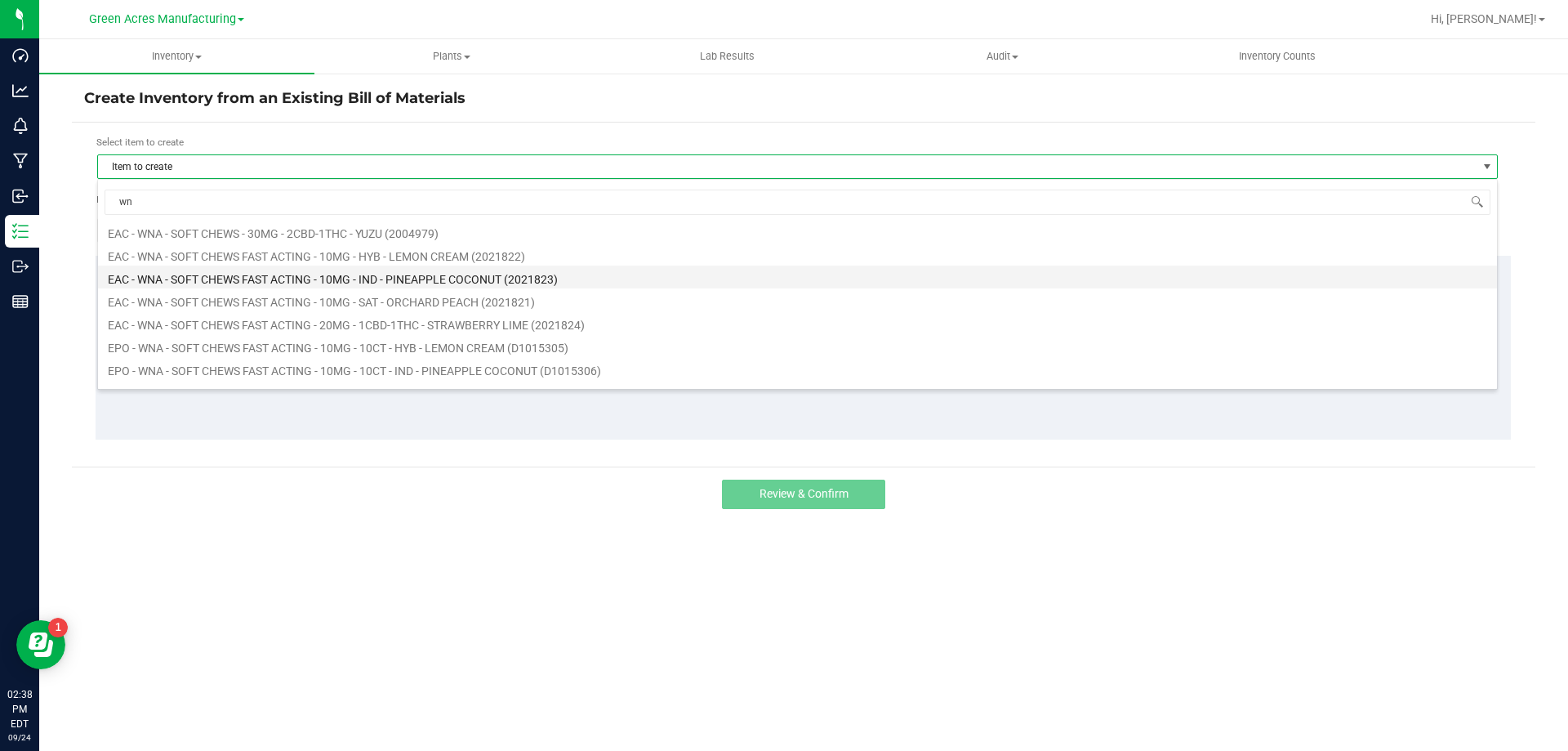
click at [217, 276] on li "EAC - WNA - SOFT CHEWS FAST ACTING - 10MG - IND - PINEAPPLE COCONUT (2021823)" at bounding box center [797, 276] width 1399 height 23
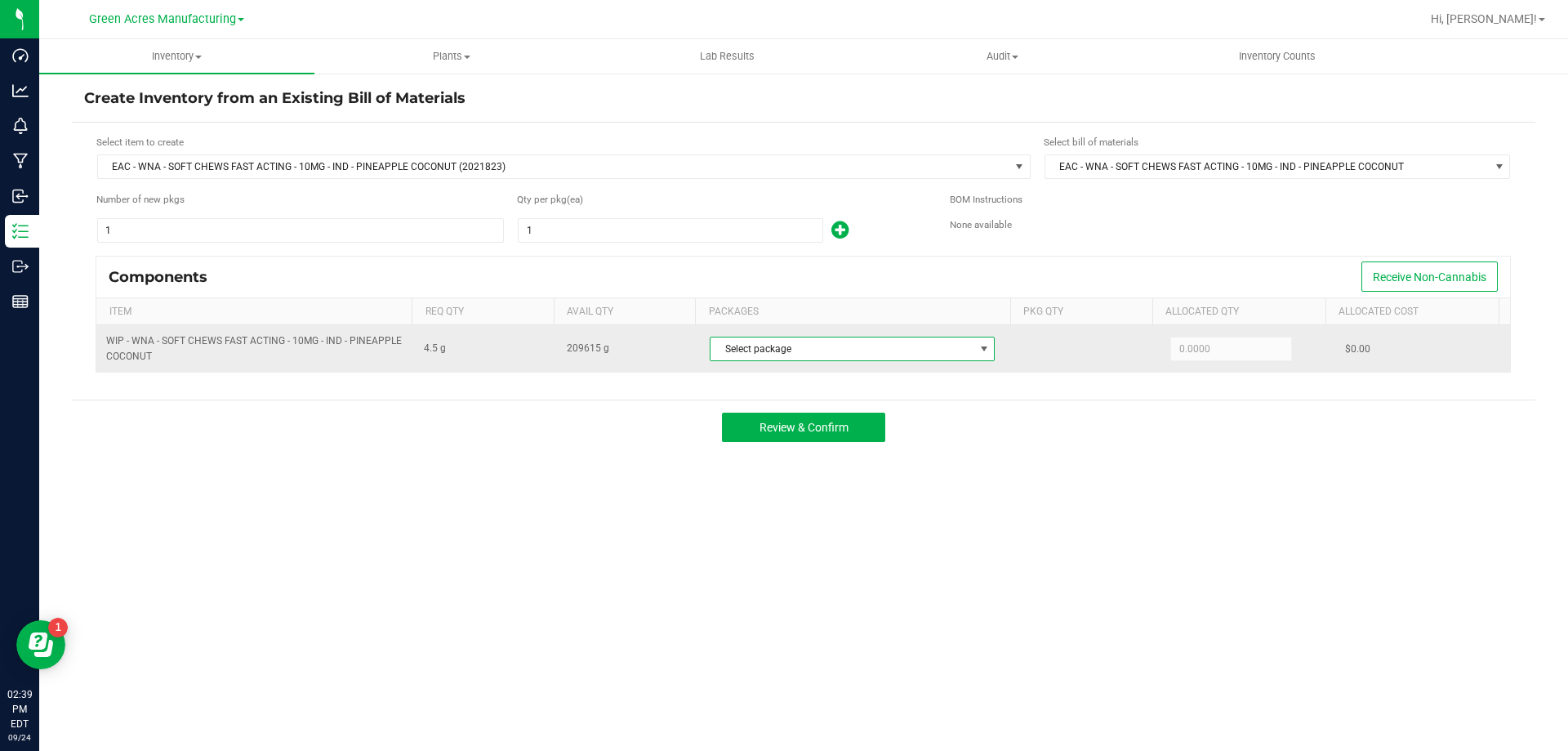
click at [814, 355] on span "Select package" at bounding box center [842, 348] width 263 height 23
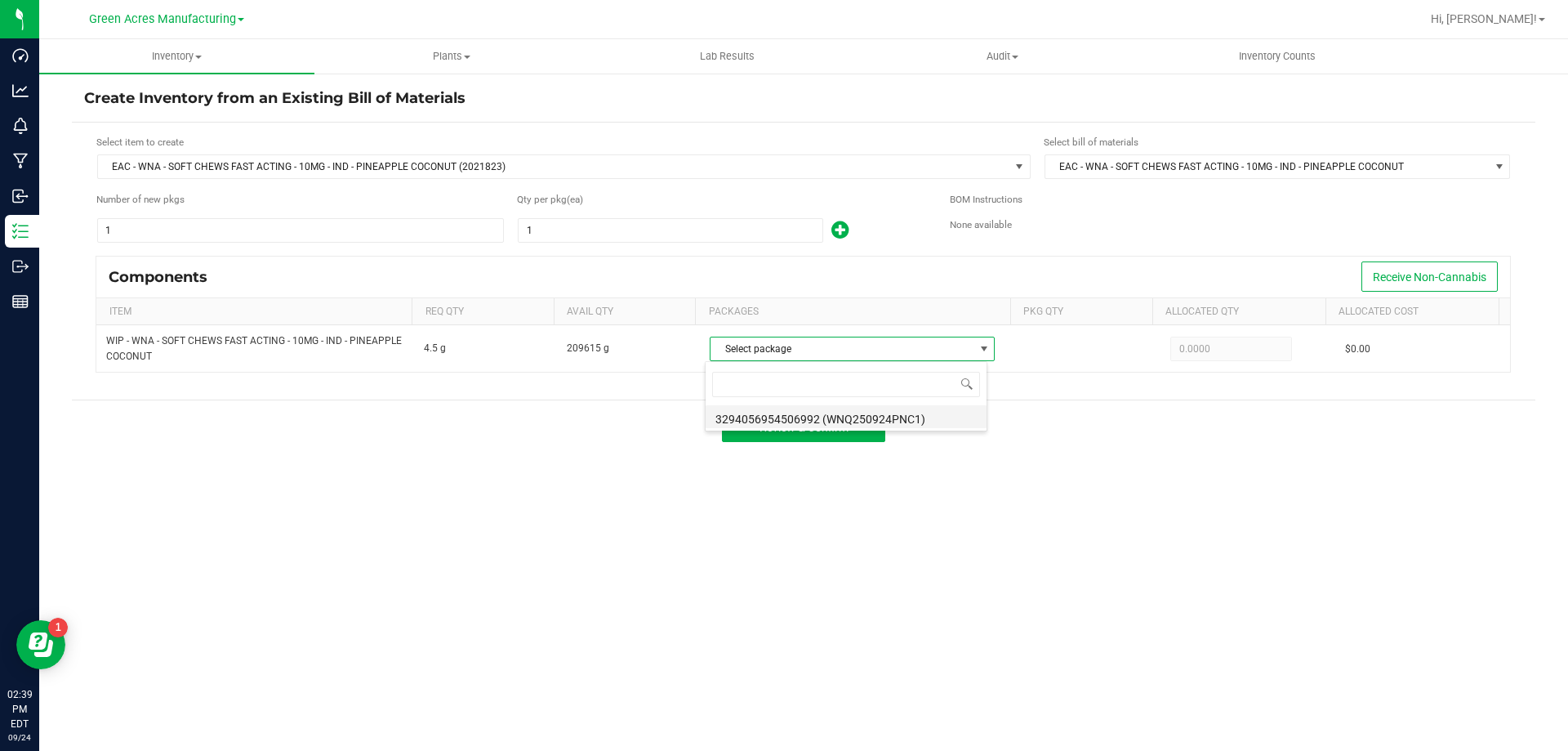
scroll to position [25, 282]
click at [823, 428] on div "3294056954506992 (WNQ250924PNC1)" at bounding box center [846, 396] width 283 height 70
click at [823, 425] on li "3294056954506992 (WNQ250924PNC1)" at bounding box center [846, 416] width 281 height 23
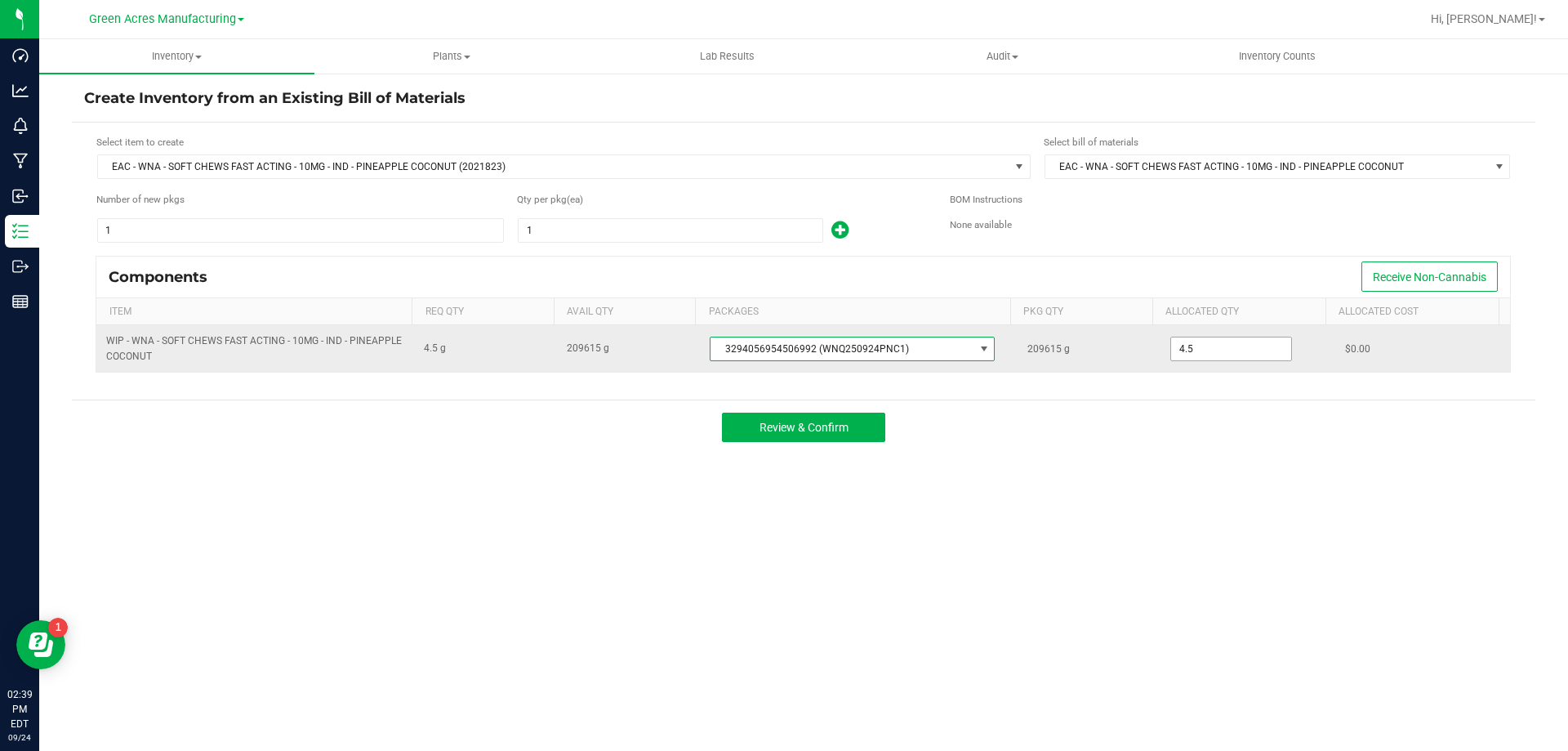
click at [1171, 354] on input "4.5" at bounding box center [1231, 348] width 120 height 23
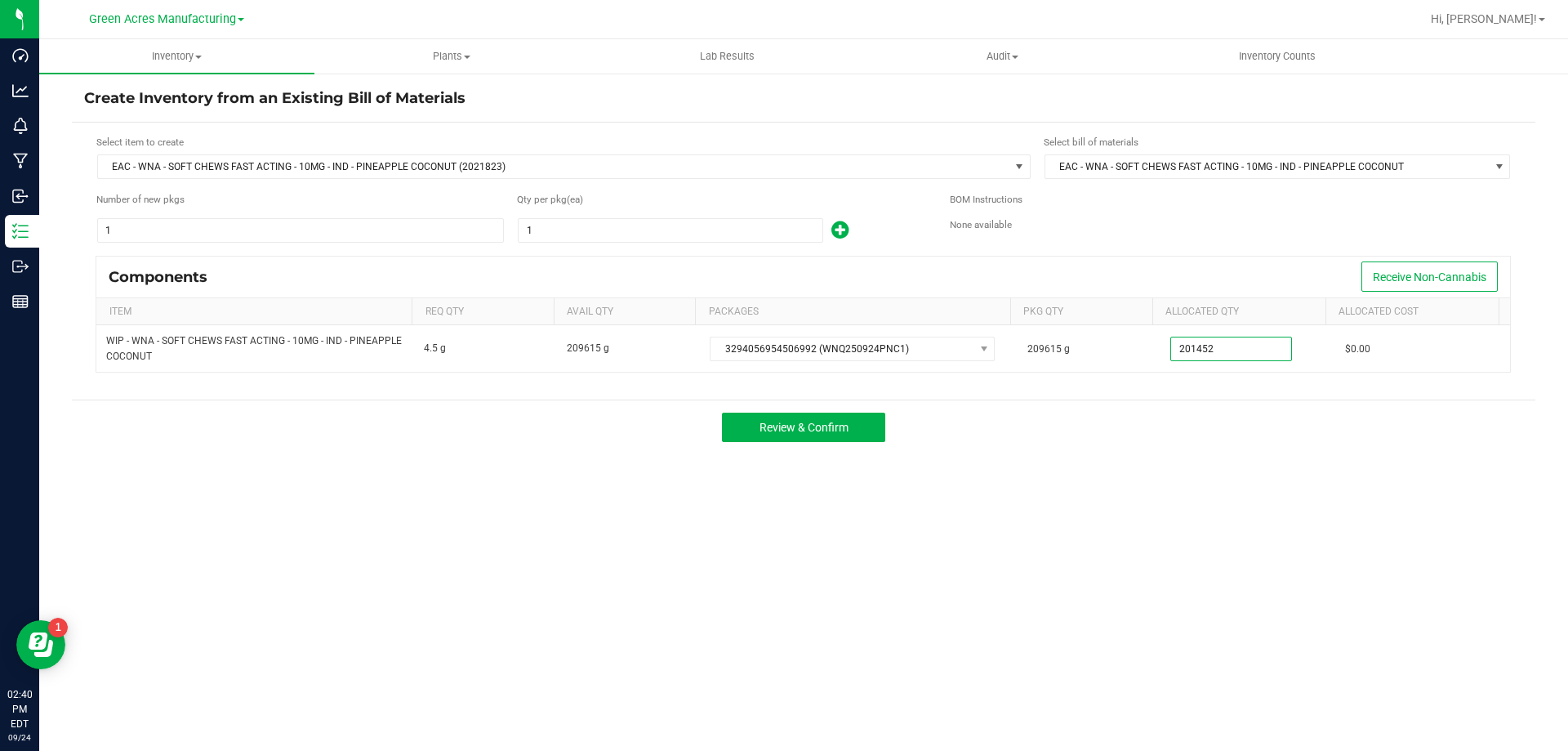
type input "201,452.0000"
click at [1084, 515] on div "Create Inventory from an Existing Bill of Materials Select item to create EAC -…" at bounding box center [803, 327] width 1463 height 478
click at [633, 229] on input "1" at bounding box center [670, 230] width 304 height 23
type input "44,767"
click at [611, 428] on div "Review & Confirm" at bounding box center [803, 426] width 1463 height 55
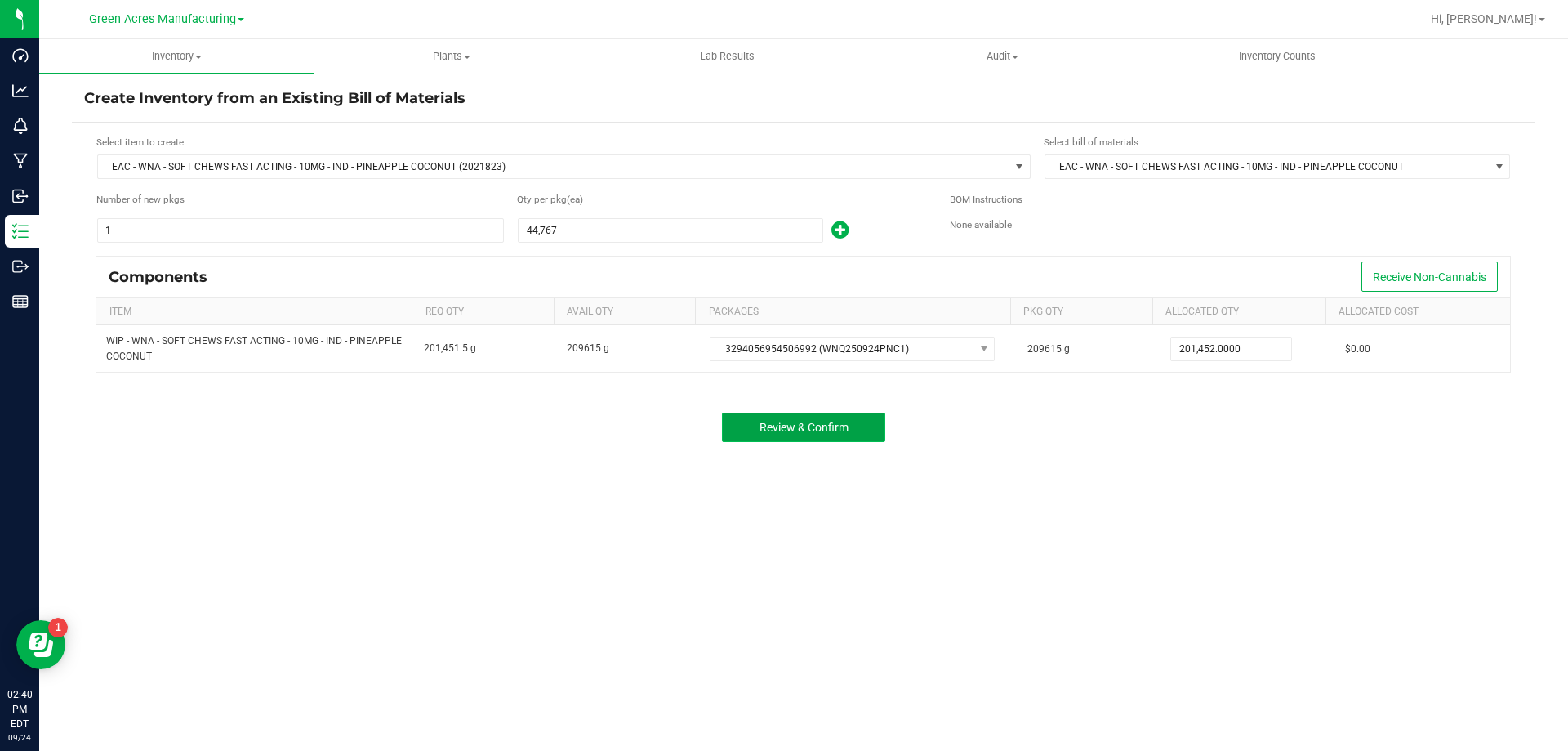
click at [788, 423] on span "Review & Confirm" at bounding box center [803, 426] width 89 height 13
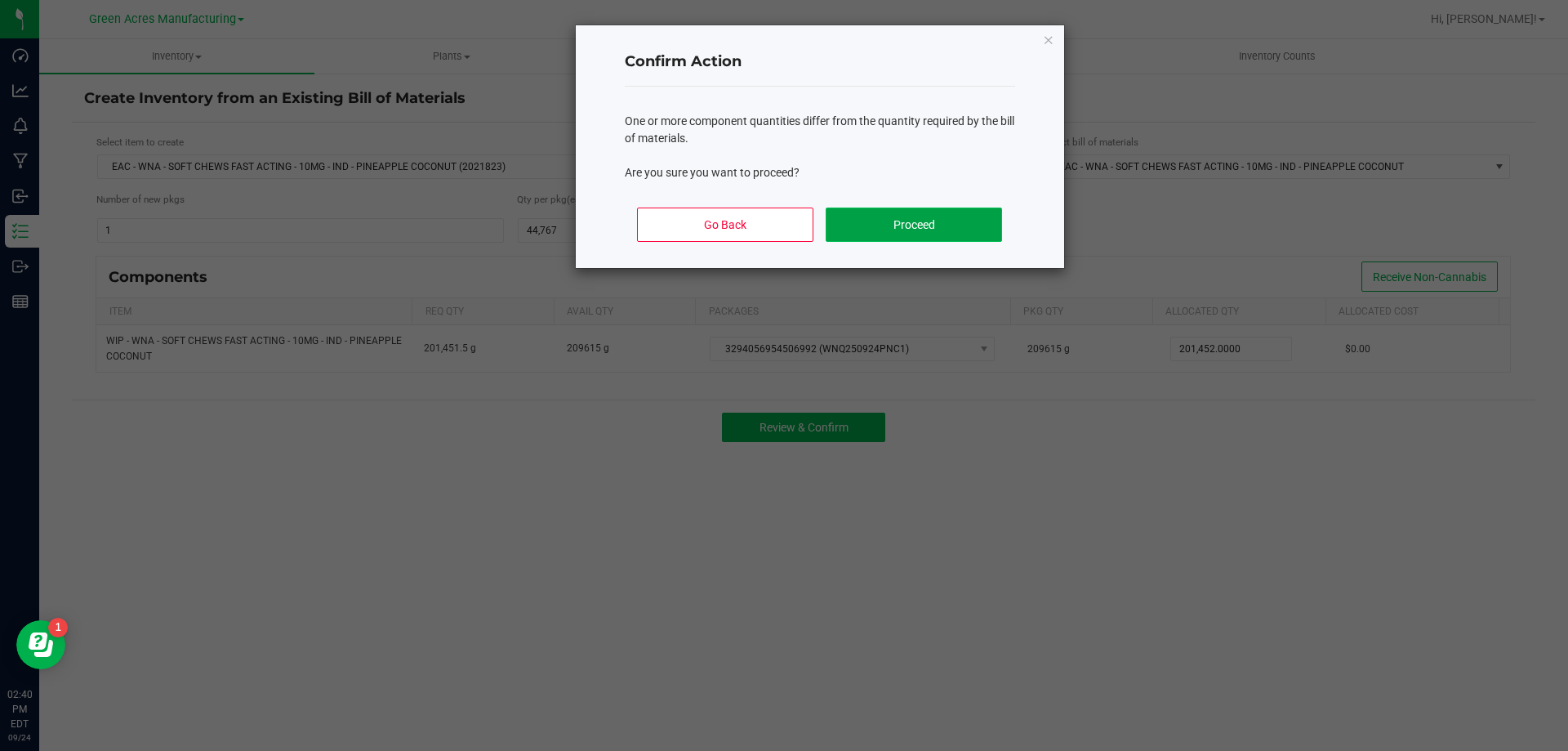
click at [938, 224] on button "Proceed" at bounding box center [913, 225] width 175 height 34
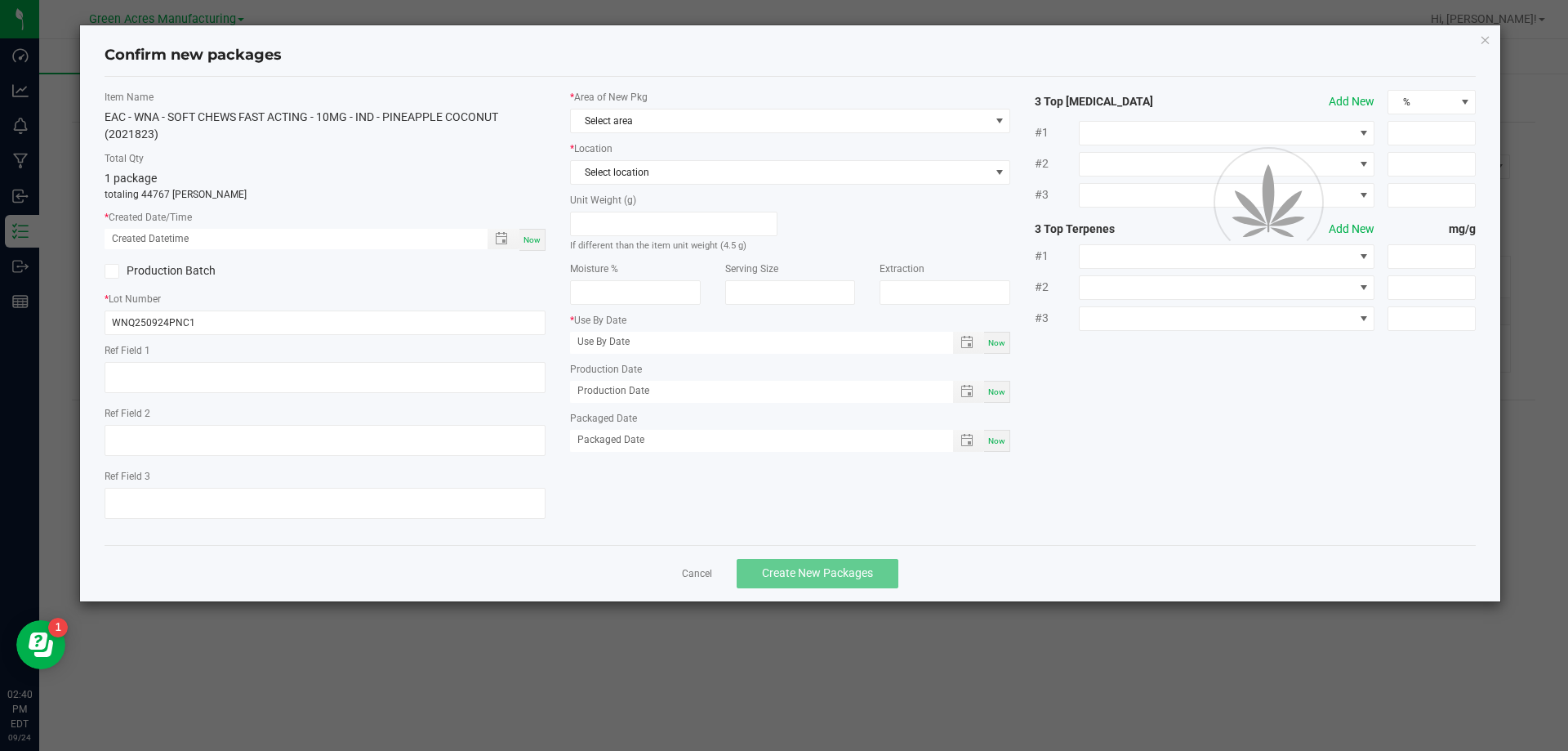
type input "[DATE]"
click at [534, 246] on div "Now" at bounding box center [532, 240] width 26 height 22
type input "09/24/2025 02:41 PM"
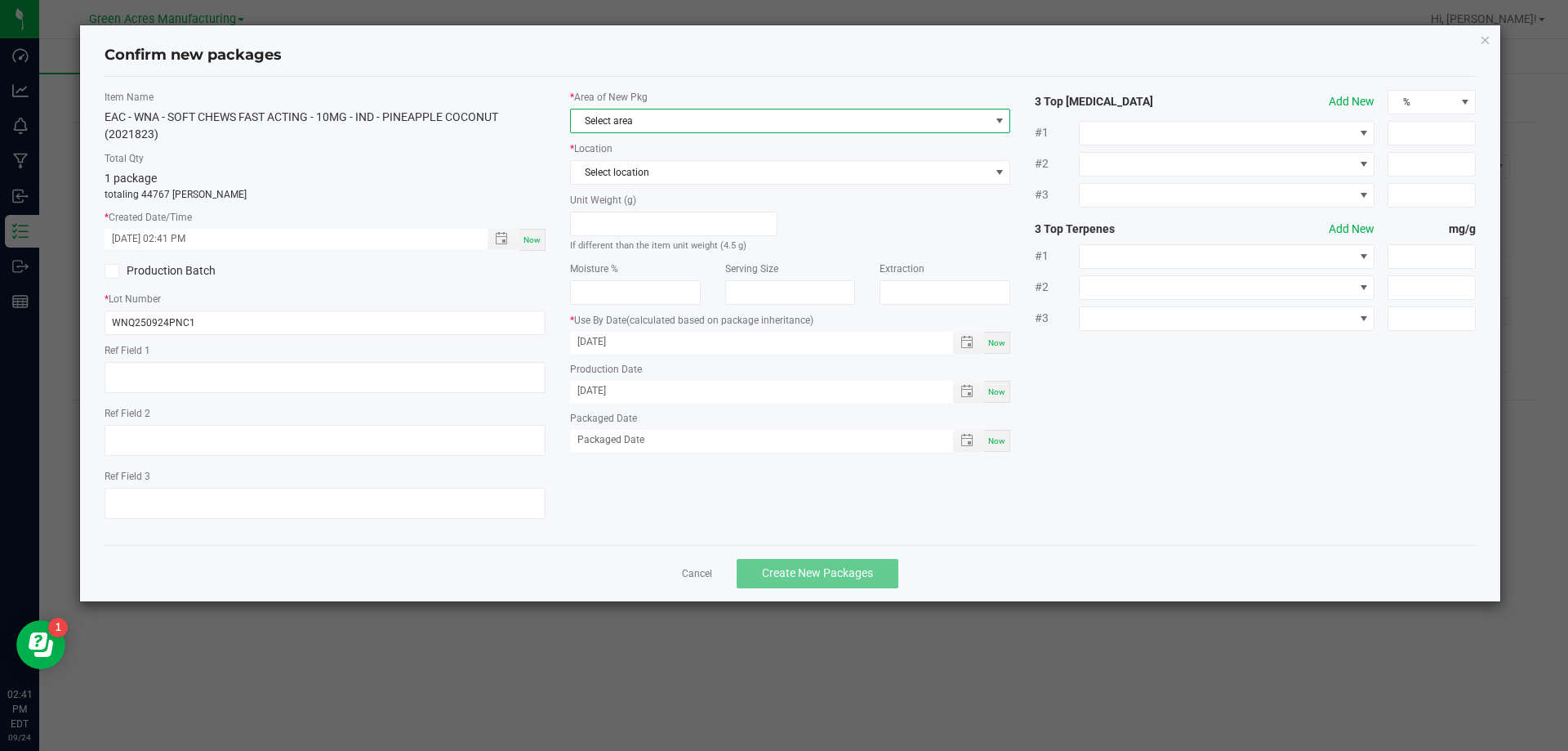
click at [670, 120] on span "Select area" at bounding box center [780, 120] width 418 height 23
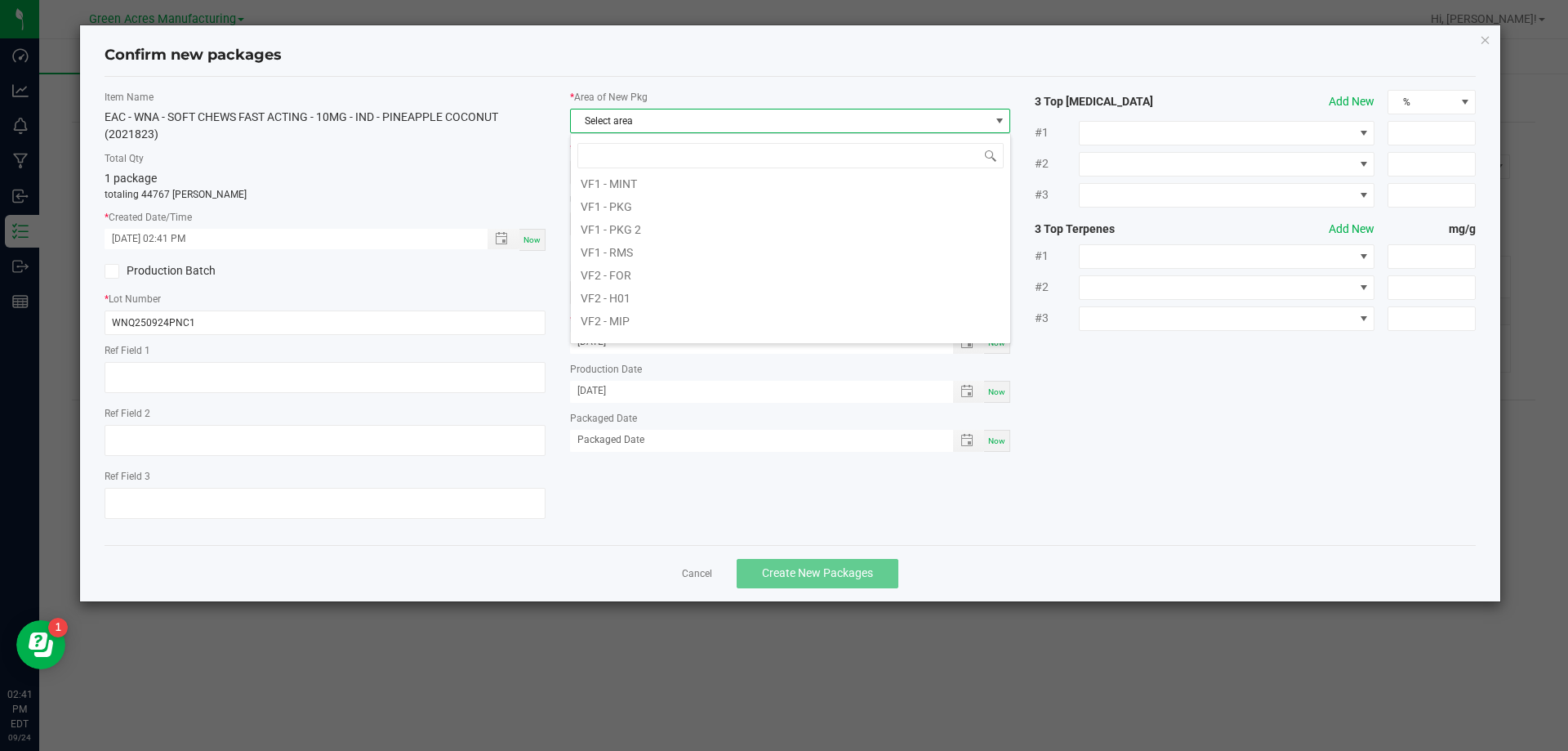
scroll to position [657, 0]
click at [633, 283] on li "VF1 - PKG" at bounding box center [790, 286] width 440 height 23
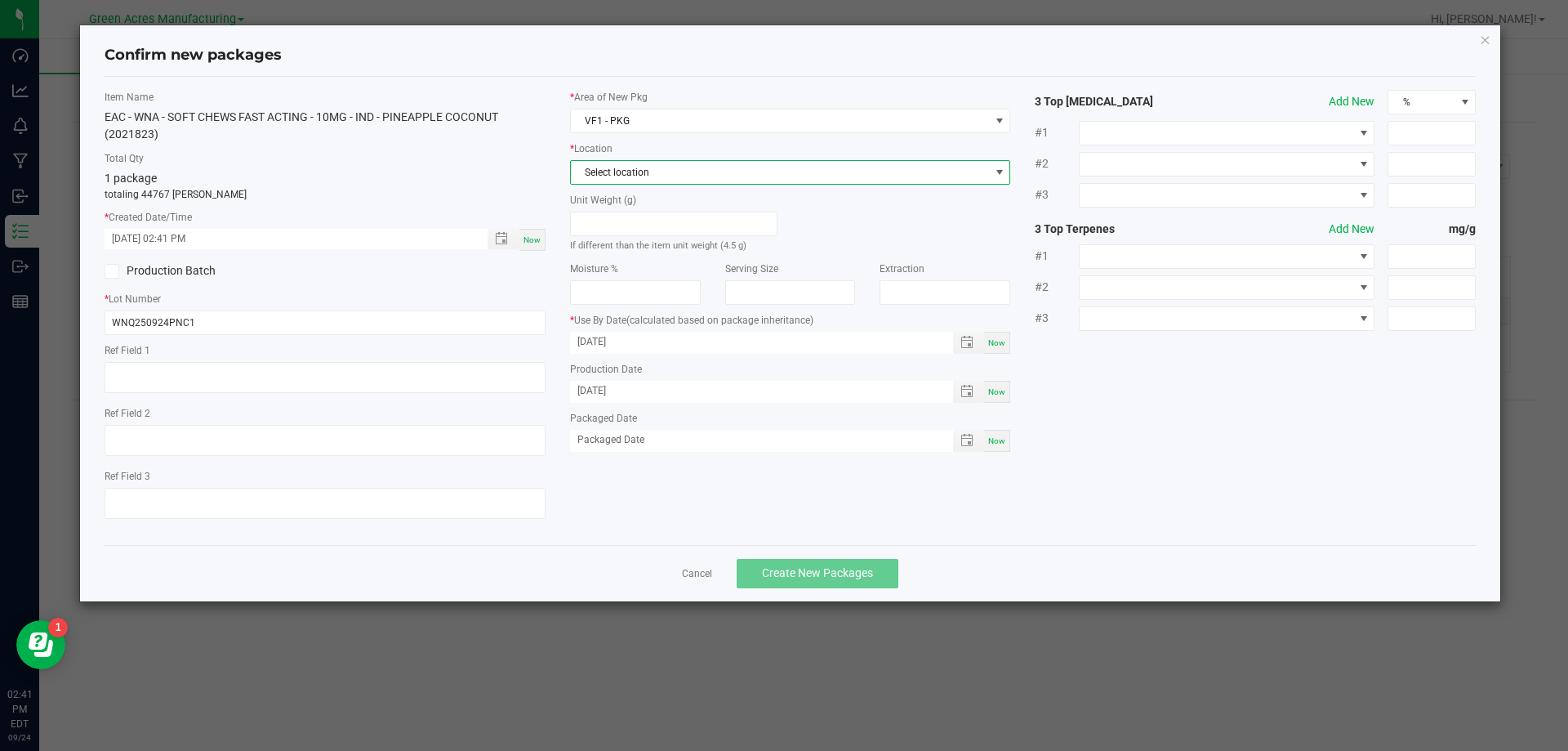
click at [659, 177] on span "Select location" at bounding box center [780, 172] width 418 height 23
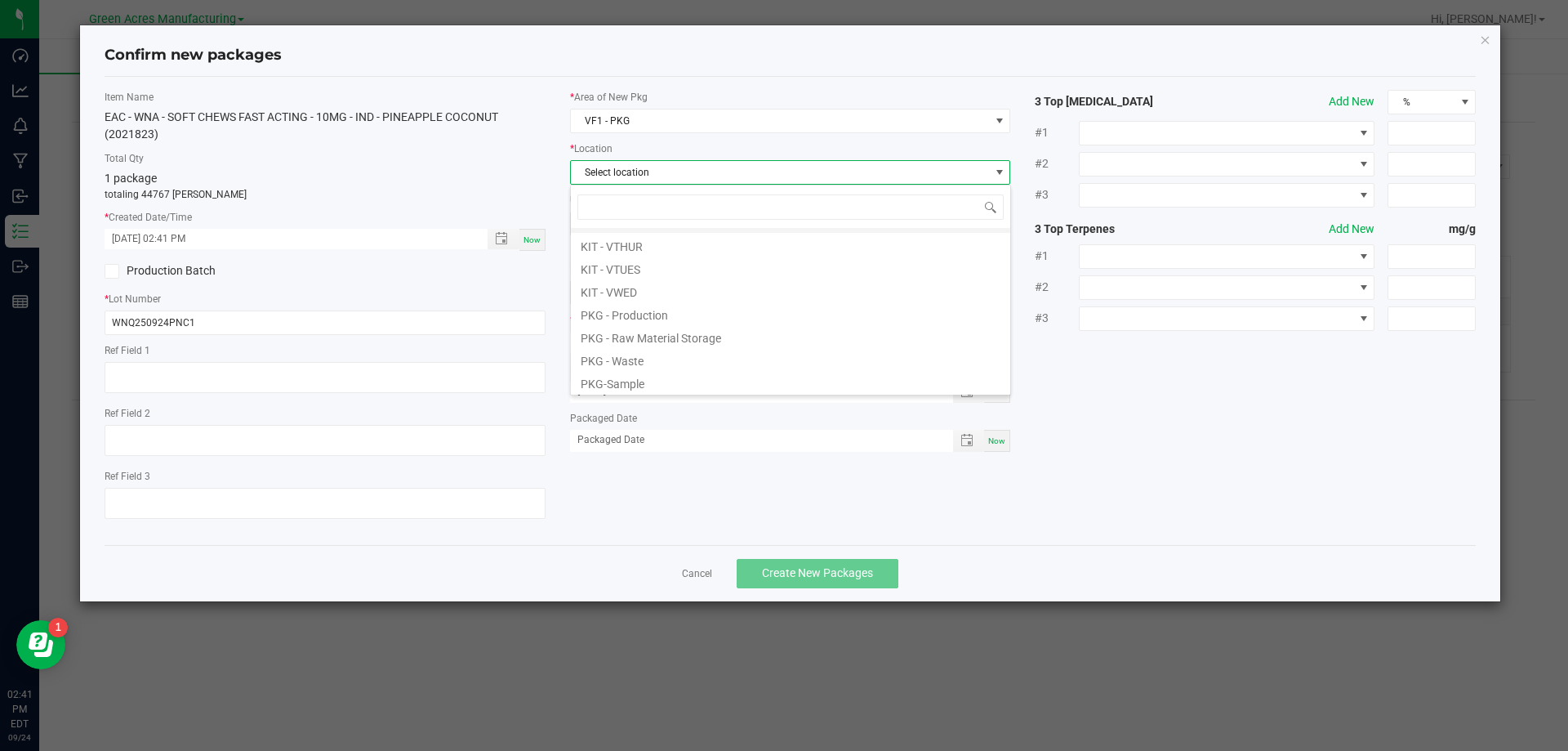
scroll to position [111, 0]
click at [612, 308] on li "PKG - Production" at bounding box center [790, 311] width 440 height 23
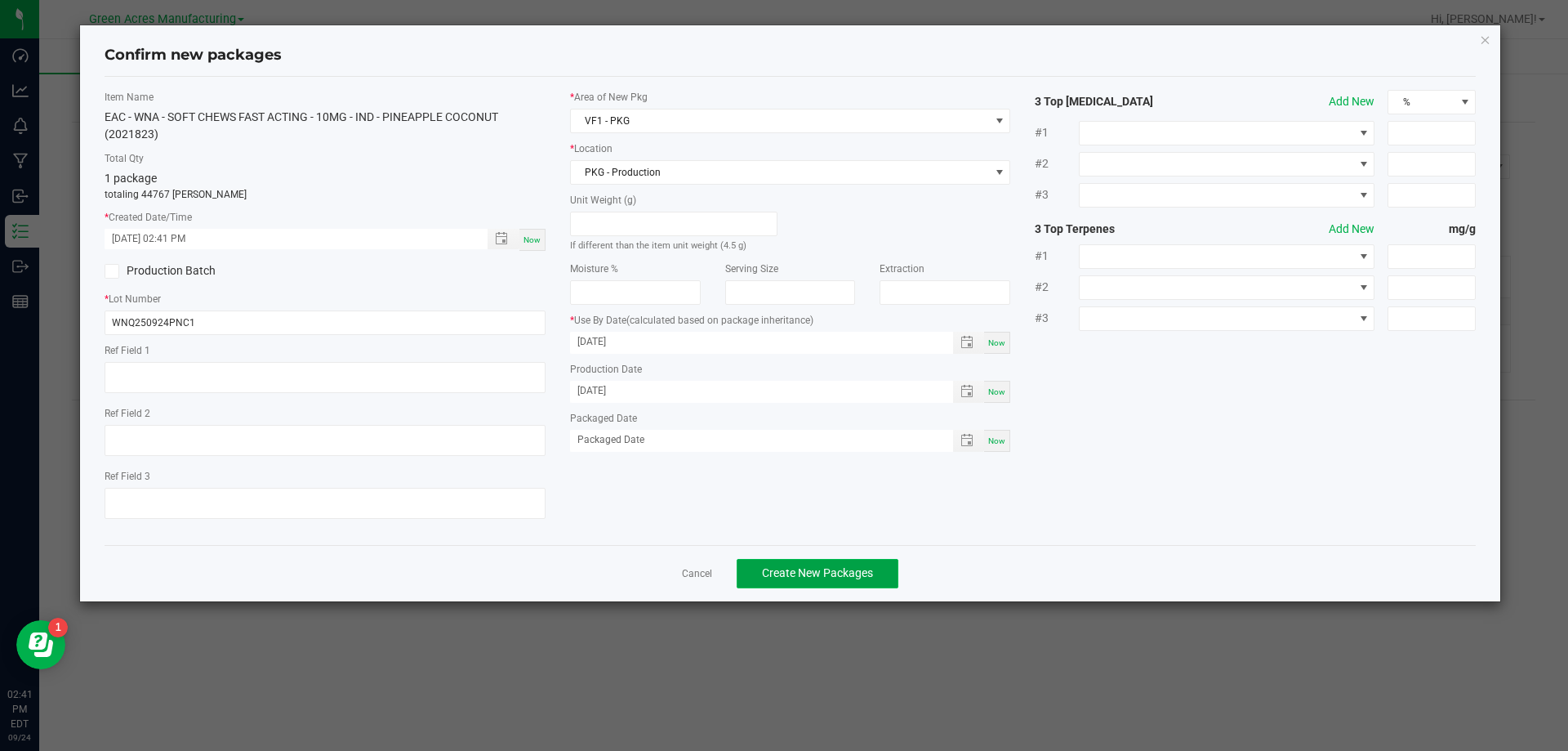
click at [762, 578] on span "Create New Packages" at bounding box center [817, 572] width 111 height 13
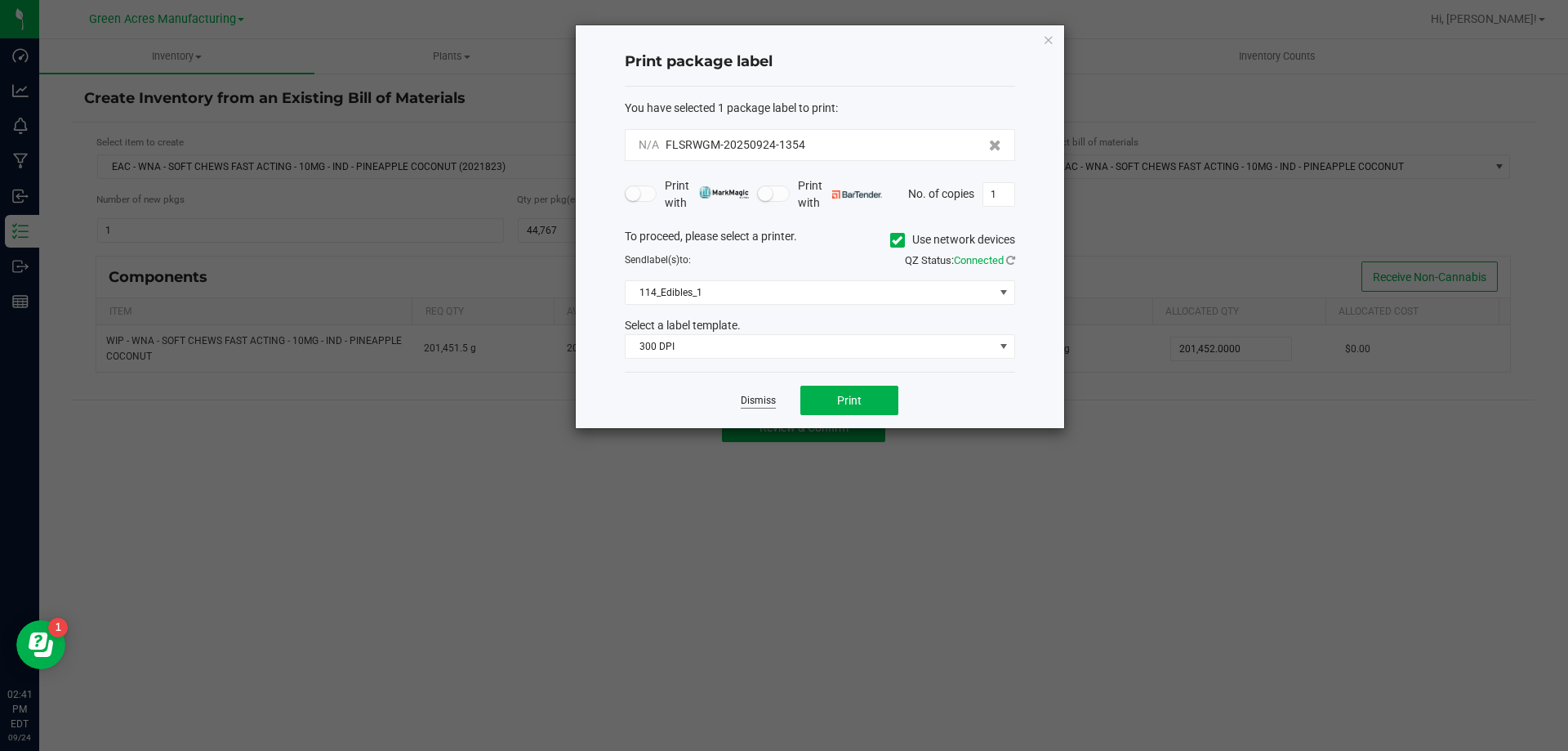
click at [757, 397] on link "Dismiss" at bounding box center [757, 401] width 35 height 14
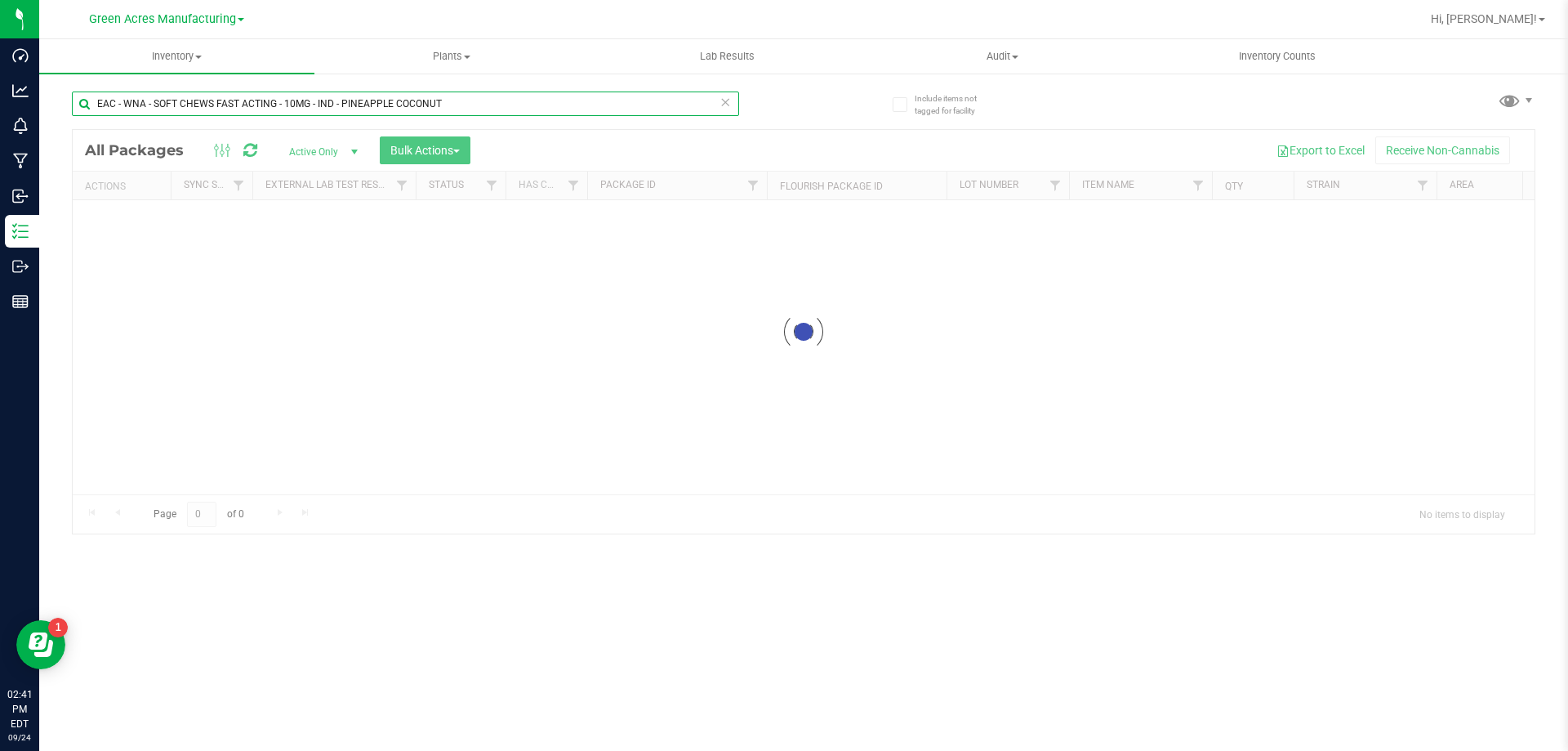
drag, startPoint x: 122, startPoint y: 101, endPoint x: 86, endPoint y: 117, distance: 39.4
click at [86, 117] on div "EAC - WNA - SOFT CHEWS FAST ACTING - 10MG - IND - PINEAPPLE COCONUT" at bounding box center [406, 110] width 668 height 37
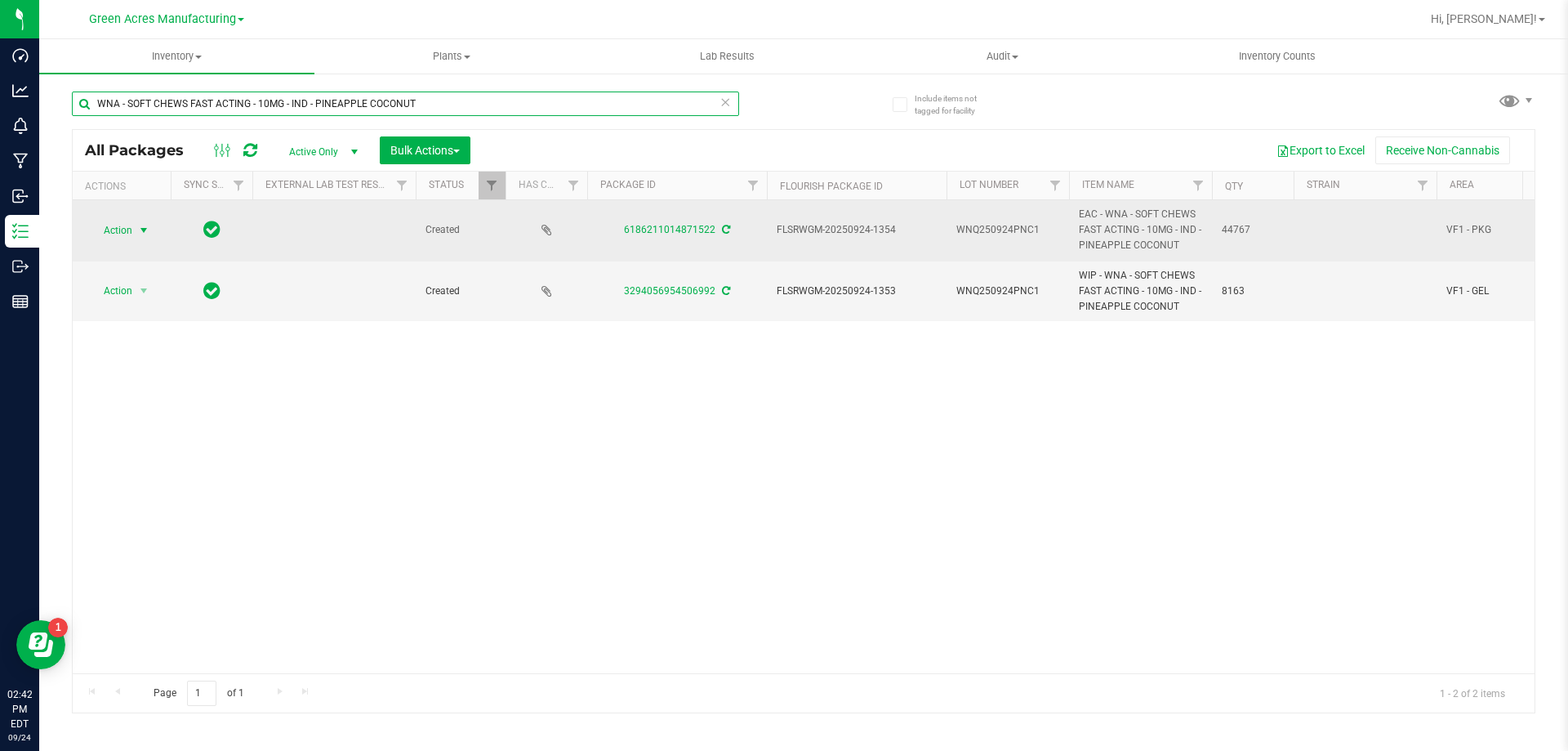
type input "WNA - SOFT CHEWS FAST ACTING - 10MG - IND - PINEAPPLE COCONUT"
click at [114, 215] on td "Action Action Adjust qty Create package Edit attributes Global inventory Locate…" at bounding box center [122, 231] width 98 height 61
click at [119, 230] on span "Action" at bounding box center [111, 230] width 44 height 23
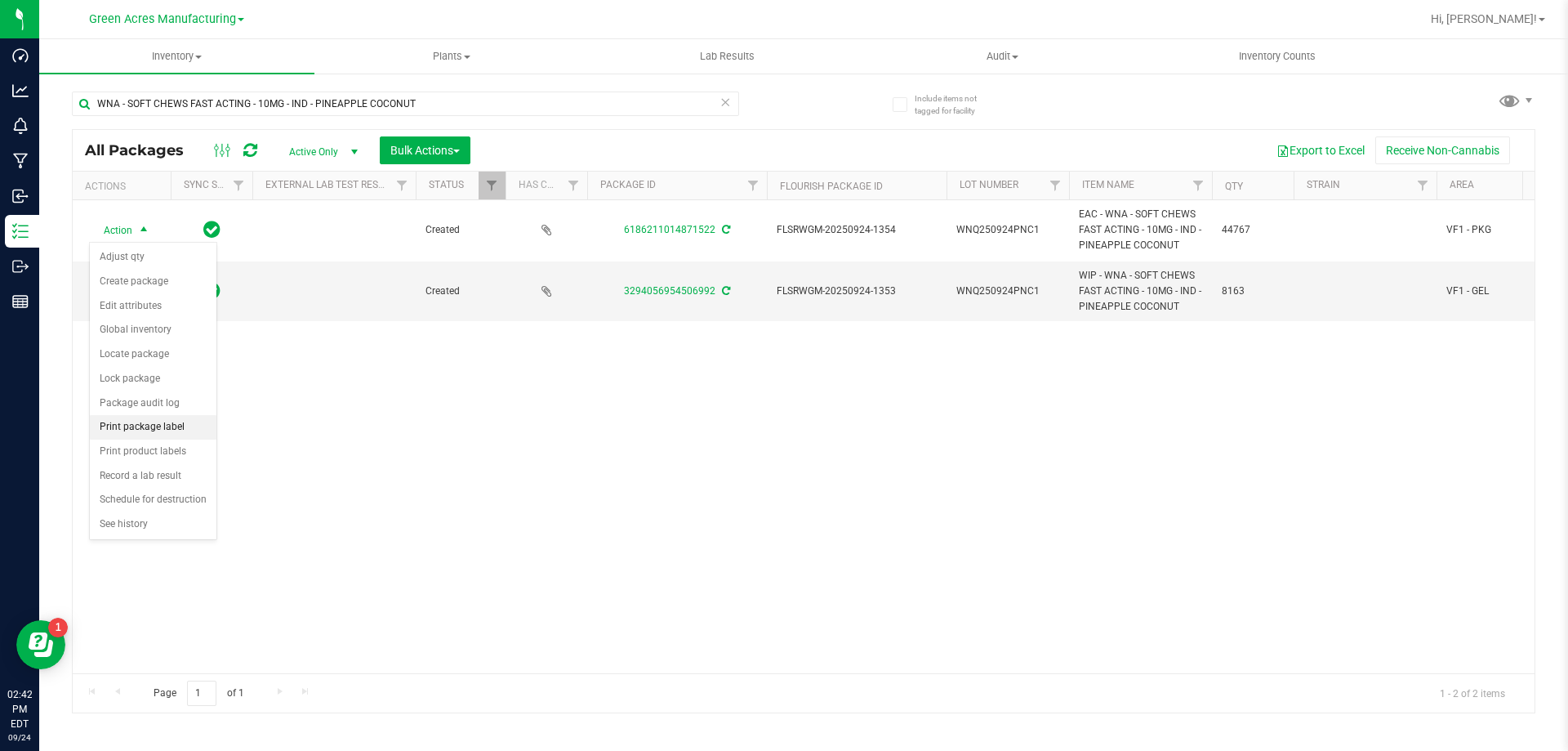
click at [160, 424] on li "Print package label" at bounding box center [152, 427] width 126 height 25
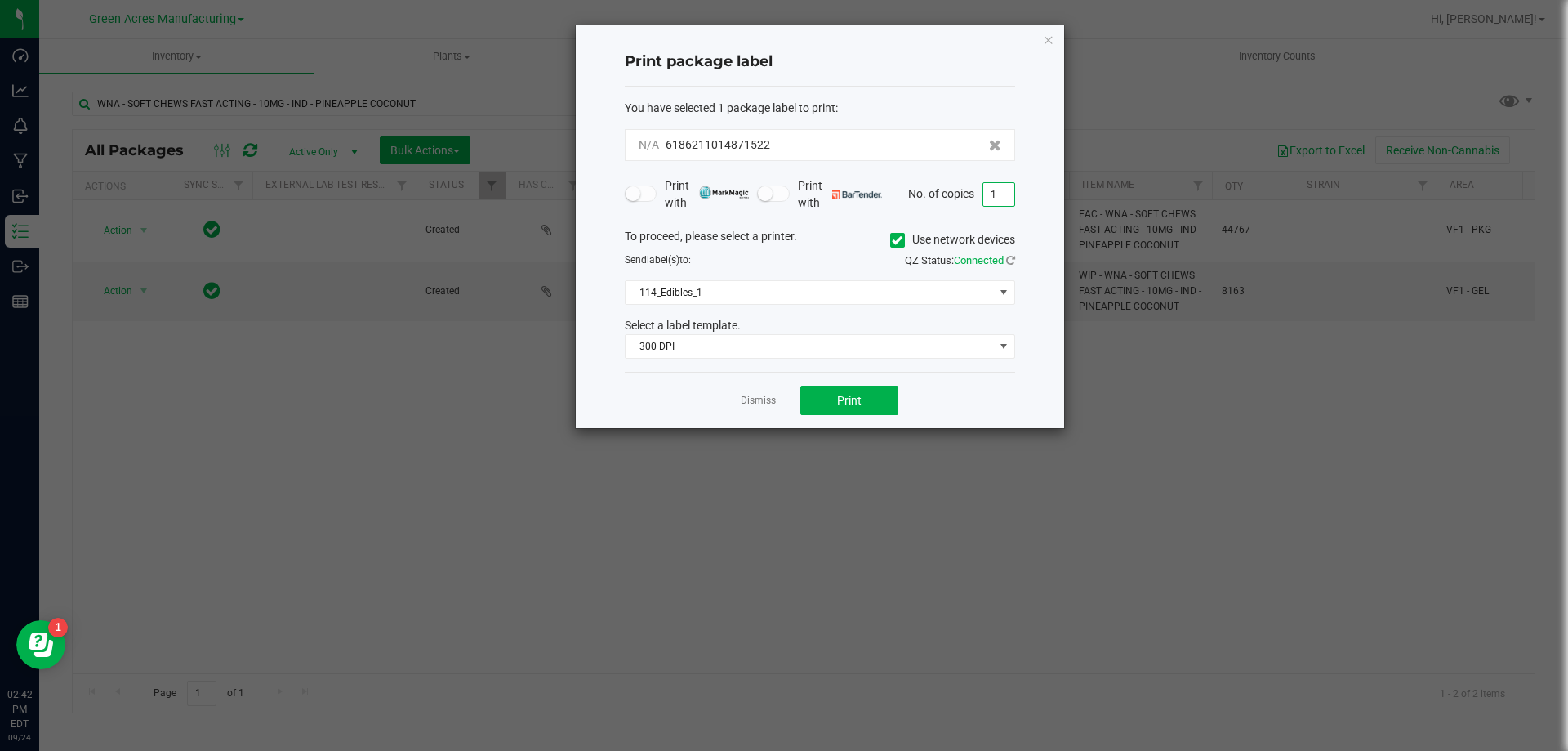
click at [989, 203] on input "1" at bounding box center [999, 194] width 31 height 23
type input "7"
click at [873, 411] on button "Print" at bounding box center [850, 400] width 98 height 30
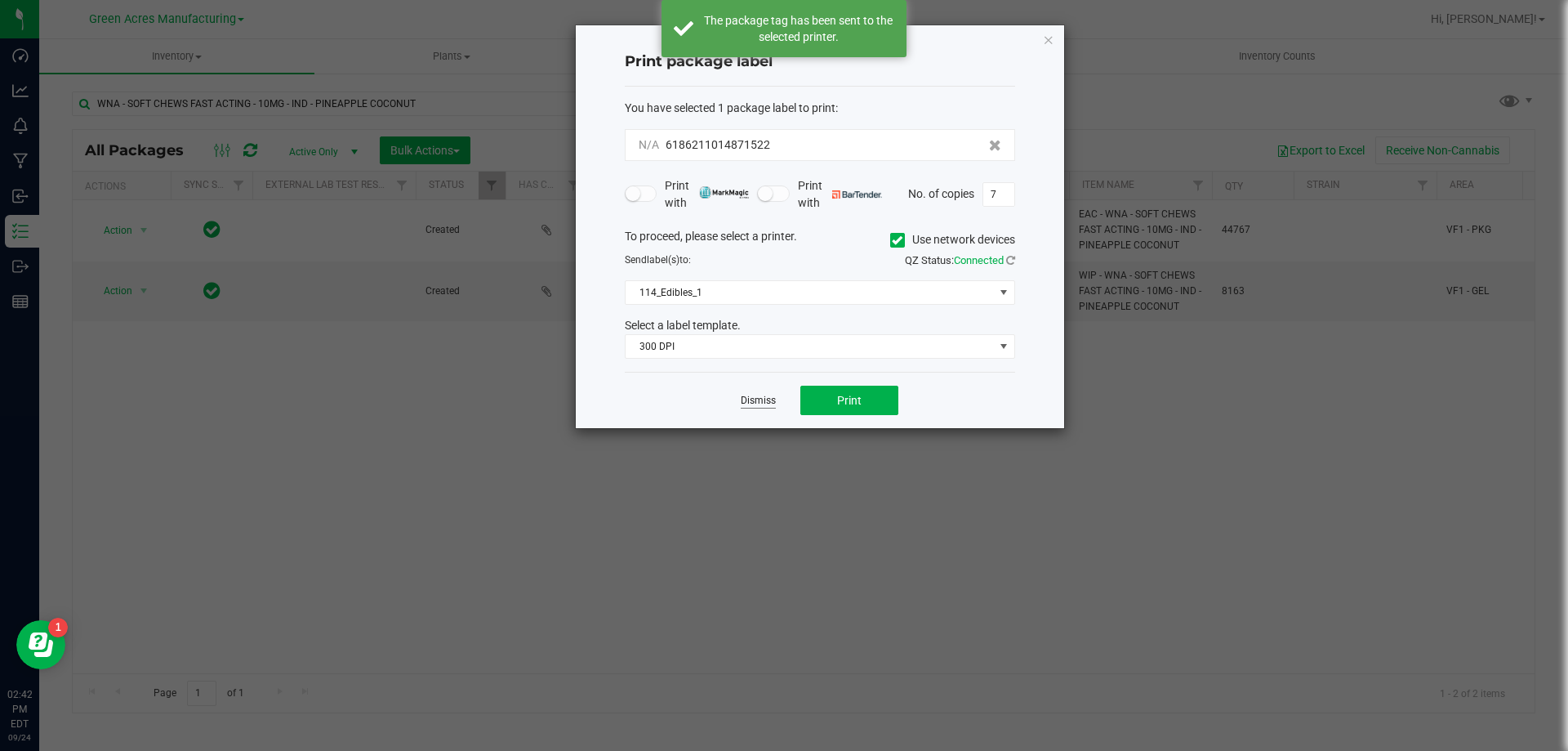
click at [753, 403] on link "Dismiss" at bounding box center [757, 401] width 35 height 14
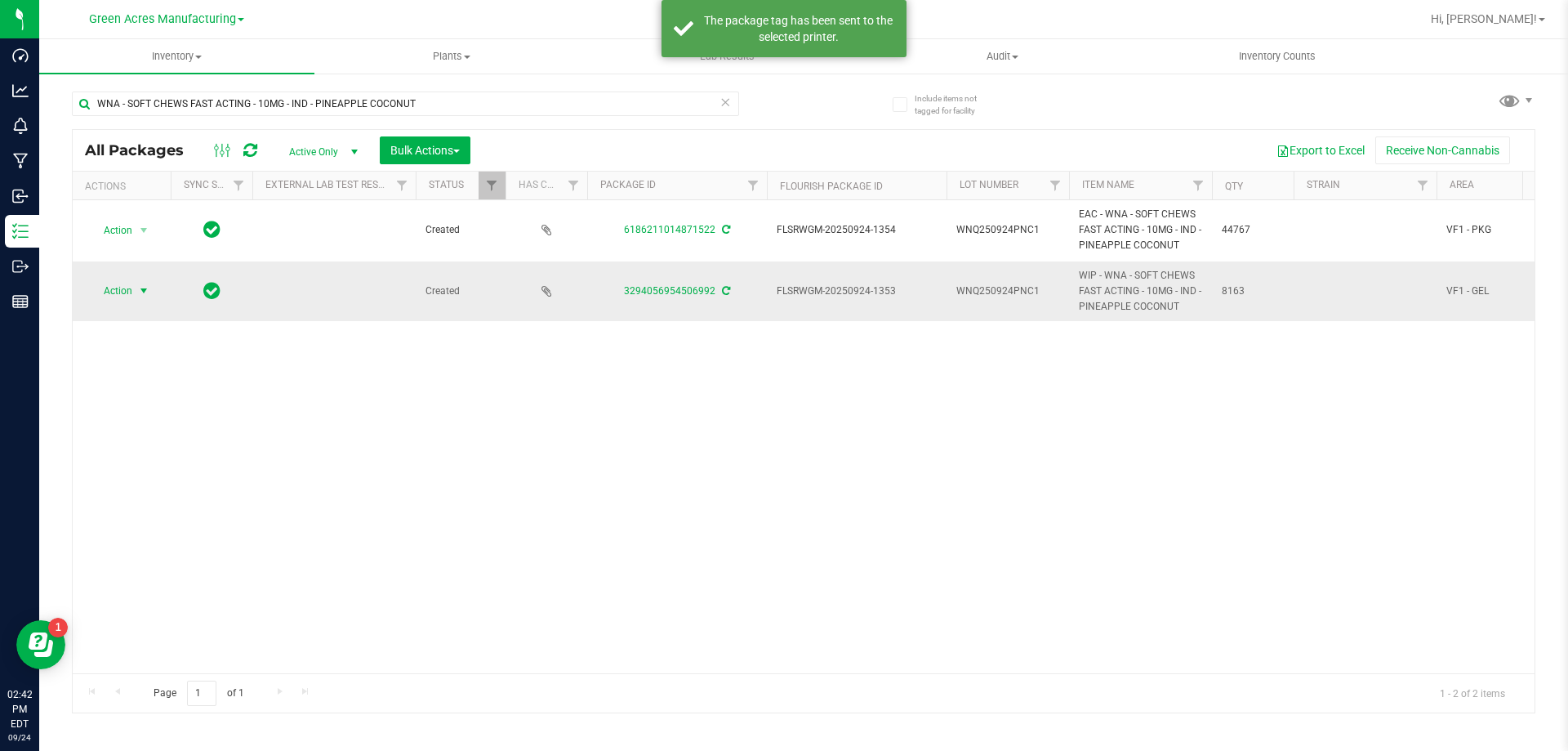
click at [113, 290] on span "Action" at bounding box center [111, 291] width 44 height 23
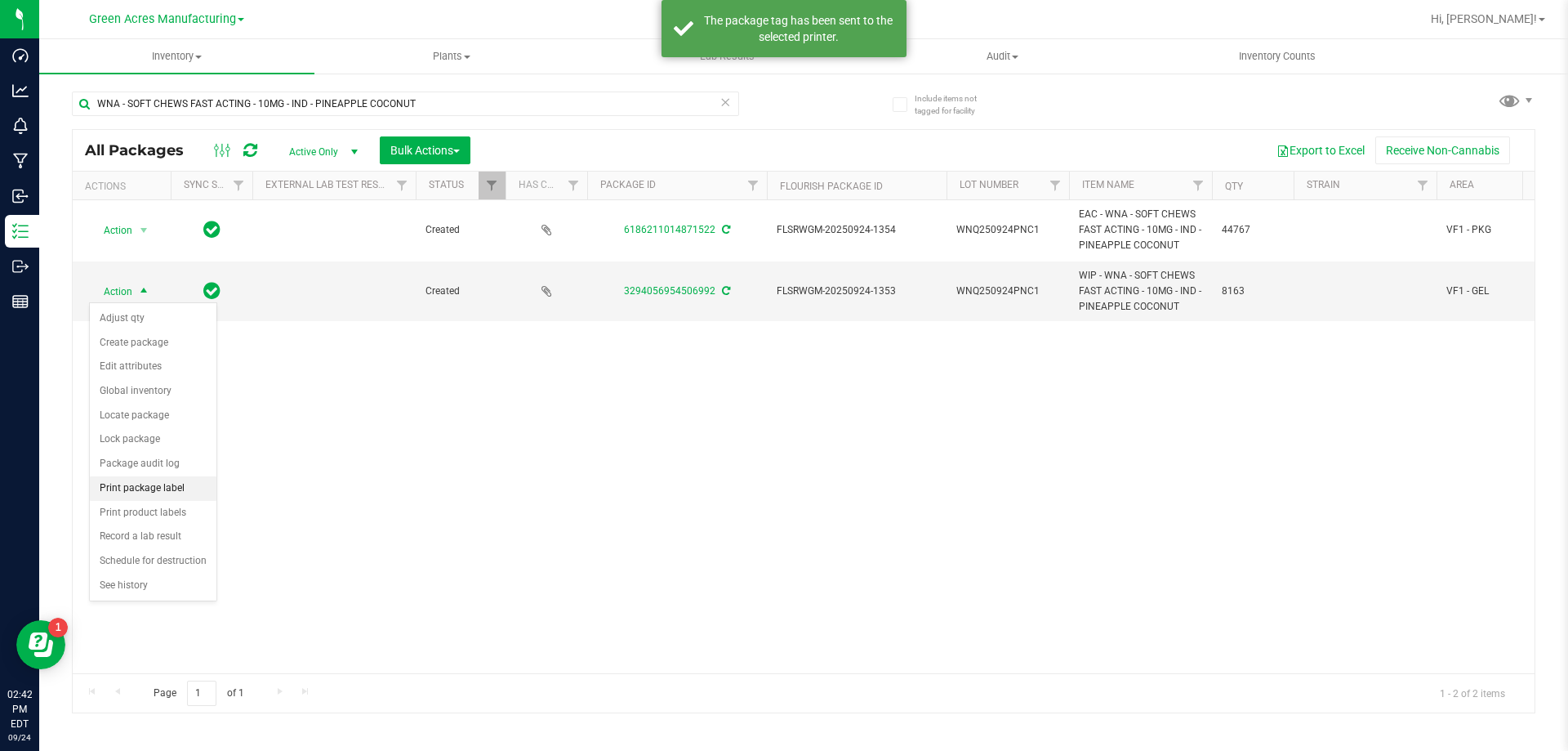
click at [167, 486] on li "Print package label" at bounding box center [152, 488] width 126 height 25
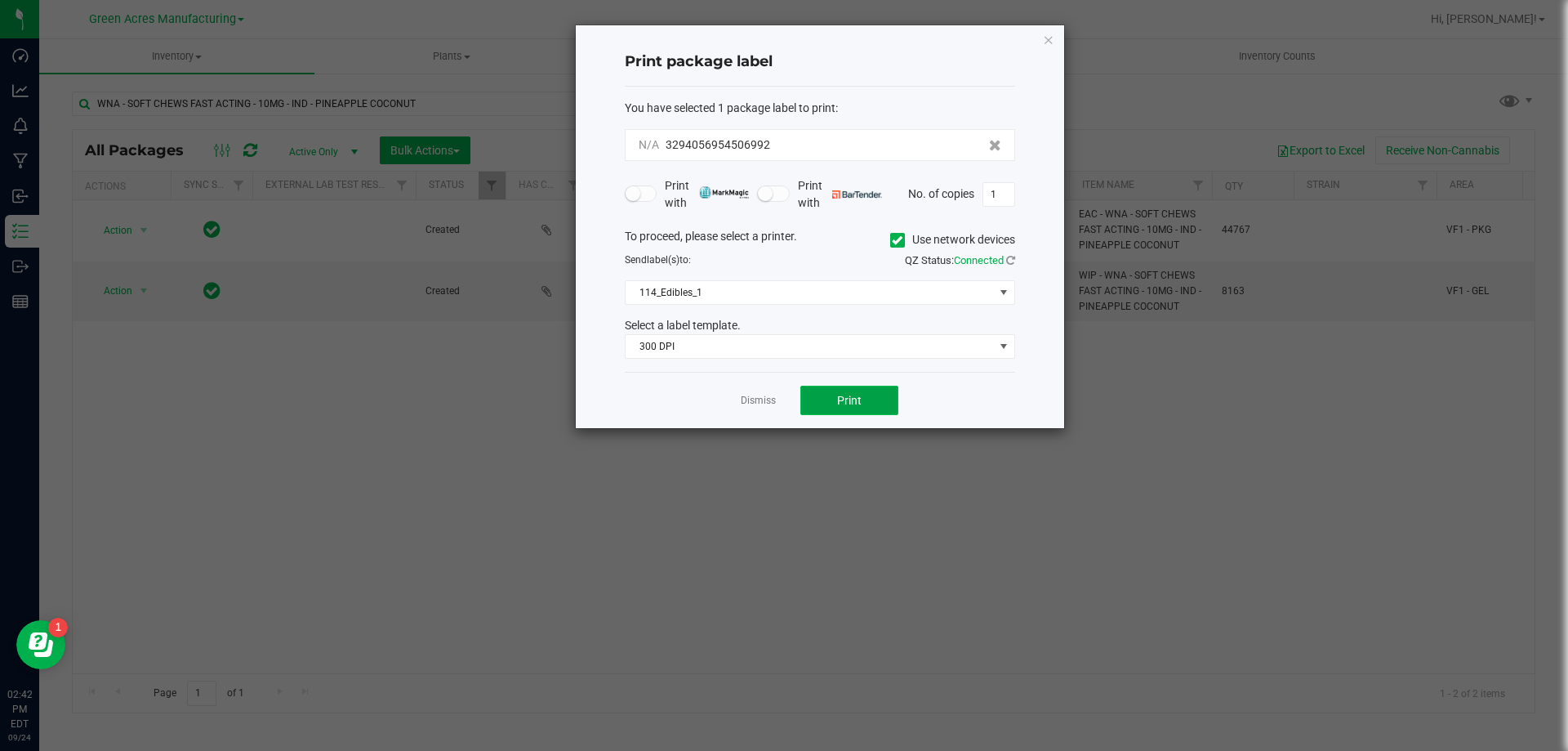
click at [847, 399] on span "Print" at bounding box center [849, 400] width 25 height 13
click at [762, 403] on link "Dismiss" at bounding box center [757, 401] width 35 height 14
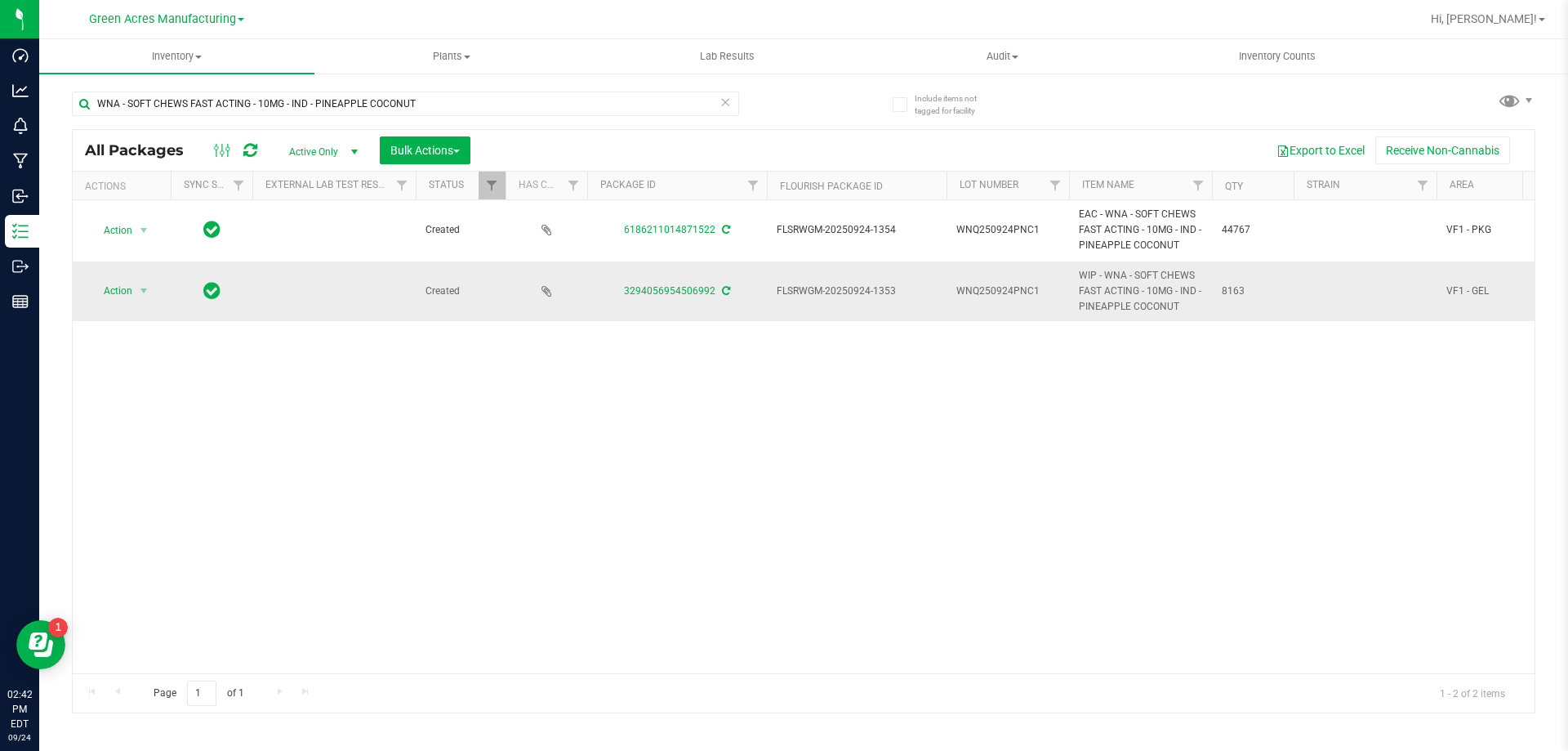
click at [135, 303] on td "Action Action Adjust qty Create package Edit attributes Global inventory Locate…" at bounding box center [122, 291] width 98 height 60
click at [134, 289] on span "select" at bounding box center [144, 291] width 20 height 23
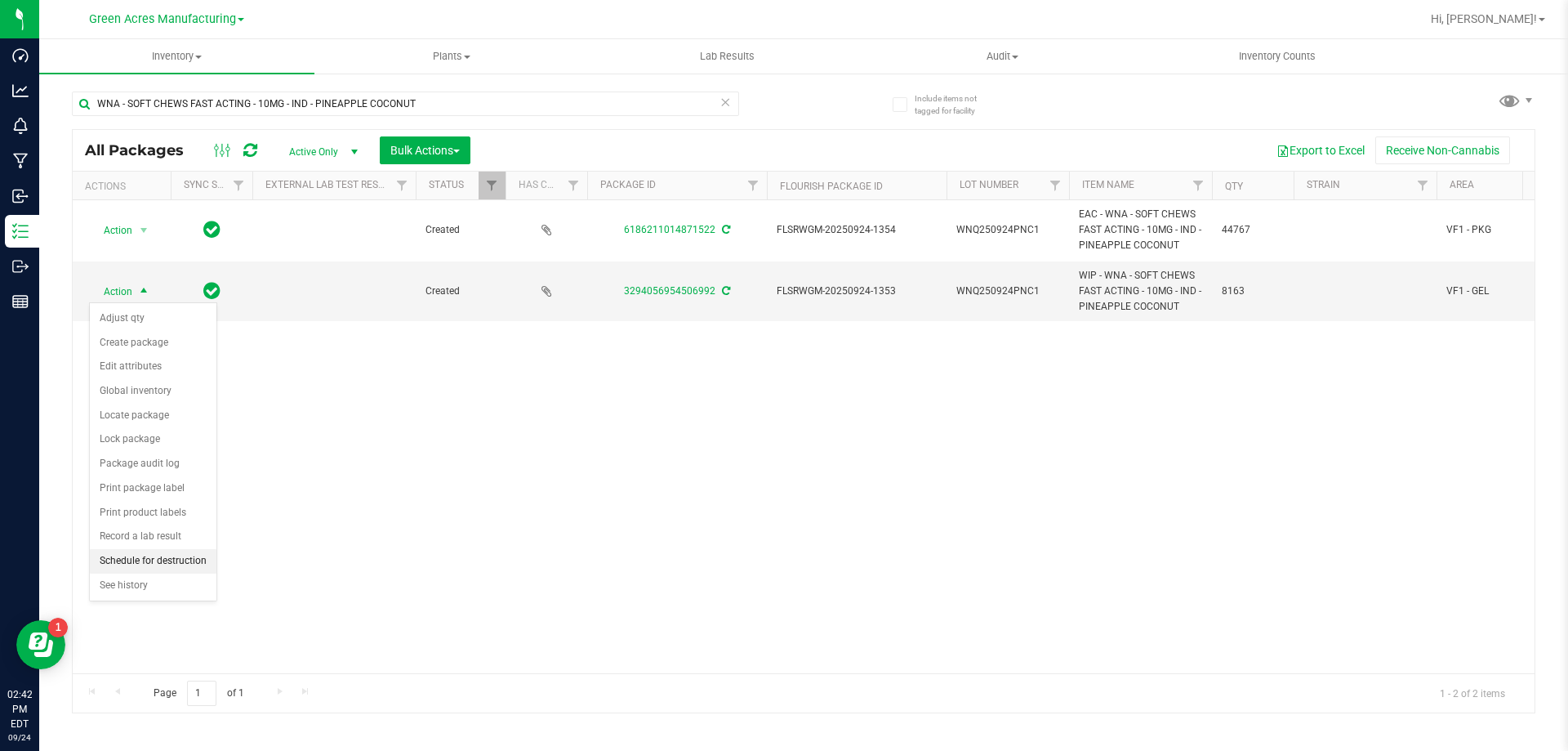
click at [176, 570] on li "Schedule for destruction" at bounding box center [152, 561] width 126 height 25
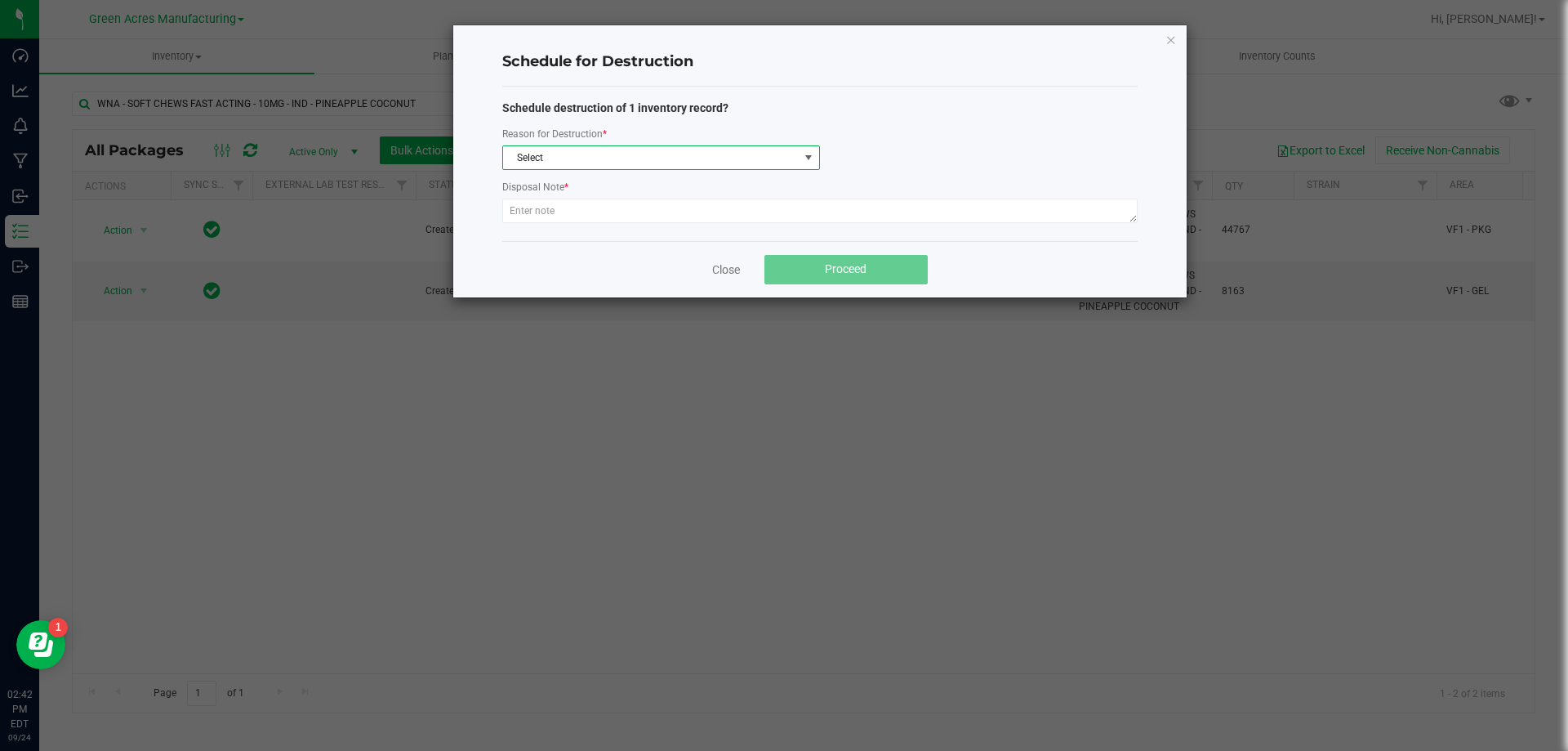
click at [770, 147] on span "Select" at bounding box center [651, 158] width 296 height 23
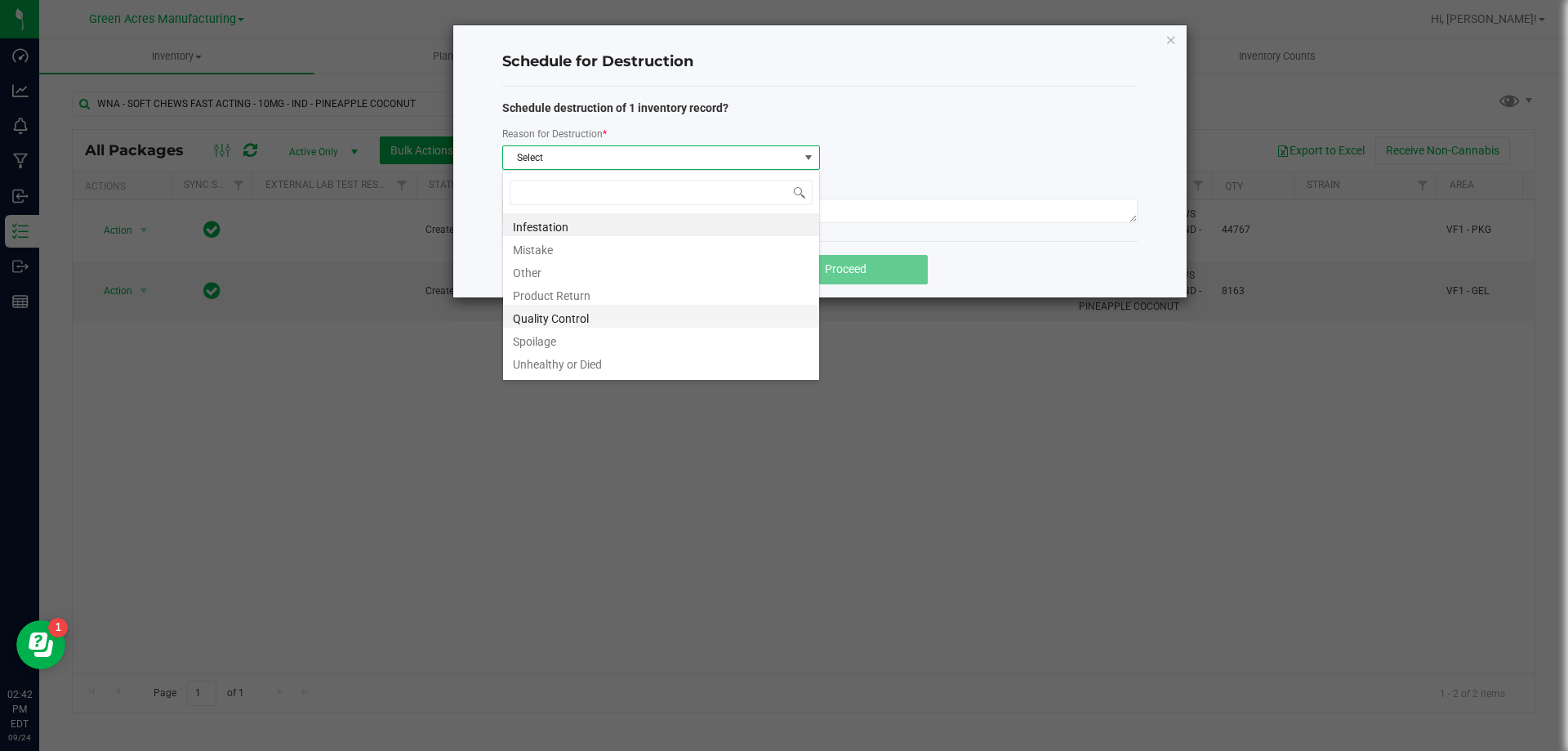
scroll to position [19, 0]
click at [625, 373] on li "Waste" at bounding box center [661, 364] width 316 height 23
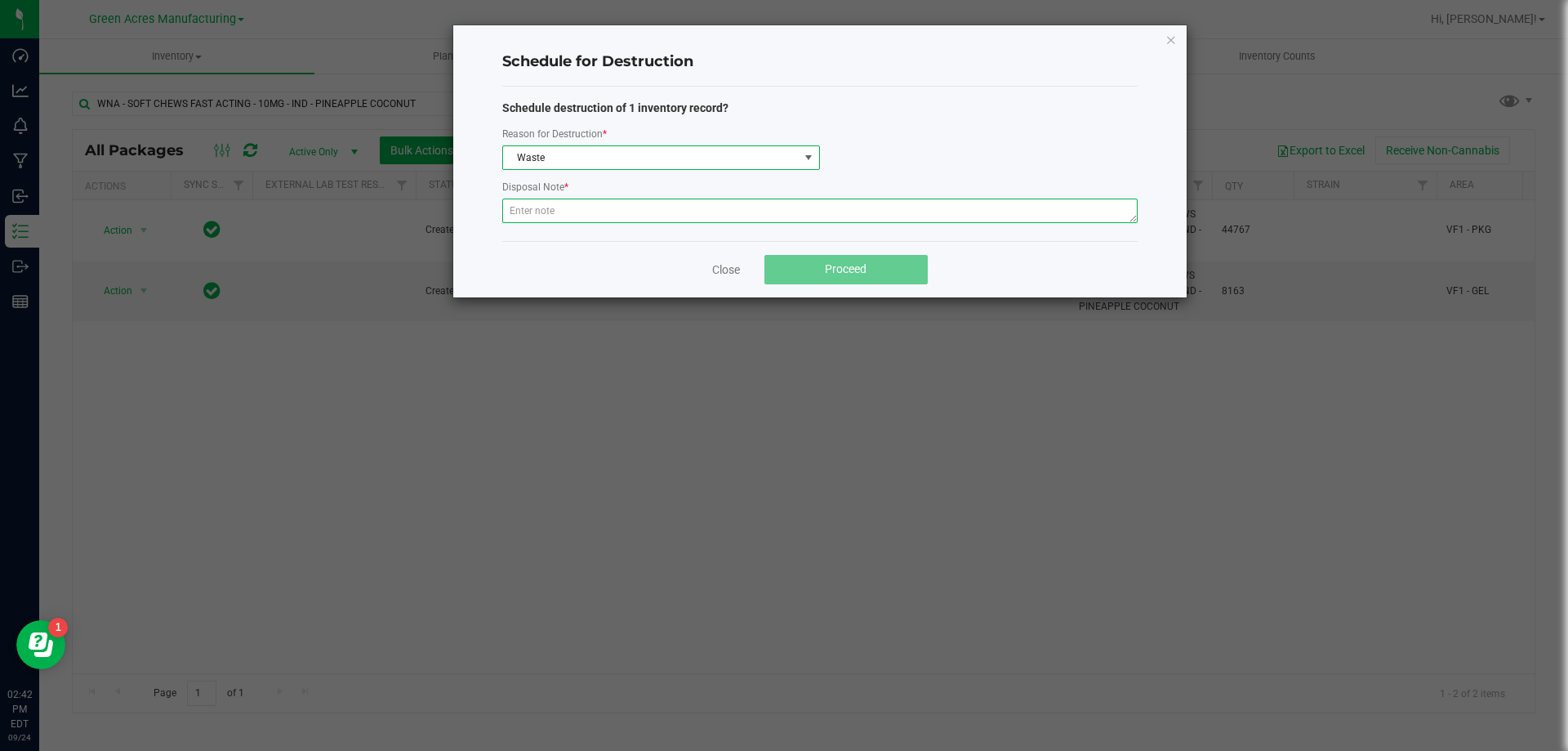
click at [649, 215] on textarea at bounding box center [820, 210] width 635 height 25
type textarea "Production Waste"
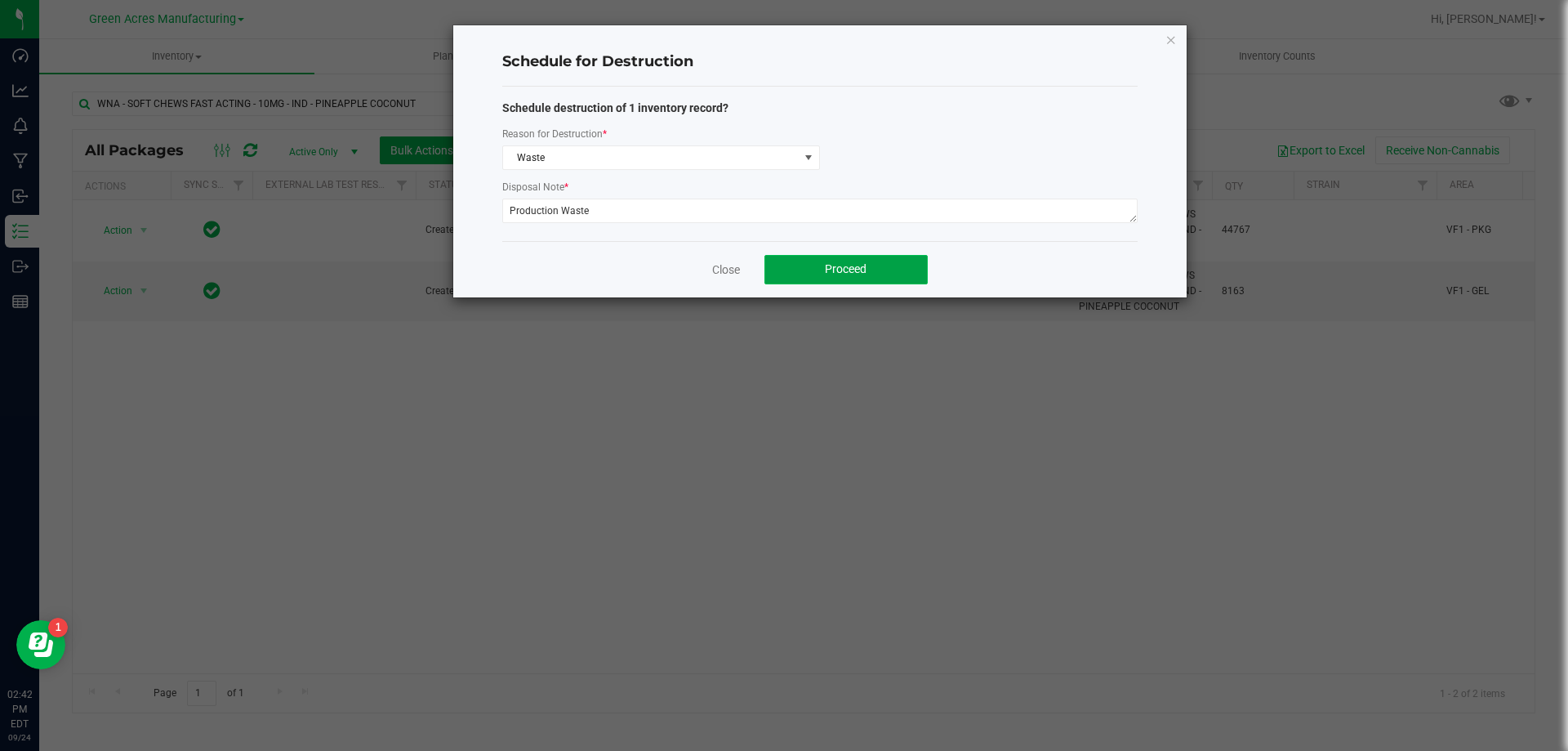
click at [797, 268] on button "Proceed" at bounding box center [845, 270] width 163 height 30
